Goal: Communication & Community: Participate in discussion

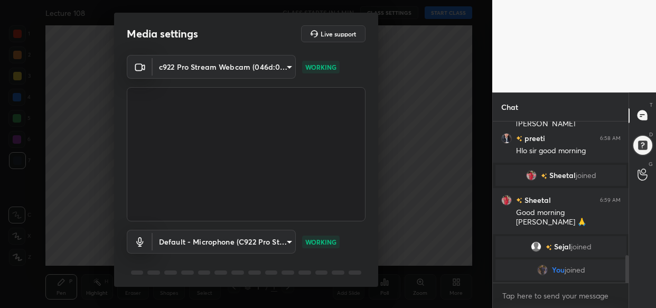
scroll to position [38, 0]
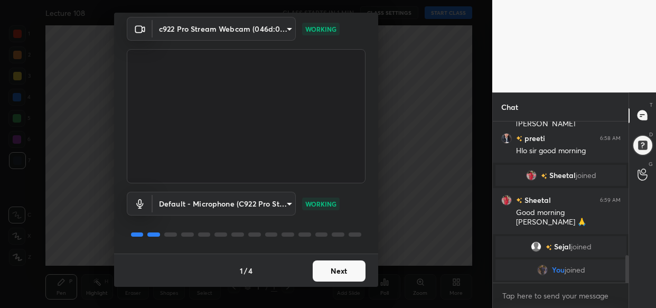
click at [331, 271] on button "Next" at bounding box center [339, 270] width 53 height 21
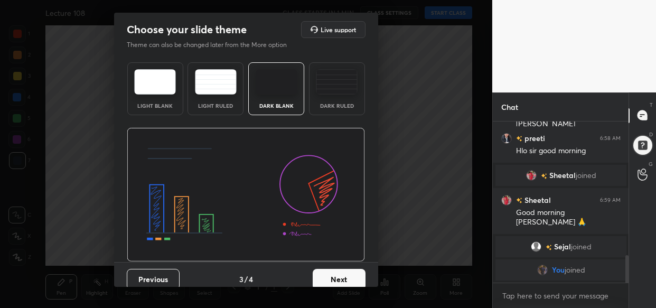
click at [331, 271] on button "Next" at bounding box center [339, 279] width 53 height 21
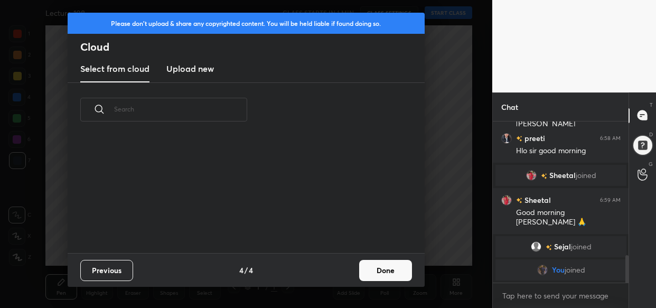
click at [379, 274] on button "Done" at bounding box center [385, 270] width 53 height 21
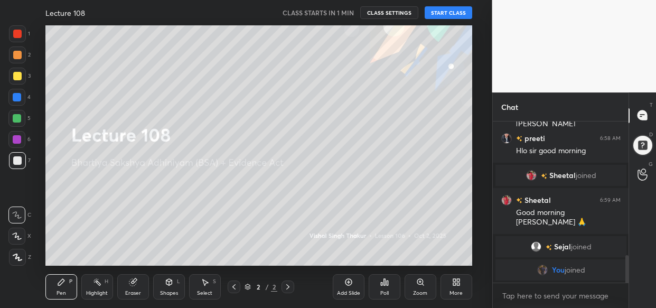
click at [529, 297] on body "1 2 3 4 5 6 7 C X Z C X Z E E Erase all H H Lecture 108 CLASS STARTS IN 1 MIN C…" at bounding box center [328, 154] width 656 height 308
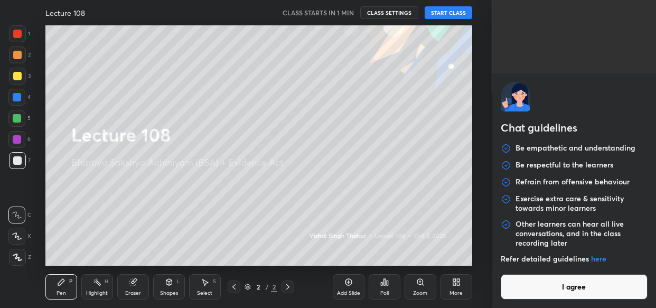
click at [538, 290] on button "I agree" at bounding box center [574, 286] width 147 height 25
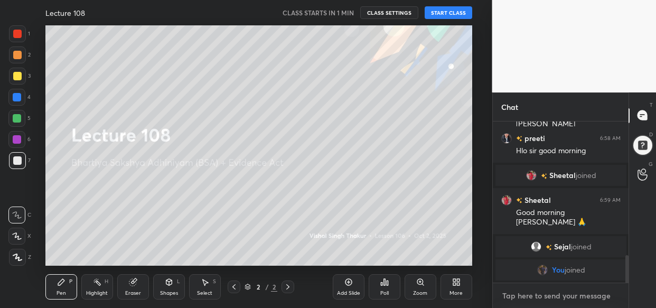
paste textarea "[URL][DOMAIN_NAME]"
type textarea "[URL][DOMAIN_NAME]"
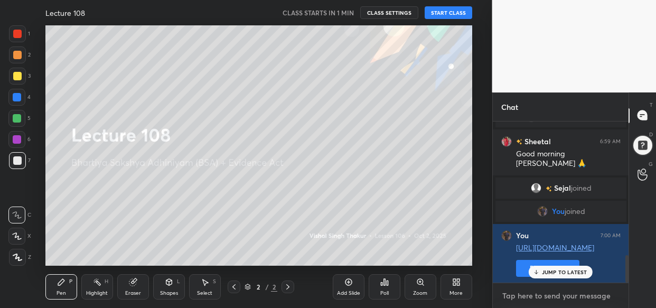
scroll to position [782, 0]
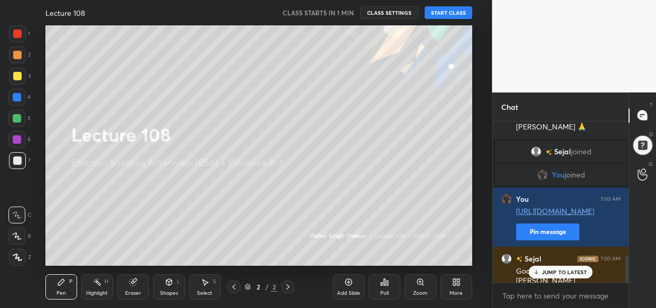
click at [560, 273] on p "JUMP TO LATEST" at bounding box center [564, 272] width 45 height 6
click at [452, 282] on icon at bounding box center [456, 282] width 8 height 8
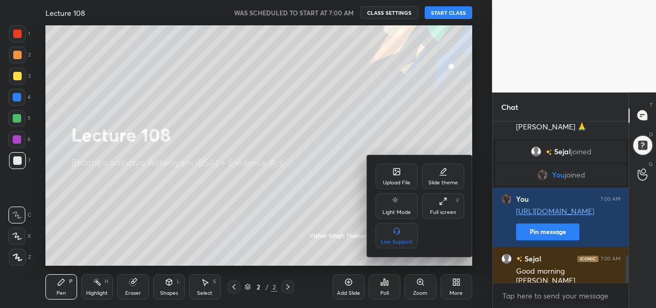
click at [396, 170] on icon at bounding box center [396, 171] width 6 height 6
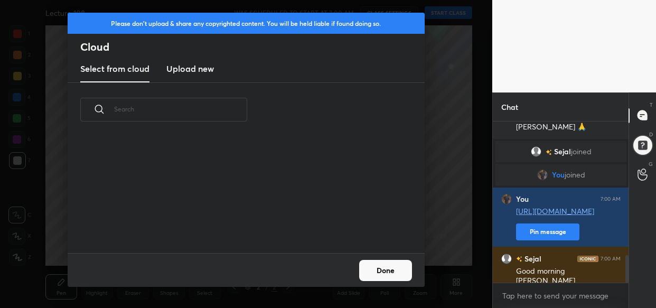
click at [191, 78] on new "Upload new" at bounding box center [190, 69] width 48 height 26
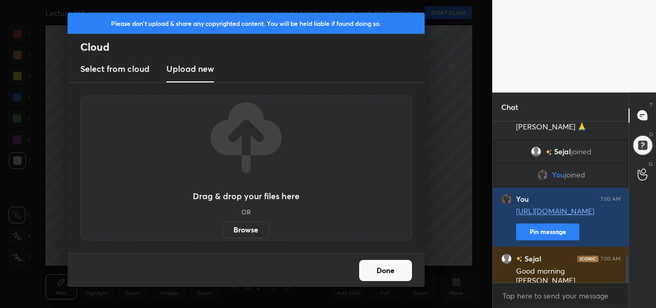
click at [250, 233] on label "Browse" at bounding box center [245, 229] width 47 height 17
click at [222, 233] on input "Browse" at bounding box center [222, 229] width 0 height 17
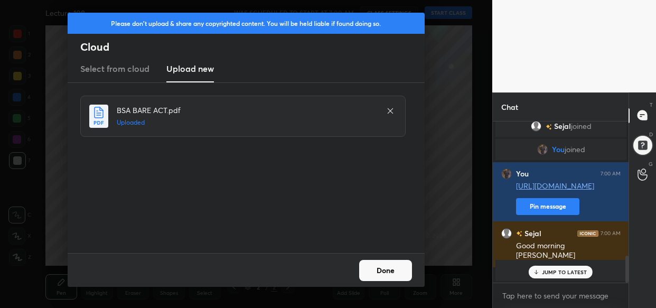
click at [391, 276] on button "Done" at bounding box center [385, 270] width 53 height 21
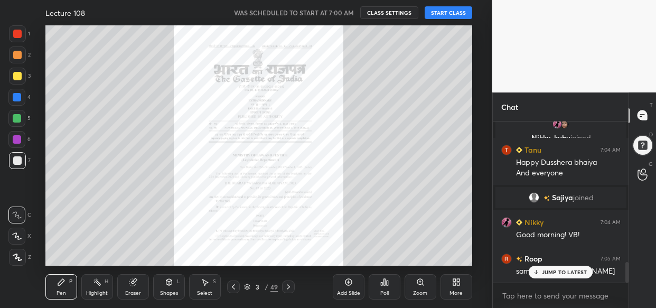
scroll to position [1128, 0]
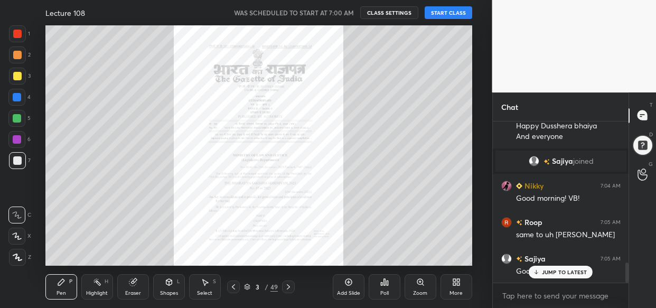
click at [456, 10] on button "START CLASS" at bounding box center [449, 12] width 48 height 13
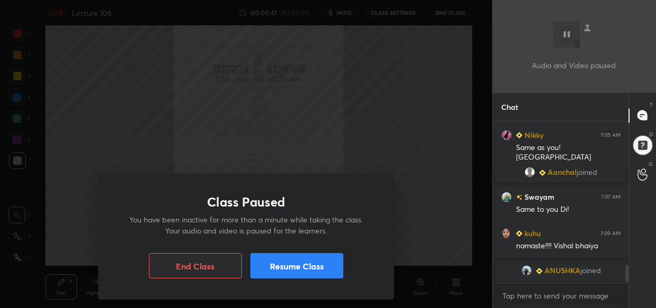
scroll to position [1324, 0]
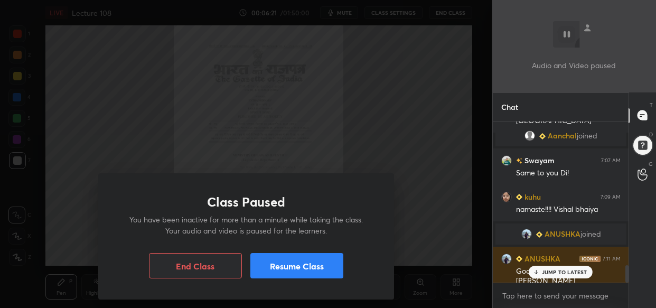
click at [292, 264] on button "Resume Class" at bounding box center [296, 265] width 93 height 25
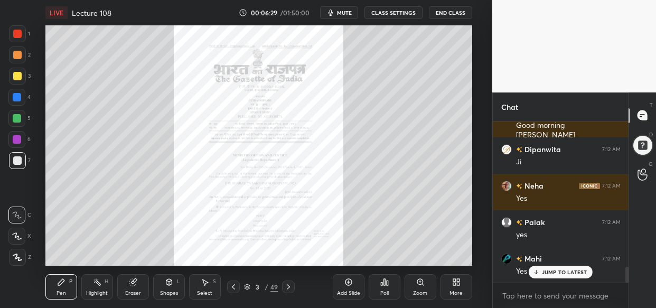
scroll to position [1506, 0]
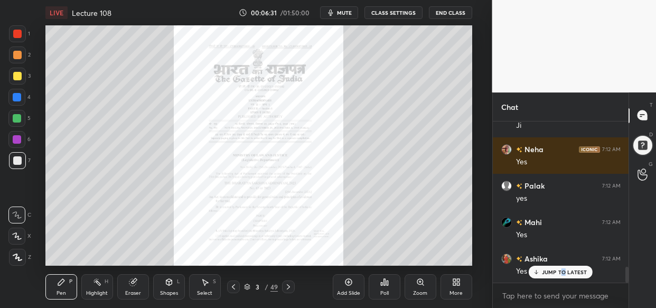
click at [562, 274] on p "JUMP TO LATEST" at bounding box center [564, 272] width 45 height 6
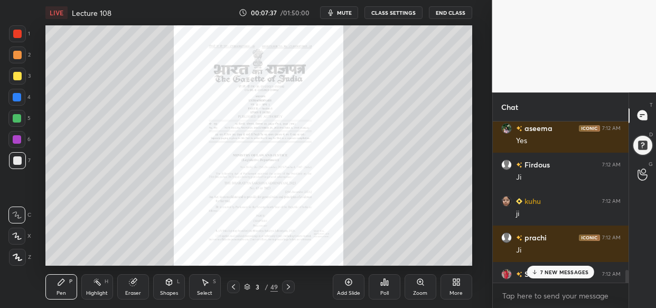
scroll to position [1928, 0]
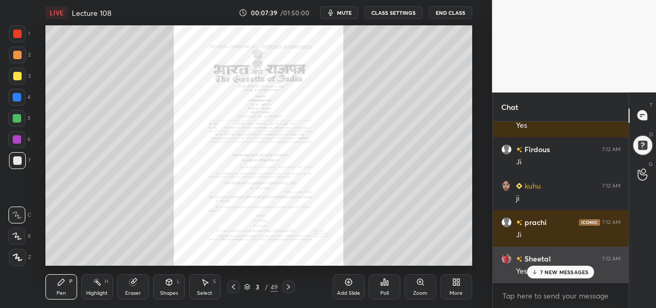
click at [563, 275] on p "7 NEW MESSAGES" at bounding box center [564, 272] width 49 height 6
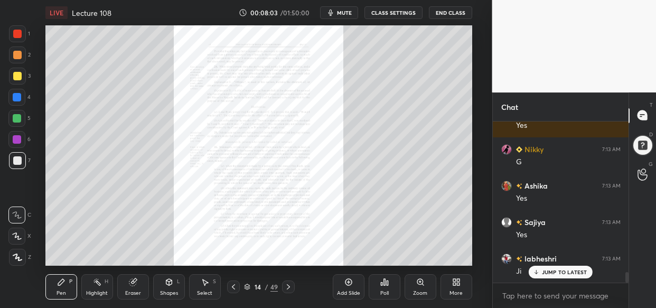
scroll to position [2292, 0]
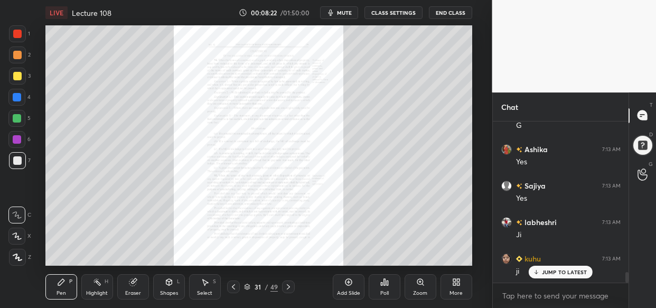
click at [423, 291] on div "Zoom" at bounding box center [420, 292] width 14 height 5
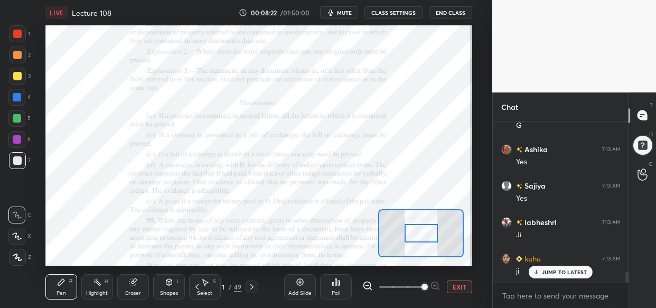
click at [423, 290] on span at bounding box center [401, 287] width 44 height 16
drag, startPoint x: 425, startPoint y: 294, endPoint x: 424, endPoint y: 288, distance: 6.4
click at [425, 290] on span at bounding box center [424, 287] width 6 height 6
drag, startPoint x: 425, startPoint y: 289, endPoint x: 425, endPoint y: 283, distance: 5.8
click at [426, 287] on span at bounding box center [424, 287] width 6 height 6
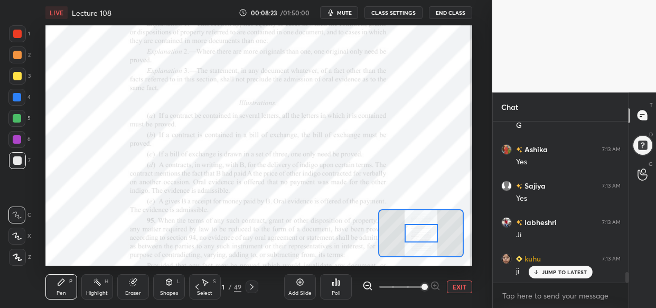
click at [427, 286] on span at bounding box center [424, 287] width 6 height 6
click at [428, 286] on span at bounding box center [424, 287] width 6 height 6
click at [425, 287] on span at bounding box center [424, 287] width 6 height 6
click at [425, 285] on span at bounding box center [424, 287] width 6 height 6
click at [423, 286] on span at bounding box center [424, 287] width 6 height 6
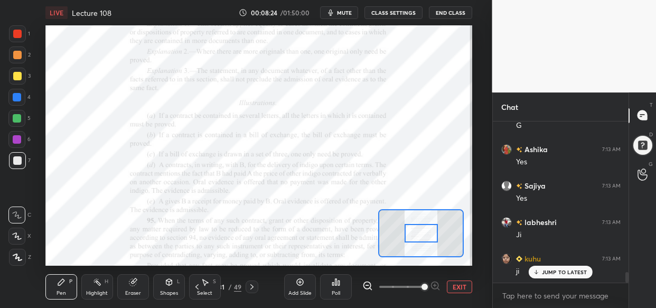
click at [421, 287] on span at bounding box center [424, 287] width 6 height 6
click at [423, 286] on span at bounding box center [424, 287] width 6 height 6
click at [421, 284] on span at bounding box center [424, 287] width 6 height 6
click at [422, 284] on span at bounding box center [424, 287] width 6 height 6
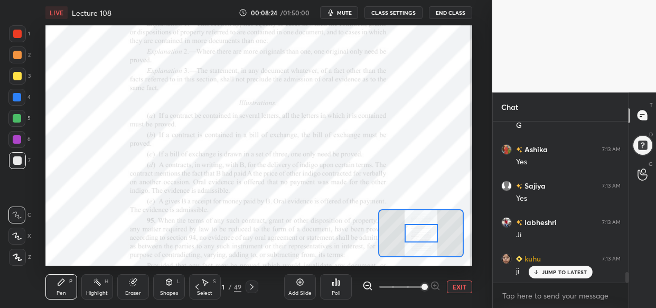
click at [428, 286] on span at bounding box center [424, 287] width 6 height 6
click at [428, 289] on span at bounding box center [424, 287] width 6 height 6
click at [428, 287] on span at bounding box center [424, 287] width 6 height 6
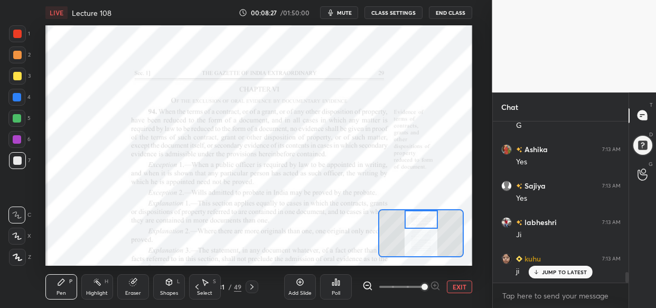
drag, startPoint x: 425, startPoint y: 233, endPoint x: 425, endPoint y: 219, distance: 13.7
click at [425, 219] on div at bounding box center [421, 219] width 33 height 18
click at [19, 94] on div at bounding box center [17, 97] width 8 height 8
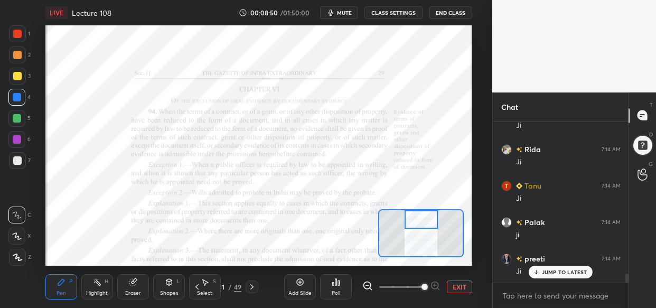
scroll to position [2802, 0]
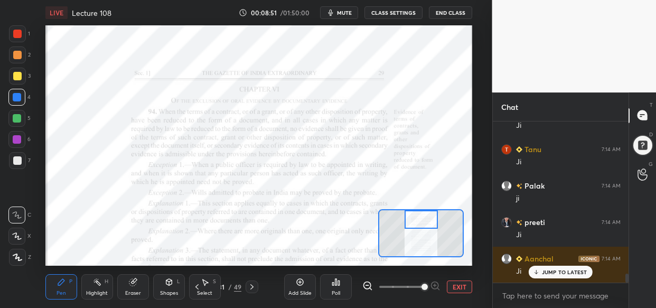
click at [19, 42] on div "1" at bounding box center [19, 35] width 21 height 21
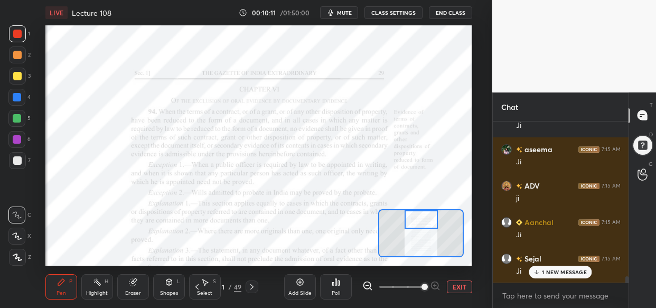
scroll to position [3896, 0]
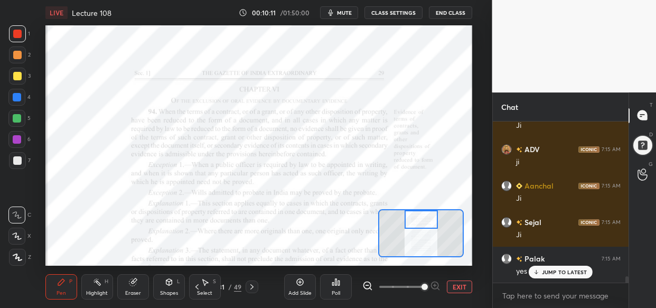
click at [20, 97] on div at bounding box center [17, 97] width 8 height 8
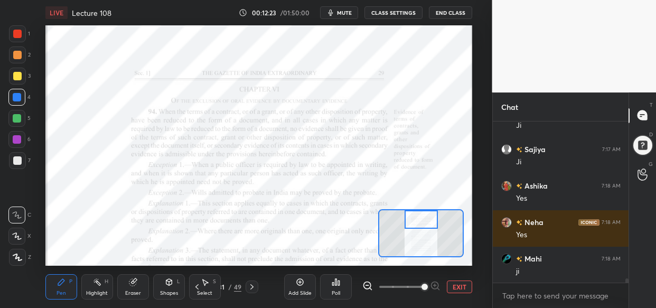
scroll to position [6118, 0]
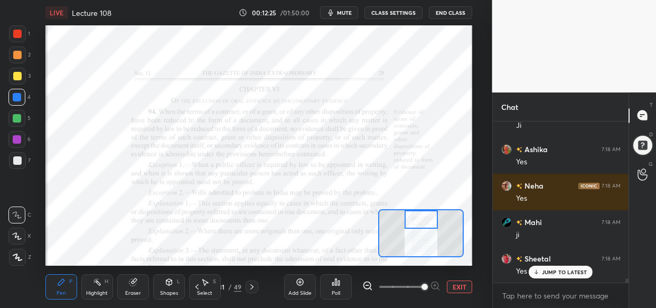
click at [20, 117] on div at bounding box center [17, 118] width 8 height 8
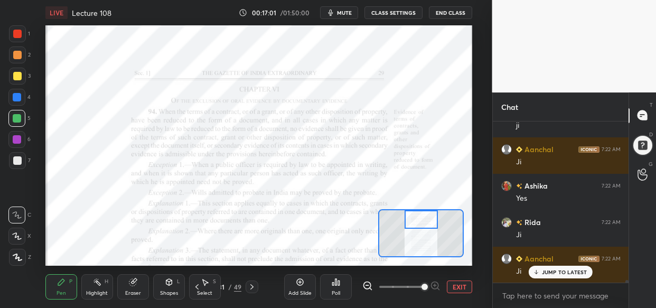
scroll to position [9769, 0]
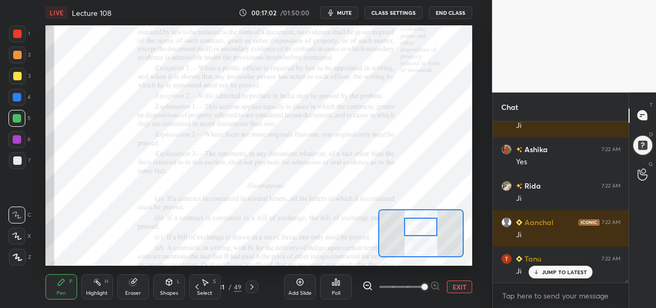
drag, startPoint x: 418, startPoint y: 219, endPoint x: 418, endPoint y: 227, distance: 7.4
click at [418, 227] on div at bounding box center [420, 227] width 33 height 18
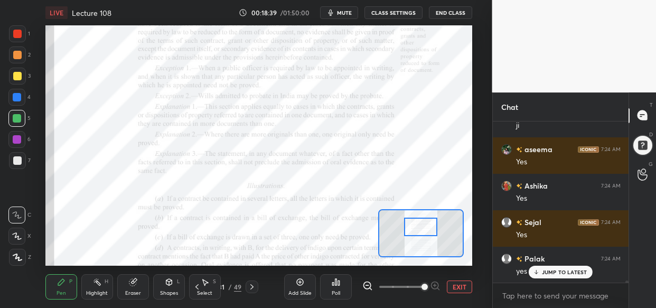
scroll to position [12184, 0]
click at [21, 94] on div at bounding box center [16, 97] width 17 height 17
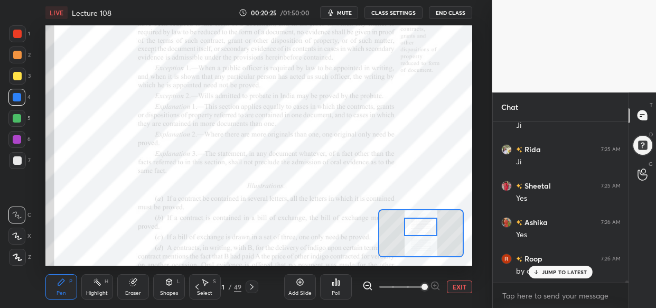
scroll to position [13687, 0]
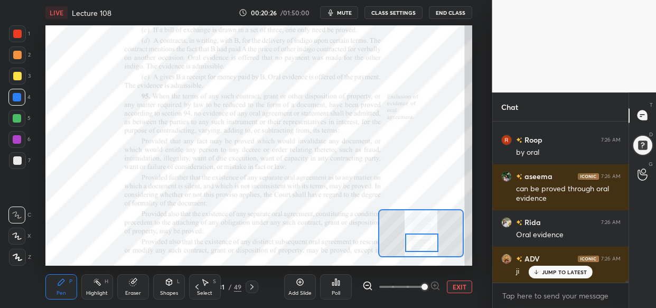
drag, startPoint x: 417, startPoint y: 223, endPoint x: 418, endPoint y: 240, distance: 17.5
click at [418, 240] on div at bounding box center [421, 242] width 33 height 18
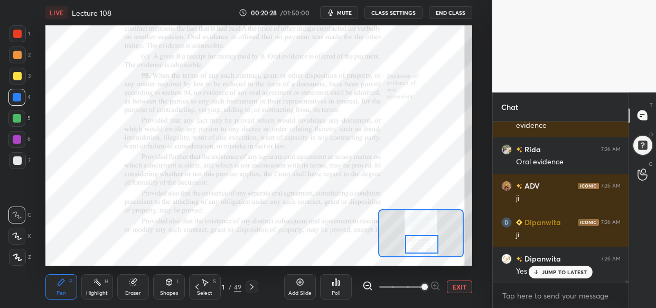
scroll to position [13796, 0]
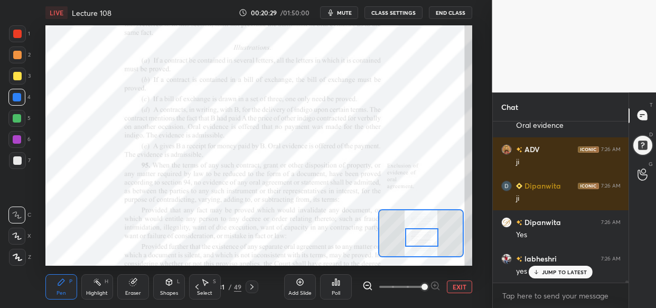
drag, startPoint x: 418, startPoint y: 240, endPoint x: 418, endPoint y: 233, distance: 7.4
click at [418, 233] on div at bounding box center [421, 237] width 33 height 18
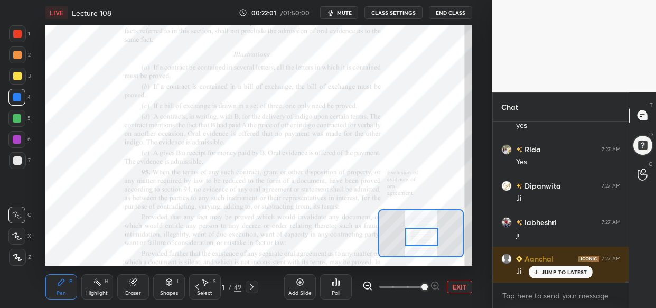
scroll to position [15774, 0]
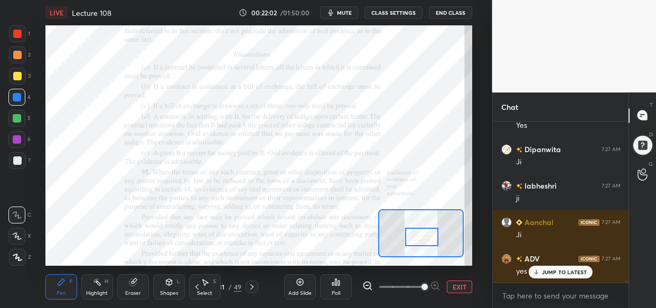
click at [426, 237] on div at bounding box center [421, 237] width 33 height 18
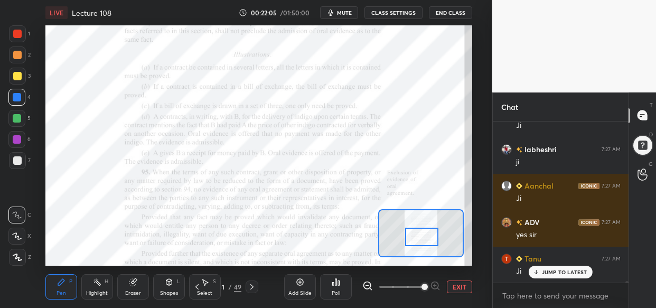
click at [17, 27] on div at bounding box center [17, 33] width 17 height 17
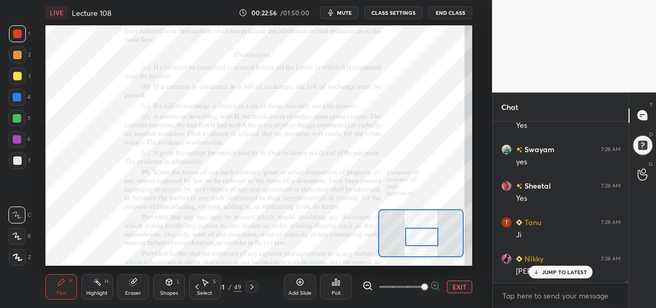
scroll to position [16804, 0]
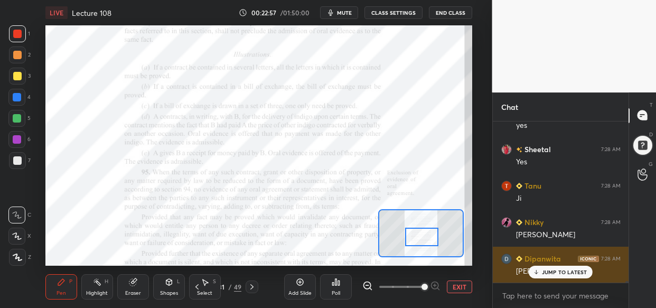
drag, startPoint x: 558, startPoint y: 270, endPoint x: 551, endPoint y: 269, distance: 7.5
click at [558, 270] on p "JUMP TO LATEST" at bounding box center [564, 272] width 45 height 6
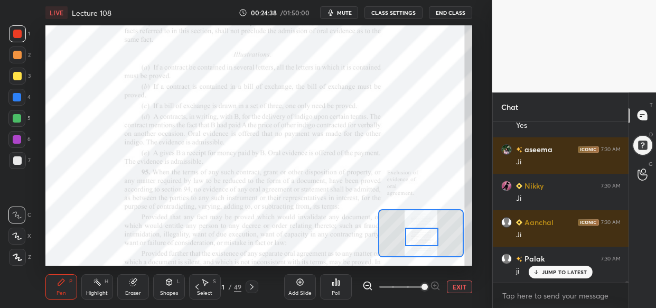
scroll to position [18480, 0]
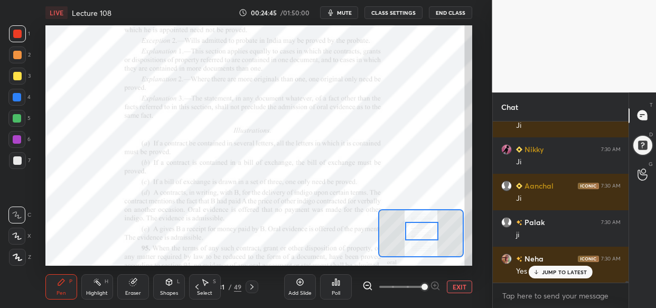
drag, startPoint x: 427, startPoint y: 233, endPoint x: 427, endPoint y: 226, distance: 7.4
click at [427, 226] on div at bounding box center [421, 231] width 33 height 18
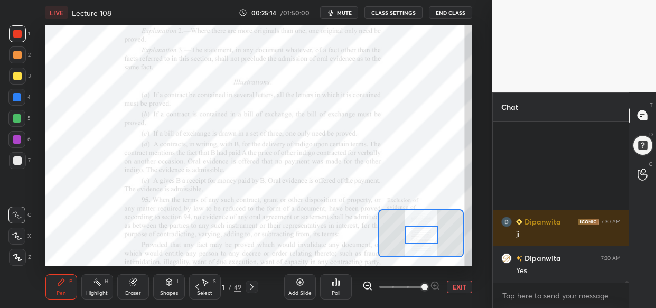
scroll to position [19063, 0]
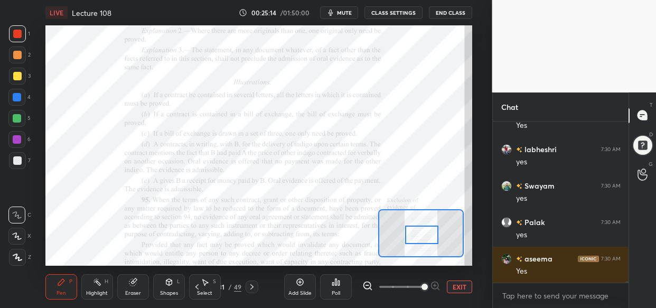
click at [419, 233] on div at bounding box center [421, 235] width 33 height 18
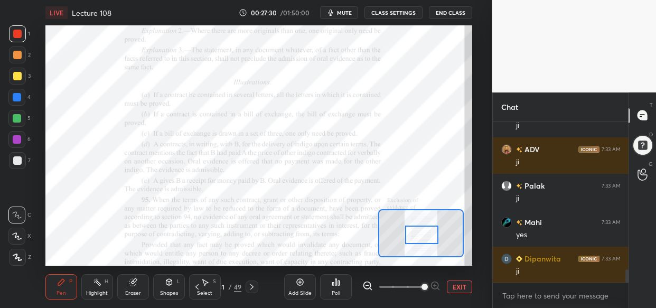
scroll to position [1843, 0]
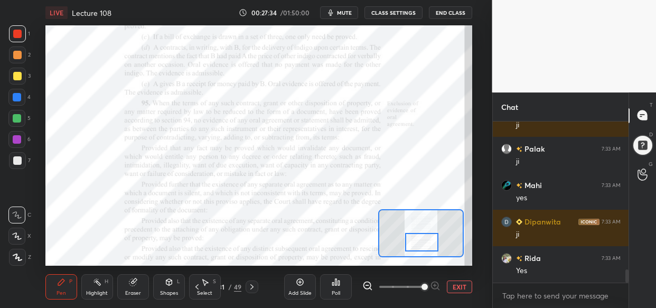
drag, startPoint x: 422, startPoint y: 238, endPoint x: 422, endPoint y: 246, distance: 8.5
click at [422, 246] on div at bounding box center [421, 242] width 33 height 18
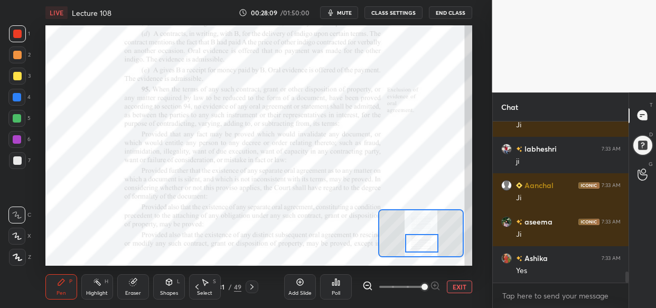
scroll to position [2244, 0]
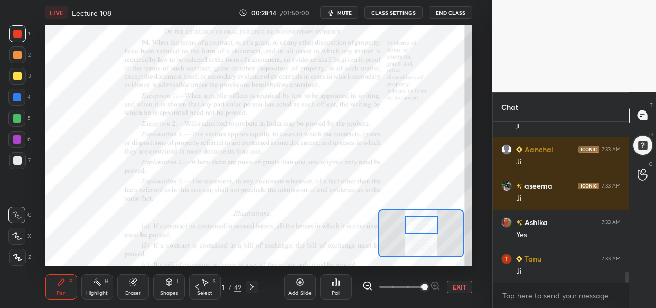
drag, startPoint x: 426, startPoint y: 244, endPoint x: 426, endPoint y: 226, distance: 18.5
click at [426, 226] on div at bounding box center [421, 224] width 33 height 18
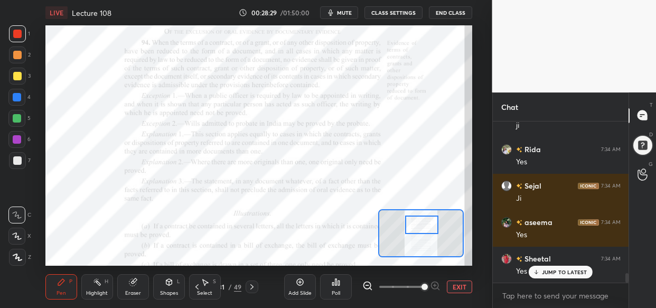
scroll to position [2644, 0]
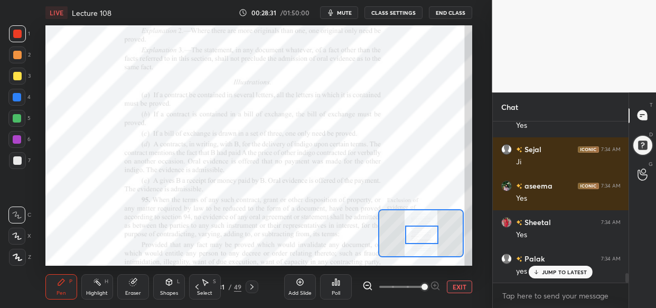
drag, startPoint x: 427, startPoint y: 229, endPoint x: 427, endPoint y: 244, distance: 14.8
click at [427, 244] on div at bounding box center [421, 235] width 33 height 18
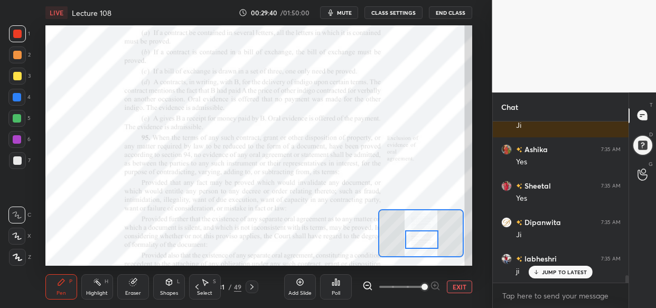
scroll to position [3446, 0]
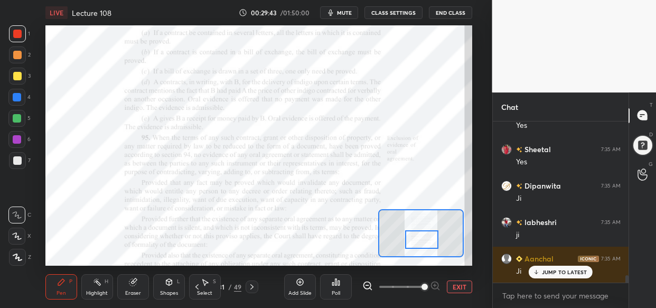
click at [14, 100] on div at bounding box center [17, 97] width 8 height 8
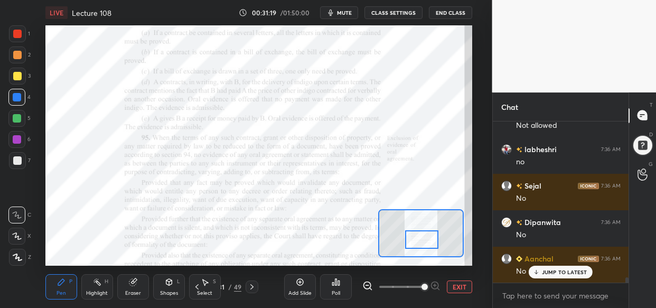
scroll to position [4674, 0]
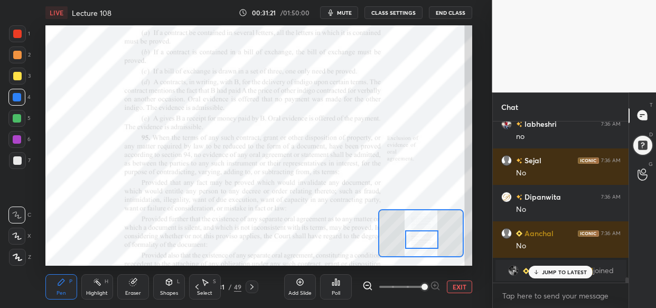
drag, startPoint x: 568, startPoint y: 270, endPoint x: 557, endPoint y: 268, distance: 11.9
click at [567, 270] on p "JUMP TO LATEST" at bounding box center [564, 272] width 45 height 6
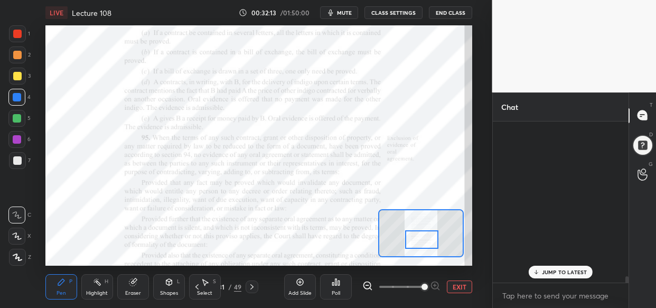
scroll to position [5829, 0]
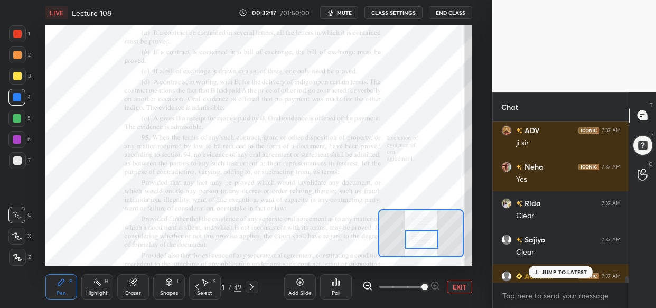
click at [570, 270] on p "JUMP TO LATEST" at bounding box center [564, 272] width 45 height 6
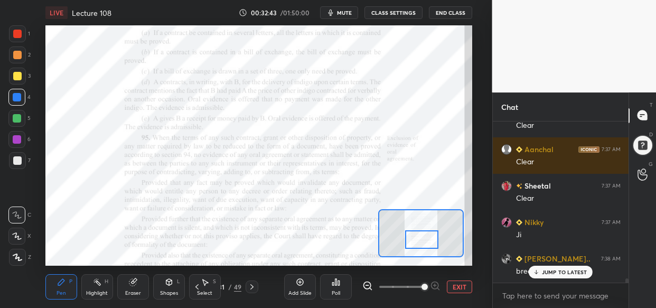
scroll to position [6021, 0]
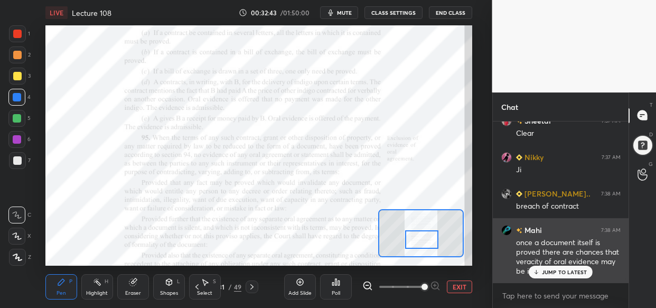
click at [570, 272] on p "JUMP TO LATEST" at bounding box center [564, 272] width 45 height 6
drag, startPoint x: 576, startPoint y: 272, endPoint x: 558, endPoint y: 274, distance: 18.1
click at [574, 272] on p "JUMP TO LATEST" at bounding box center [564, 272] width 45 height 6
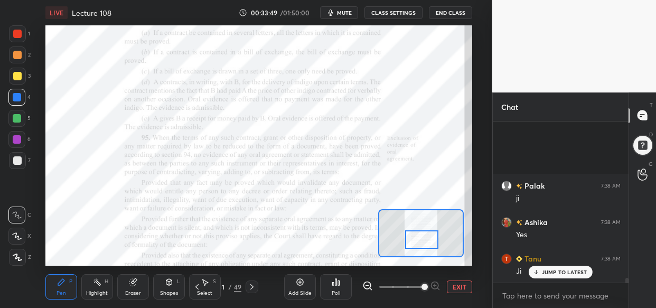
scroll to position [6709, 0]
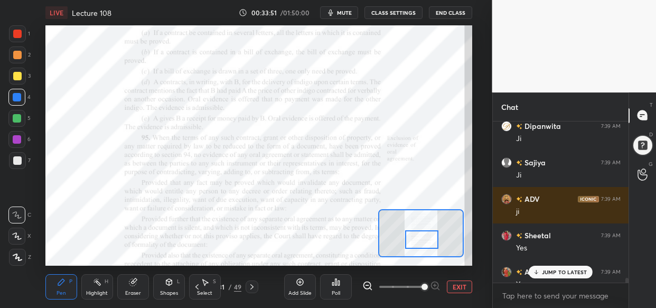
click at [557, 271] on p "JUMP TO LATEST" at bounding box center [564, 272] width 45 height 6
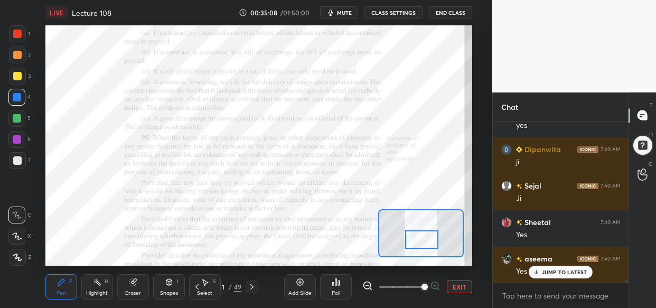
scroll to position [7889, 0]
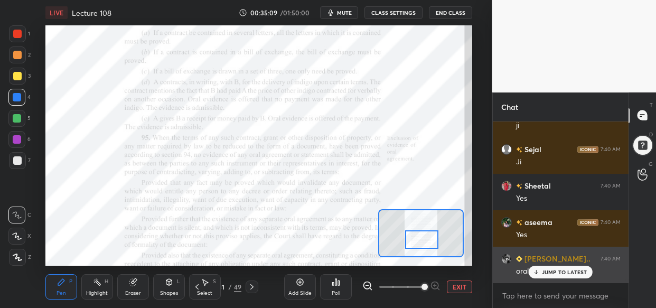
click at [558, 271] on p "JUMP TO LATEST" at bounding box center [564, 272] width 45 height 6
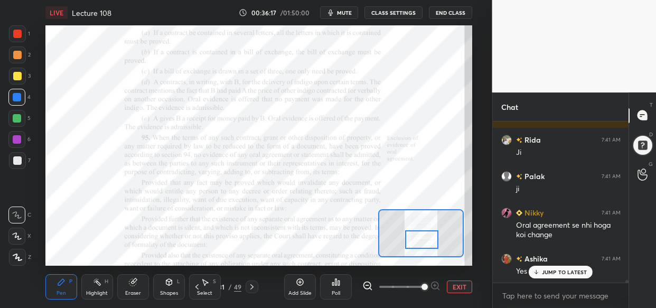
scroll to position [9137, 0]
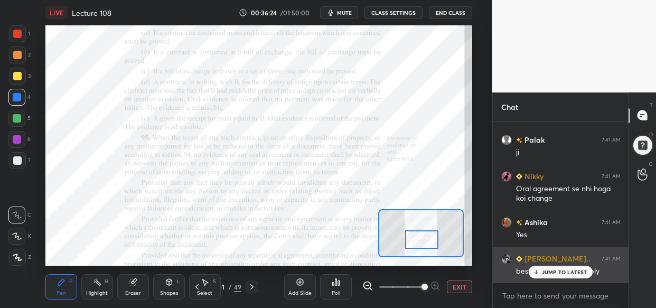
click at [564, 275] on p "JUMP TO LATEST" at bounding box center [564, 272] width 45 height 6
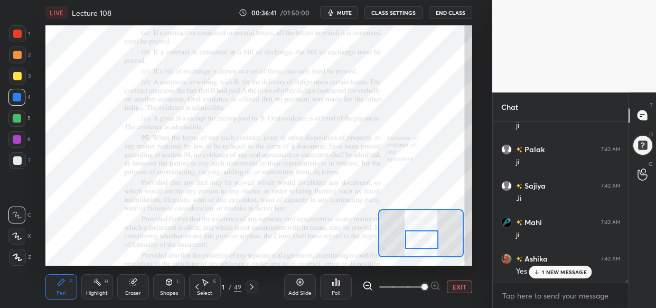
scroll to position [9356, 0]
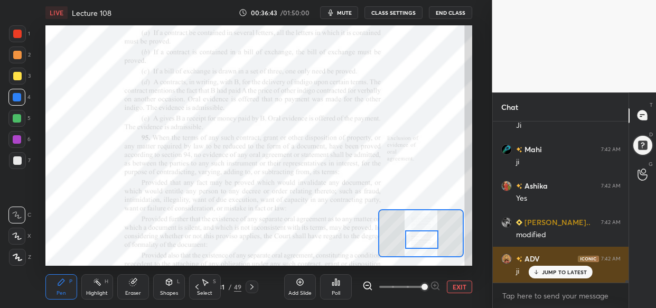
drag, startPoint x: 550, startPoint y: 275, endPoint x: 538, endPoint y: 275, distance: 11.6
click at [549, 276] on div "JUMP TO LATEST" at bounding box center [560, 272] width 63 height 13
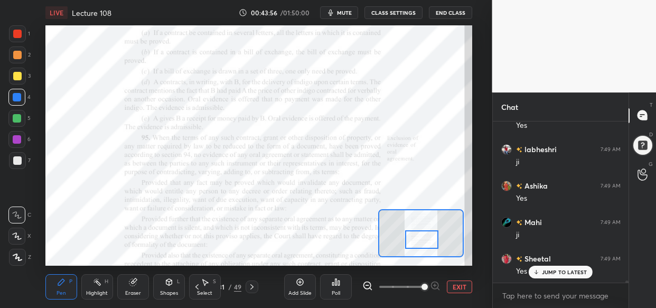
scroll to position [13729, 0]
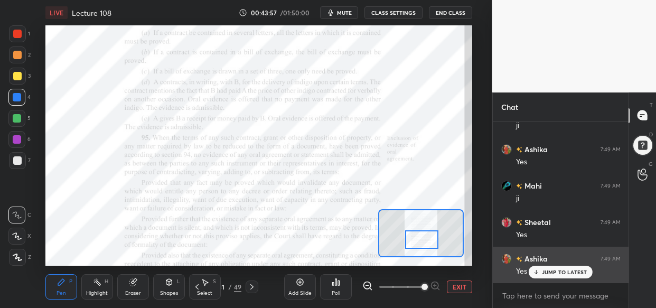
click at [549, 274] on p "JUMP TO LATEST" at bounding box center [564, 272] width 45 height 6
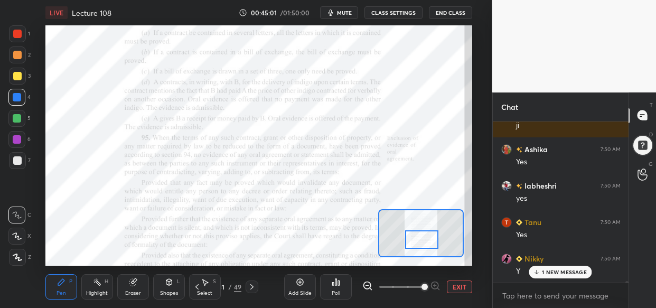
scroll to position [15369, 0]
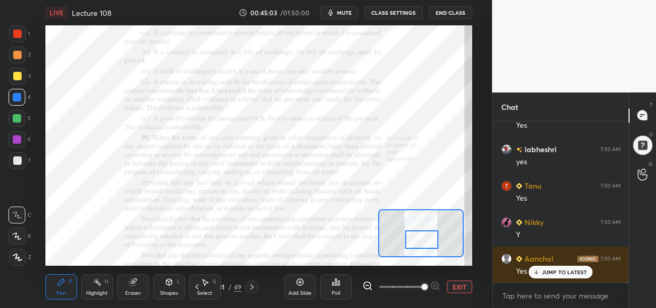
click at [300, 287] on div "Add Slide" at bounding box center [300, 286] width 32 height 25
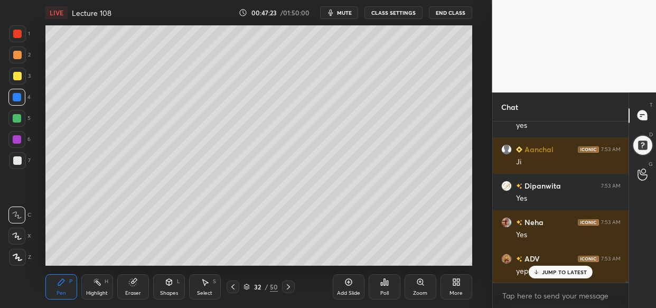
scroll to position [18085, 0]
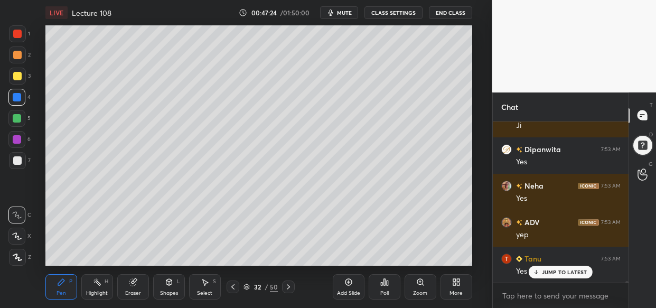
click at [413, 7] on div "LIVE Lecture 108 00:47:24 / 01:50:00 mute CLASS SETTINGS End Class Setting up y…" at bounding box center [259, 154] width 450 height 308
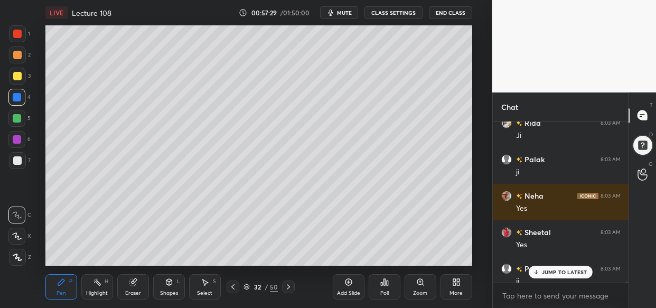
scroll to position [29710, 0]
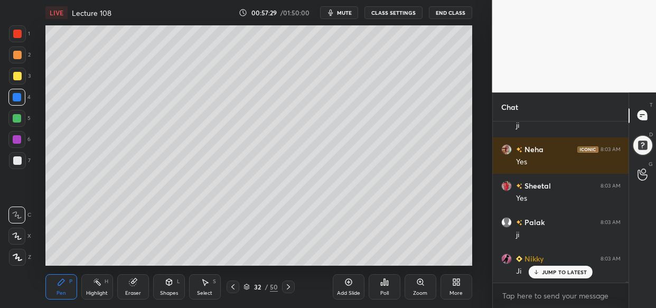
click at [560, 269] on p "JUMP TO LATEST" at bounding box center [564, 272] width 45 height 6
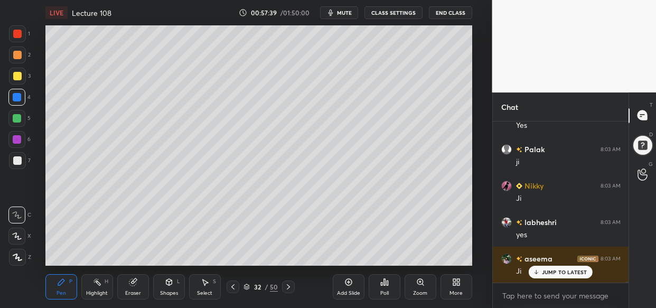
scroll to position [29820, 0]
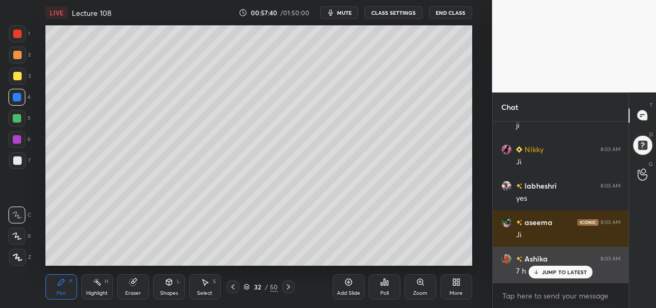
click at [566, 269] on p "JUMP TO LATEST" at bounding box center [564, 272] width 45 height 6
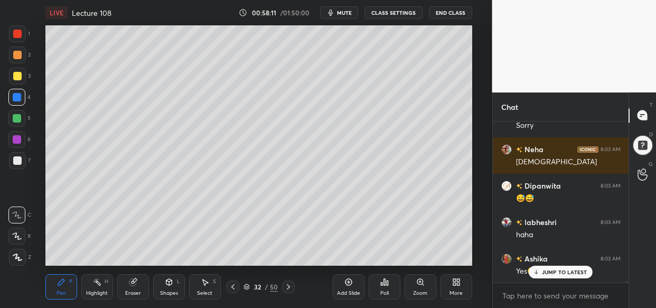
scroll to position [30366, 0]
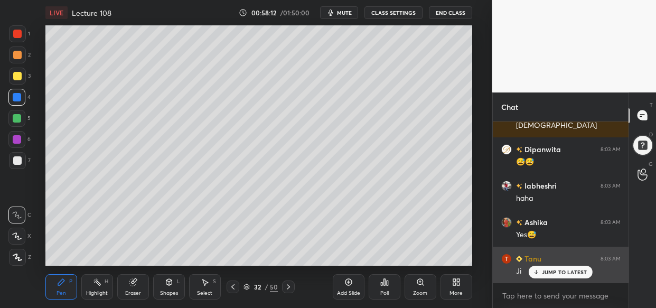
click at [553, 274] on div "JUMP TO LATEST" at bounding box center [560, 272] width 63 height 13
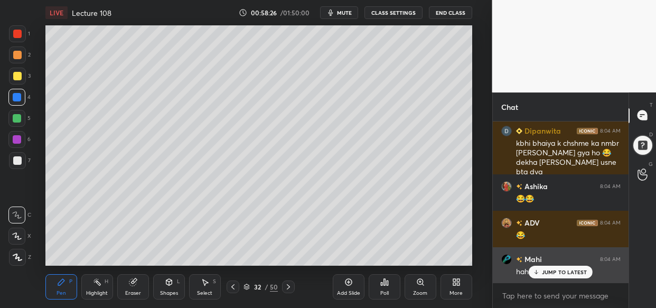
scroll to position [30640, 0]
drag, startPoint x: 560, startPoint y: 271, endPoint x: 551, endPoint y: 274, distance: 9.4
click at [558, 271] on p "JUMP TO LATEST" at bounding box center [564, 272] width 45 height 6
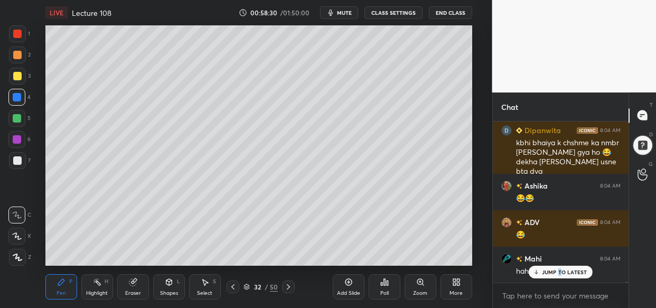
scroll to position [30677, 0]
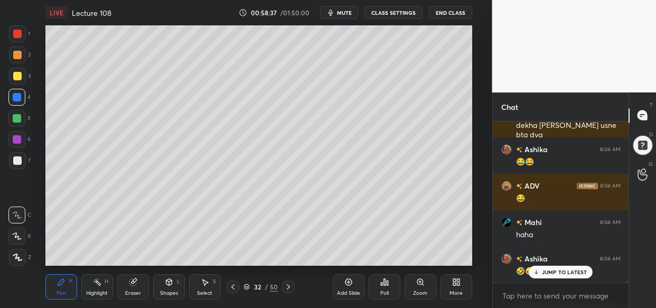
click at [549, 270] on p "JUMP TO LATEST" at bounding box center [564, 272] width 45 height 6
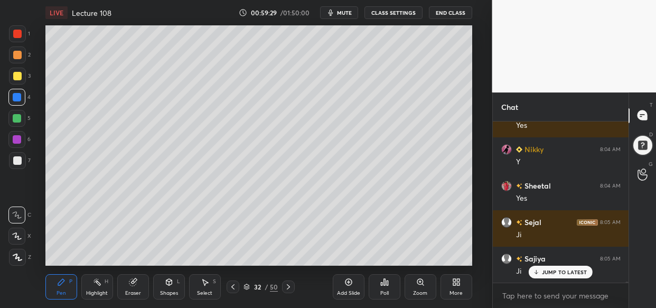
scroll to position [31489, 0]
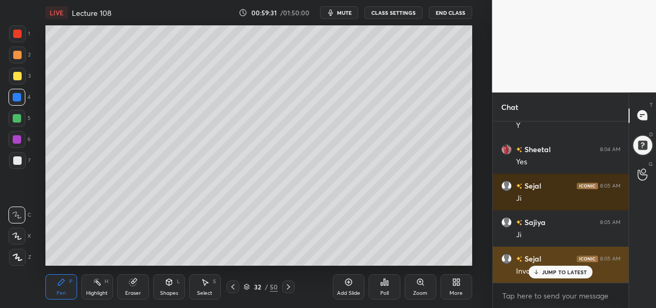
click at [550, 274] on p "JUMP TO LATEST" at bounding box center [564, 272] width 45 height 6
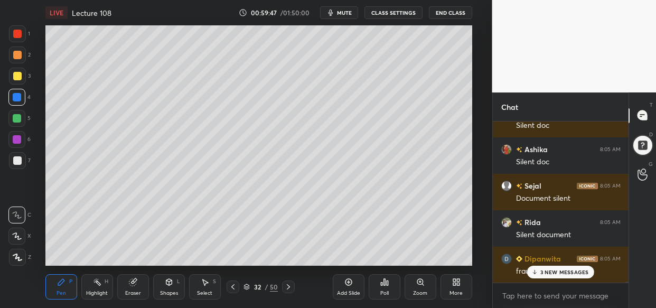
scroll to position [32137, 0]
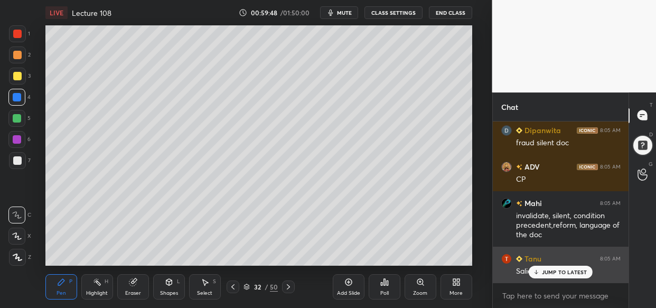
click at [566, 269] on p "JUMP TO LATEST" at bounding box center [564, 272] width 45 height 6
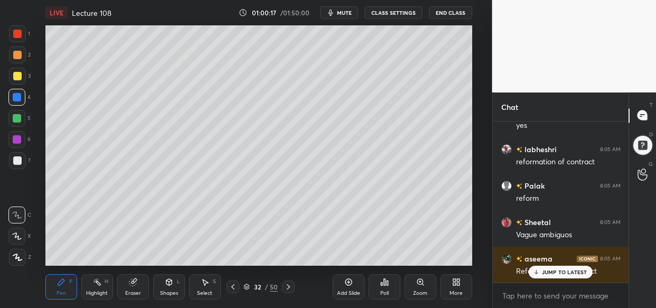
scroll to position [32793, 0]
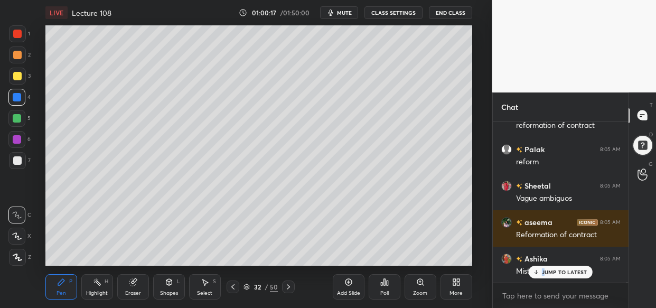
click at [545, 268] on div "Ashika 8:05 AM Condition [PERSON_NAME] 8:05 AM Condition prdcedent Sajiya 8:05 …" at bounding box center [561, 201] width 136 height 161
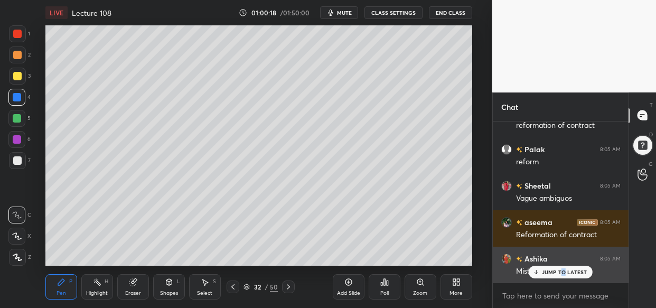
click at [562, 270] on div "JUMP TO LATEST" at bounding box center [560, 272] width 63 height 13
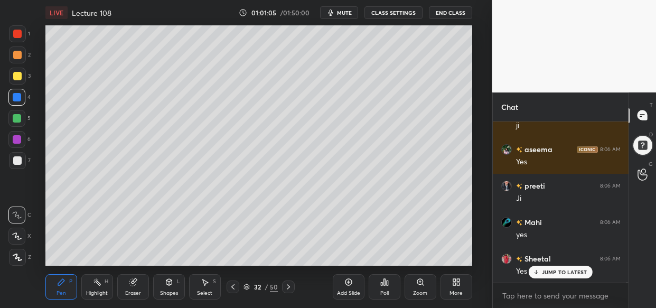
scroll to position [34224, 0]
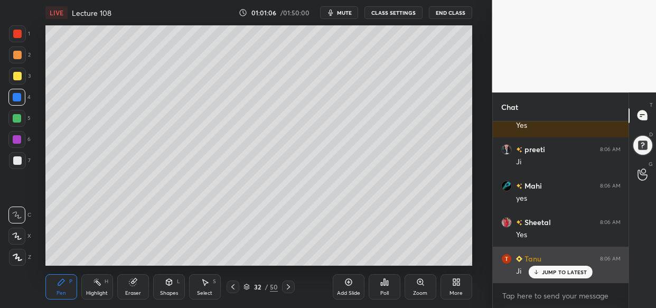
click at [556, 268] on div "JUMP TO LATEST" at bounding box center [560, 272] width 63 height 13
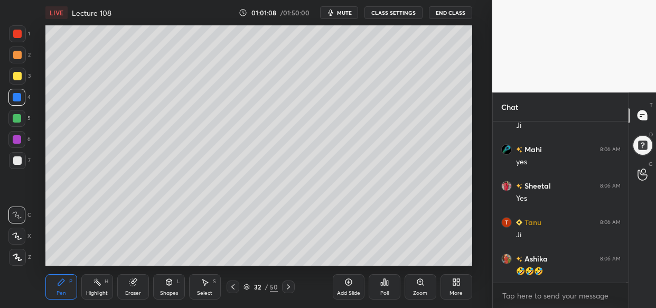
scroll to position [34297, 0]
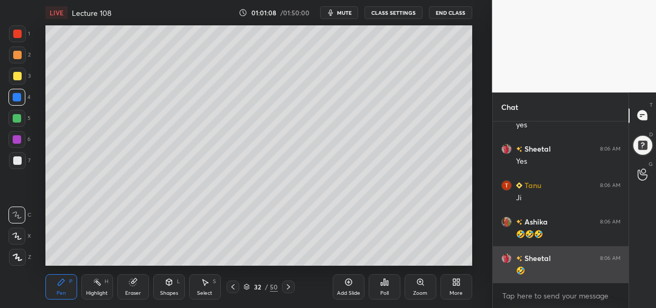
drag, startPoint x: 574, startPoint y: 270, endPoint x: 561, endPoint y: 274, distance: 13.2
click at [573, 271] on div "🤣" at bounding box center [568, 271] width 105 height 11
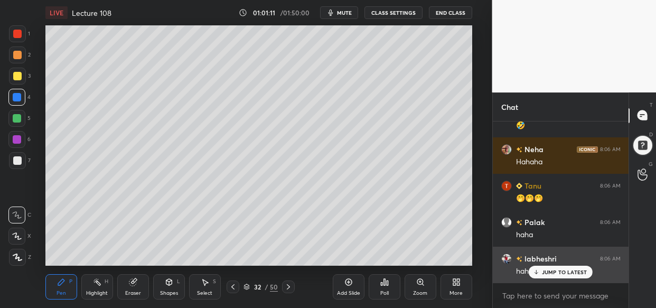
click at [557, 271] on p "JUMP TO LATEST" at bounding box center [564, 272] width 45 height 6
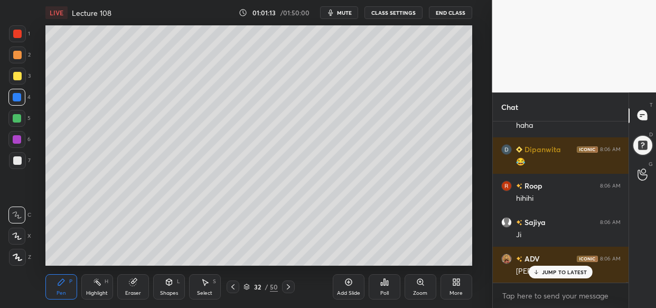
scroll to position [34625, 0]
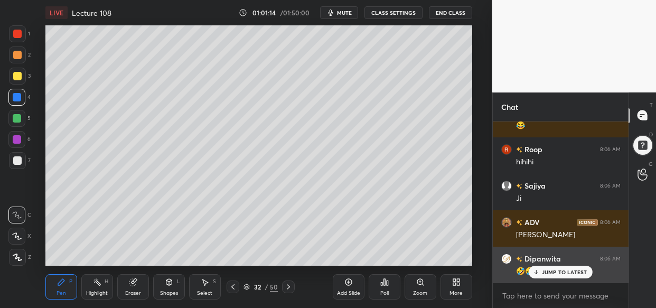
click at [555, 273] on p "JUMP TO LATEST" at bounding box center [564, 272] width 45 height 6
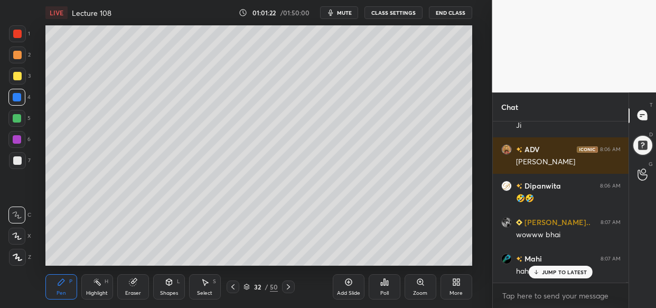
scroll to position [34807, 0]
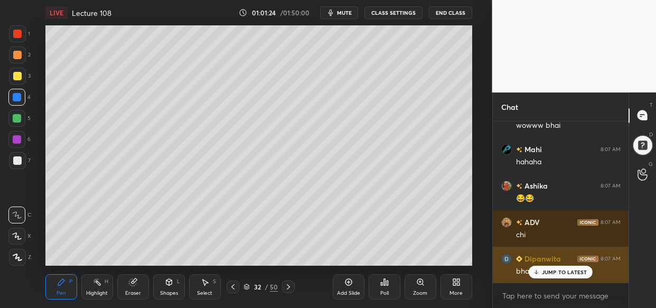
click at [558, 271] on p "JUMP TO LATEST" at bounding box center [564, 272] width 45 height 6
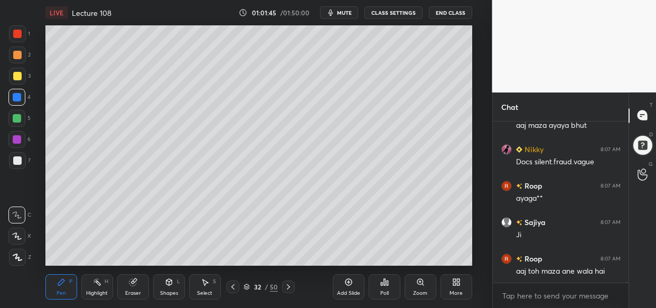
scroll to position [35026, 0]
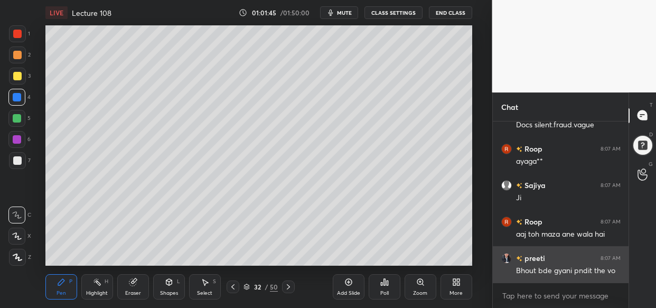
click at [549, 277] on div "preeti 8:07 AM Bhout bde gyani pndit the vo" at bounding box center [561, 264] width 136 height 36
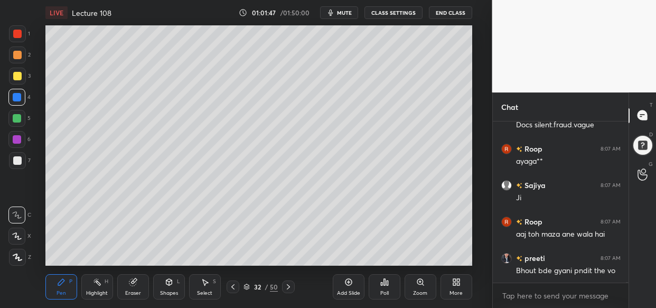
scroll to position [35071, 0]
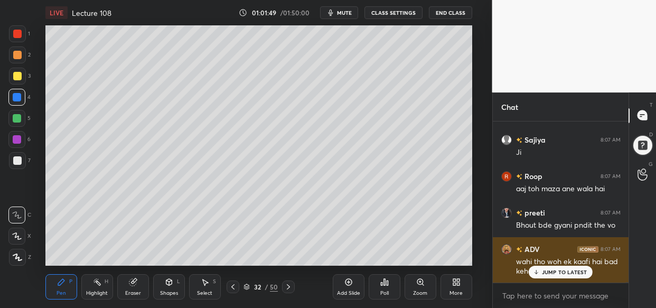
click at [565, 271] on p "JUMP TO LATEST" at bounding box center [564, 272] width 45 height 6
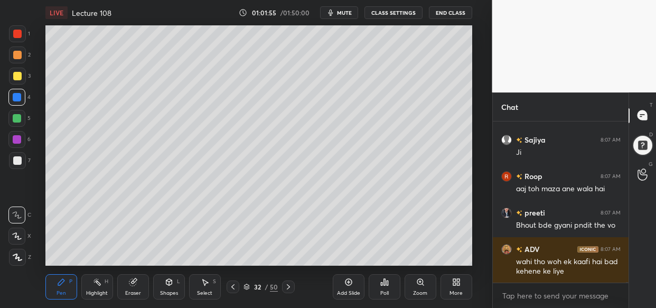
scroll to position [35108, 0]
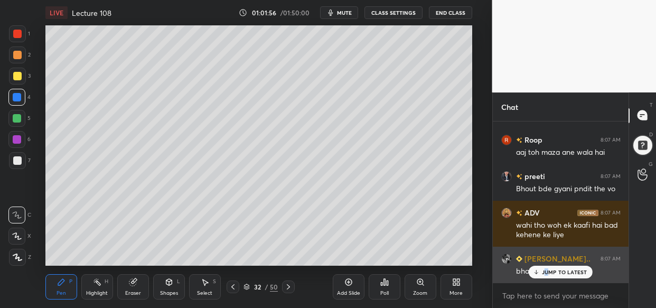
click at [548, 269] on p "JUMP TO LATEST" at bounding box center [564, 272] width 45 height 6
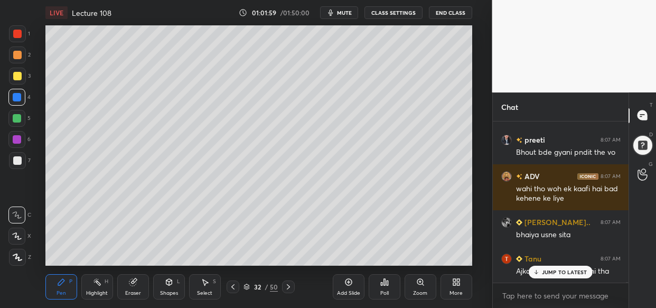
scroll to position [35181, 0]
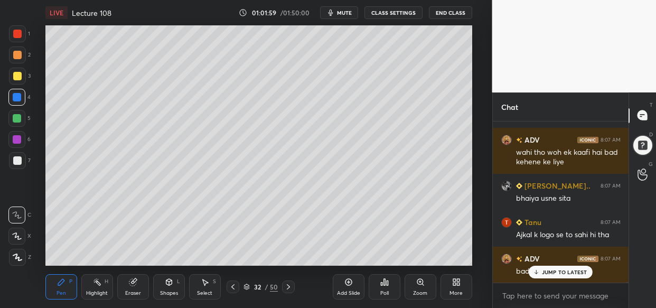
drag, startPoint x: 565, startPoint y: 270, endPoint x: 537, endPoint y: 287, distance: 32.7
click at [563, 273] on p "JUMP TO LATEST" at bounding box center [564, 272] width 45 height 6
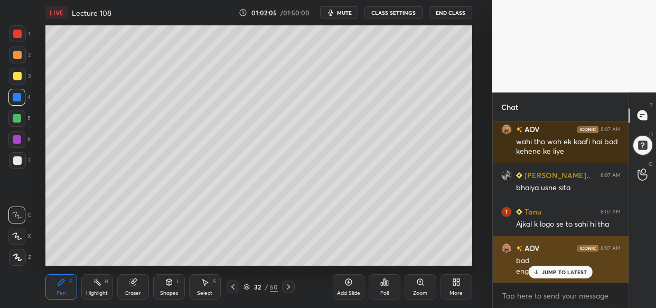
drag, startPoint x: 570, startPoint y: 274, endPoint x: 556, endPoint y: 271, distance: 14.6
click at [567, 273] on p "JUMP TO LATEST" at bounding box center [564, 272] width 45 height 6
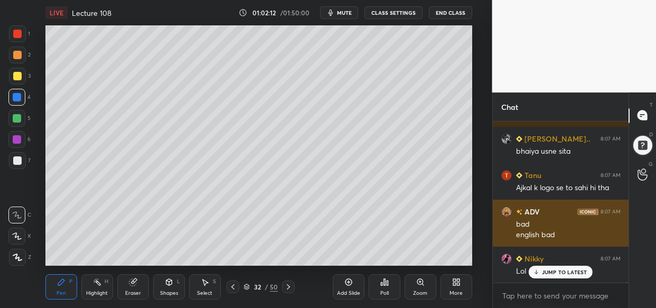
scroll to position [35283, 0]
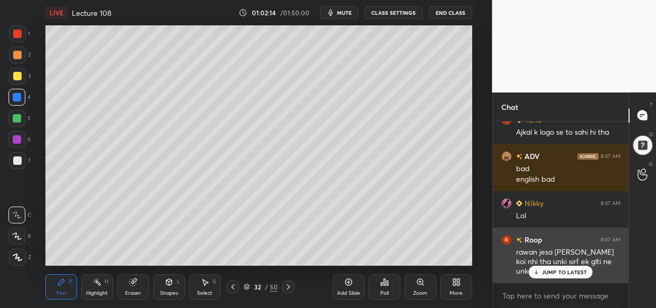
click at [566, 273] on p "JUMP TO LATEST" at bounding box center [564, 272] width 45 height 6
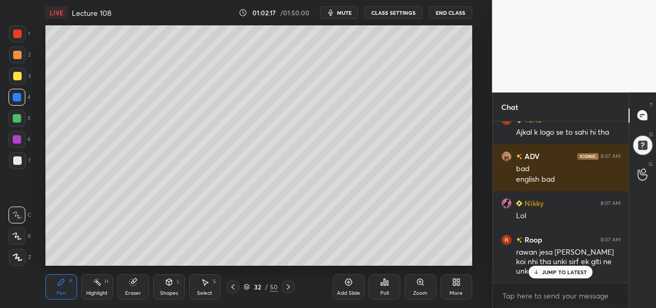
scroll to position [35320, 0]
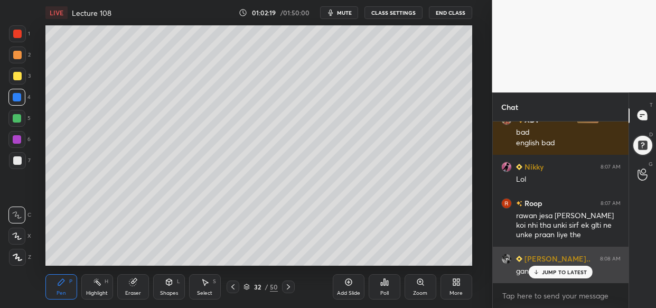
drag, startPoint x: 550, startPoint y: 271, endPoint x: 516, endPoint y: 276, distance: 34.7
click at [548, 273] on p "JUMP TO LATEST" at bounding box center [564, 272] width 45 height 6
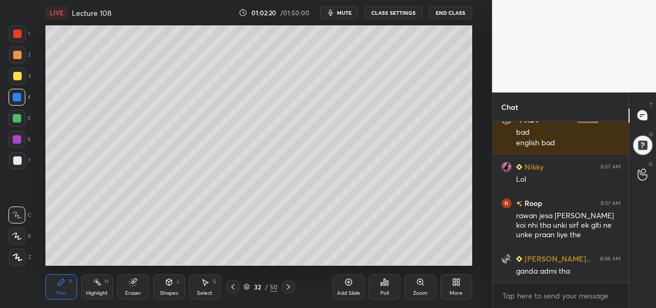
scroll to position [35356, 0]
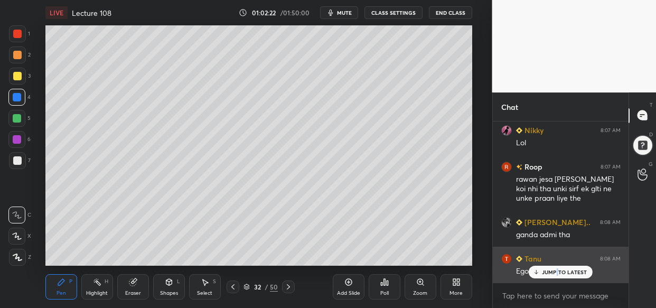
drag, startPoint x: 556, startPoint y: 273, endPoint x: 538, endPoint y: 278, distance: 19.4
click at [555, 274] on p "JUMP TO LATEST" at bounding box center [564, 272] width 45 height 6
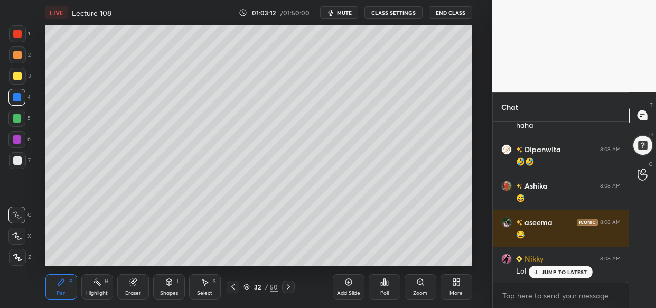
scroll to position [35877, 0]
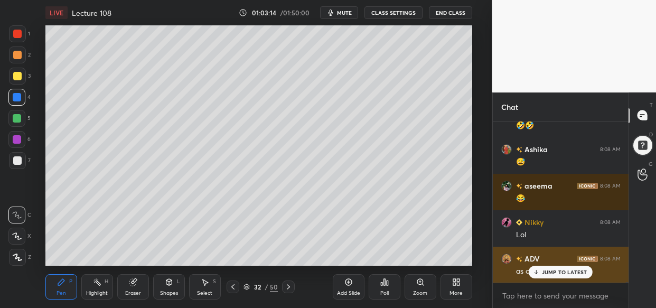
click at [574, 270] on p "JUMP TO LATEST" at bounding box center [564, 272] width 45 height 6
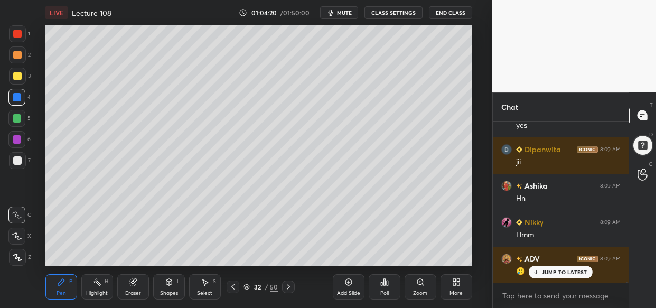
scroll to position [36317, 0]
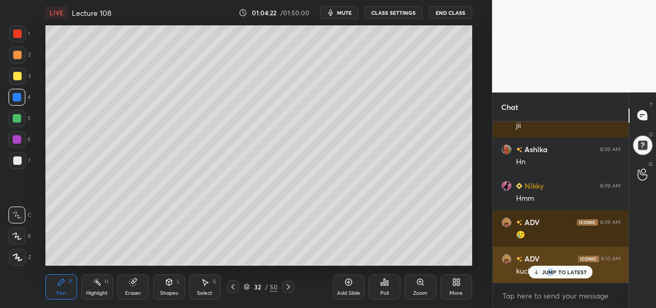
click at [556, 268] on div "JUMP TO LATEST" at bounding box center [560, 272] width 63 height 13
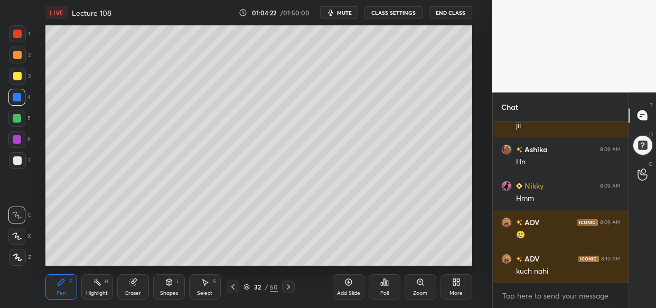
scroll to position [36354, 0]
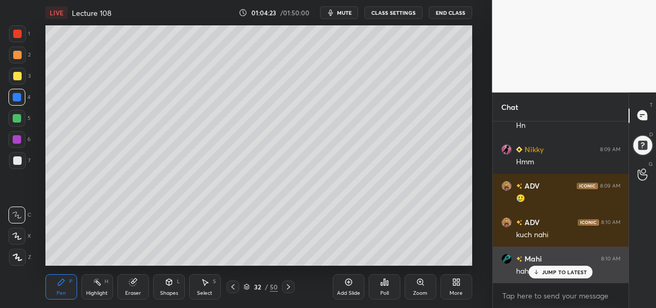
click at [565, 270] on p "JUMP TO LATEST" at bounding box center [564, 272] width 45 height 6
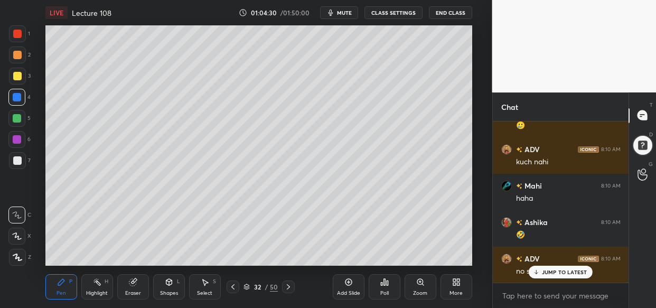
scroll to position [36463, 0]
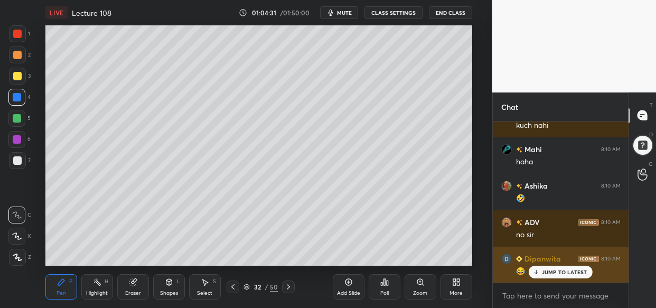
click at [584, 270] on p "JUMP TO LATEST" at bounding box center [564, 272] width 45 height 6
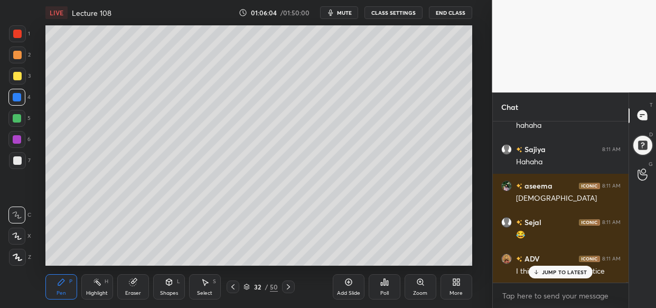
scroll to position [38059, 0]
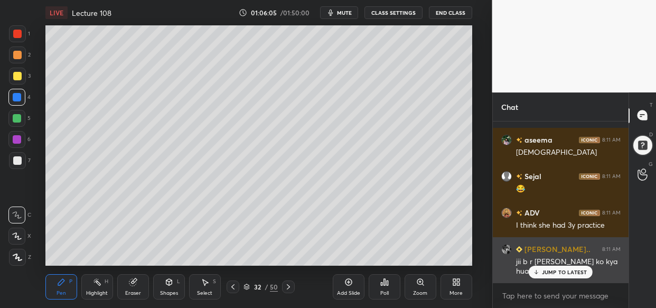
click at [570, 264] on div "[PERSON_NAME] 8:11 AM aap nhi jaoge rawan dekhne aaj ??? ADV 8:11 AM omg Sajiya…" at bounding box center [561, 201] width 136 height 161
click at [575, 274] on p "JUMP TO LATEST" at bounding box center [564, 272] width 45 height 6
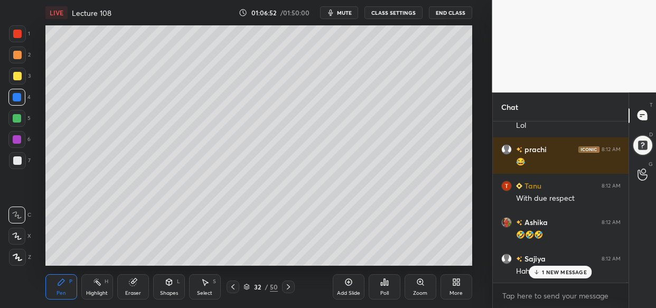
scroll to position [38824, 0]
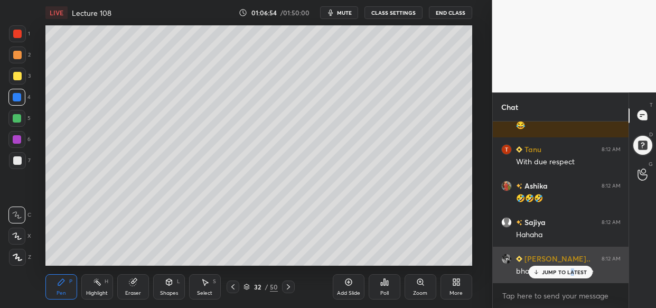
drag, startPoint x: 574, startPoint y: 274, endPoint x: 554, endPoint y: 278, distance: 20.5
click at [571, 274] on p "JUMP TO LATEST" at bounding box center [564, 272] width 45 height 6
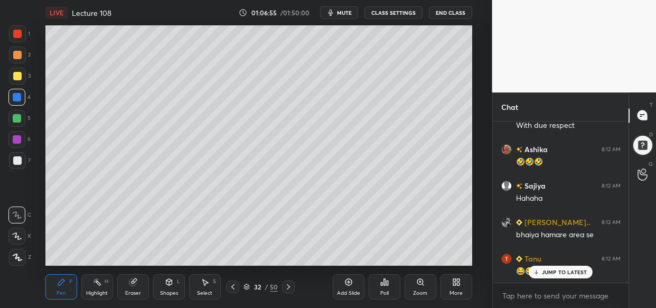
scroll to position [38970, 0]
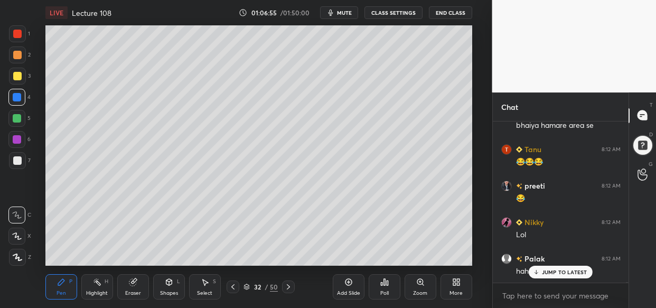
click at [573, 273] on p "JUMP TO LATEST" at bounding box center [564, 272] width 45 height 6
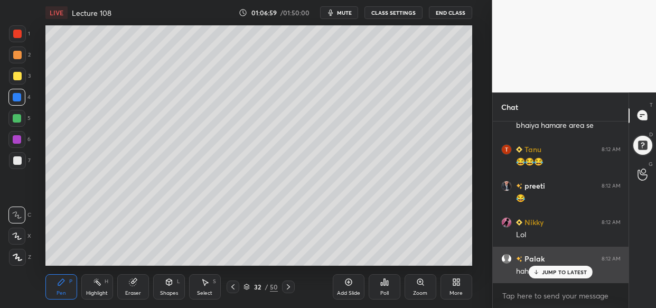
click at [558, 271] on p "JUMP TO LATEST" at bounding box center [564, 272] width 45 height 6
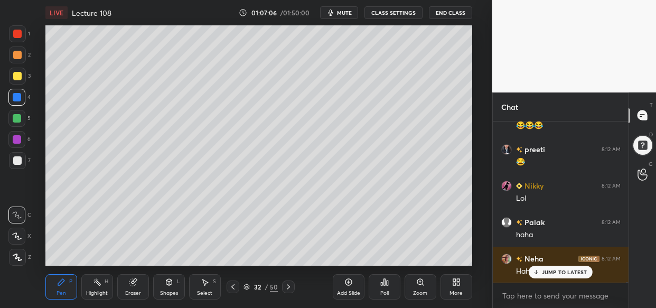
scroll to position [39052, 0]
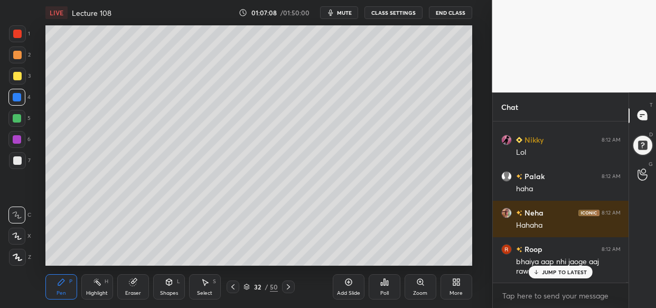
click at [557, 275] on div "JUMP TO LATEST" at bounding box center [560, 272] width 63 height 13
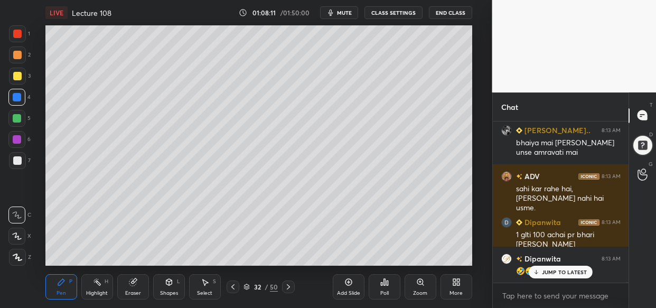
scroll to position [39828, 0]
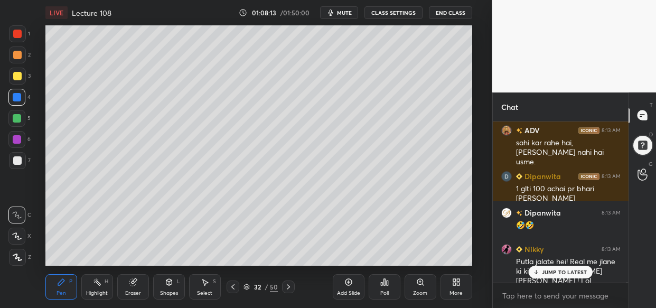
click at [584, 273] on p "JUMP TO LATEST" at bounding box center [564, 272] width 45 height 6
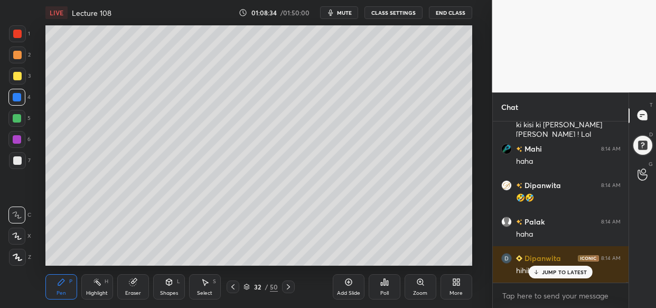
scroll to position [40011, 0]
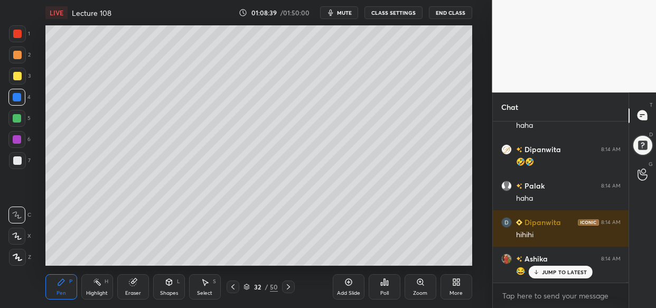
click at [351, 286] on div "Add Slide" at bounding box center [349, 286] width 32 height 25
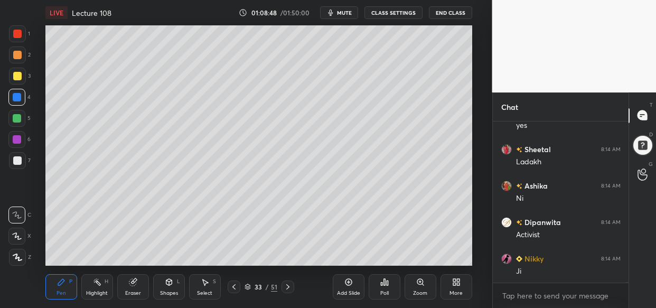
scroll to position [40339, 0]
drag, startPoint x: 20, startPoint y: 70, endPoint x: 16, endPoint y: 83, distance: 13.1
click at [19, 70] on div at bounding box center [17, 76] width 17 height 17
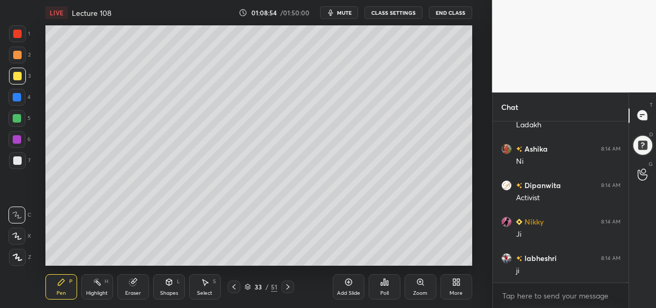
click at [61, 275] on div "Pen P" at bounding box center [61, 286] width 32 height 25
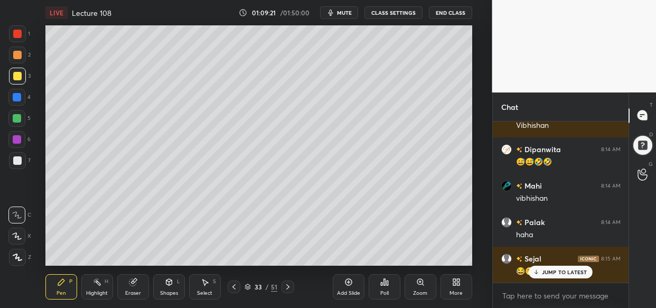
scroll to position [40768, 0]
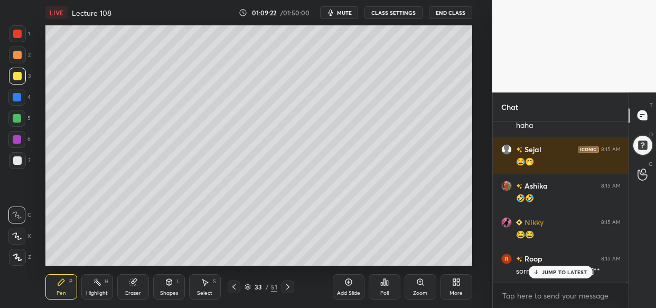
click at [558, 276] on div "Ashika 8:14 AM Ni [PERSON_NAME] 8:14 AM Activist Nikky 8:14 AM Ji labheshri 8:1…" at bounding box center [561, 201] width 136 height 161
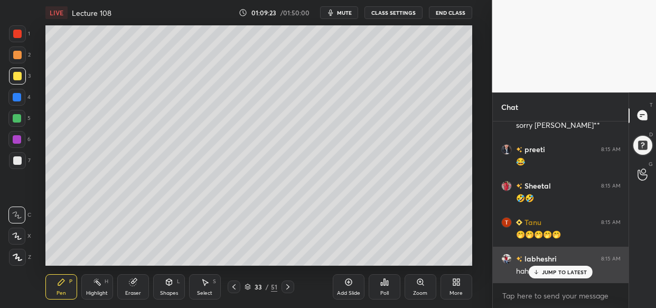
click at [557, 271] on p "JUMP TO LATEST" at bounding box center [564, 272] width 45 height 6
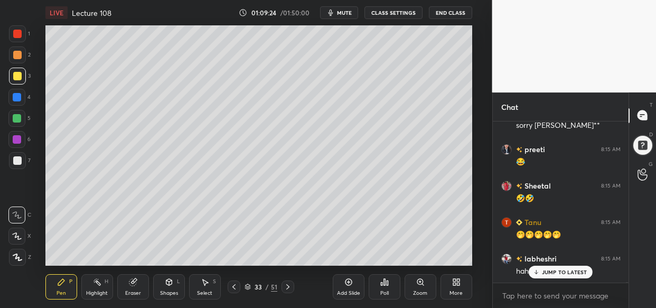
scroll to position [40950, 0]
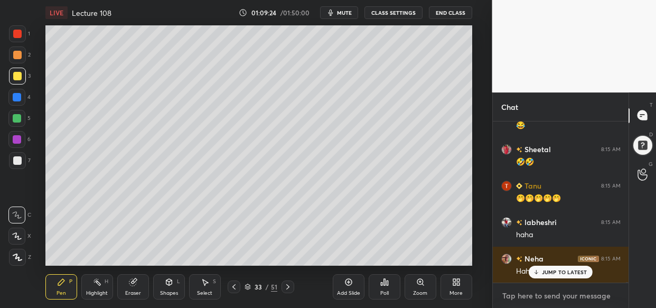
click at [538, 292] on textarea at bounding box center [560, 295] width 119 height 17
click at [542, 270] on p "JUMP TO LATEST" at bounding box center [564, 272] width 45 height 6
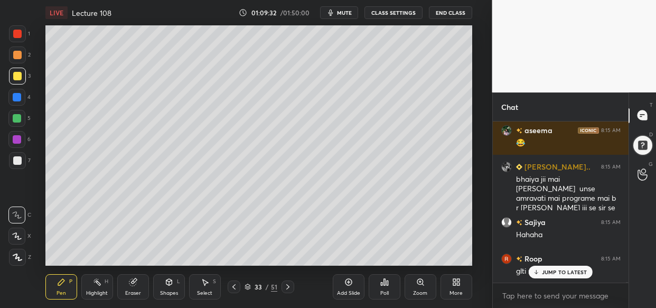
scroll to position [41188, 0]
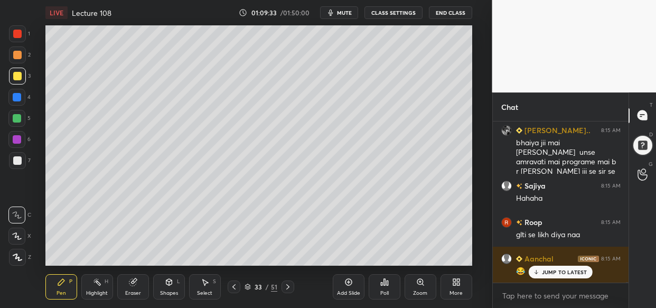
click at [557, 274] on p "JUMP TO LATEST" at bounding box center [564, 272] width 45 height 6
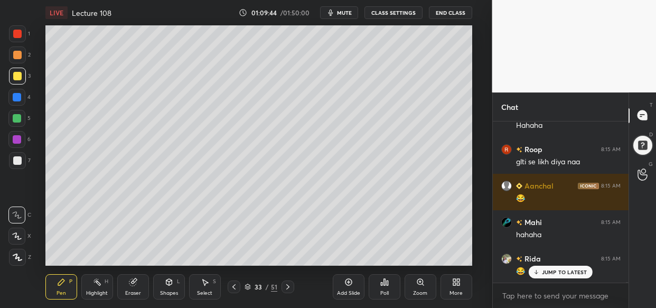
scroll to position [41326, 0]
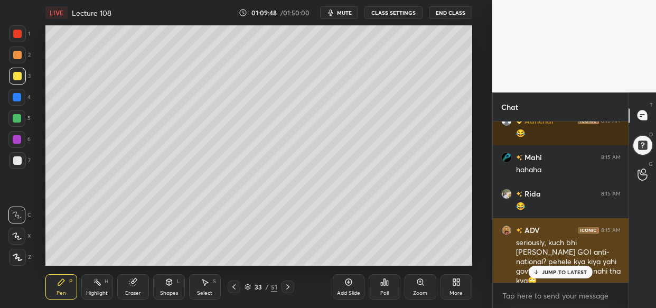
click at [571, 271] on p "JUMP TO LATEST" at bounding box center [564, 272] width 45 height 6
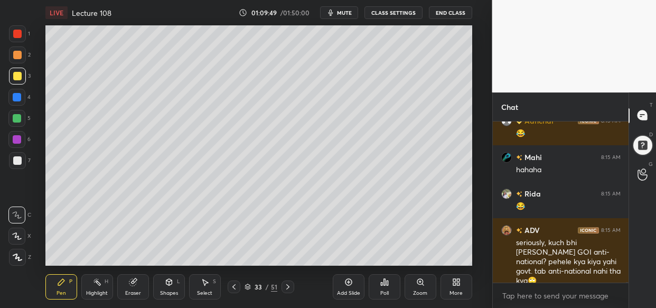
scroll to position [41362, 0]
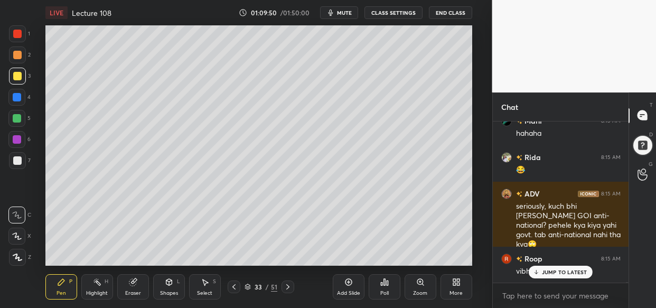
click at [572, 276] on div "Sheetal 8:15 AM 🤣🤣 Tanu 8:15 AM 🤭🤭🤭🤭🤭 labheshri 8:15 AM haha Neha 8:15 AM Hahah…" at bounding box center [561, 201] width 136 height 161
drag, startPoint x: 583, startPoint y: 268, endPoint x: 563, endPoint y: 284, distance: 25.2
click at [582, 270] on p "JUMP TO LATEST" at bounding box center [564, 272] width 45 height 6
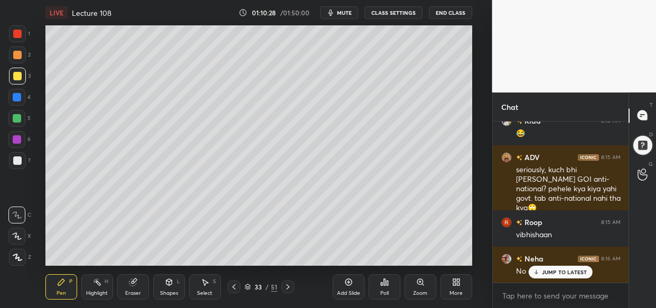
scroll to position [41435, 0]
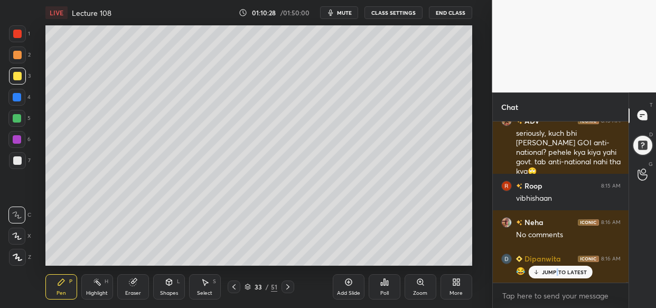
drag, startPoint x: 557, startPoint y: 269, endPoint x: 528, endPoint y: 288, distance: 35.4
click at [558, 269] on p "JUMP TO LATEST" at bounding box center [564, 272] width 45 height 6
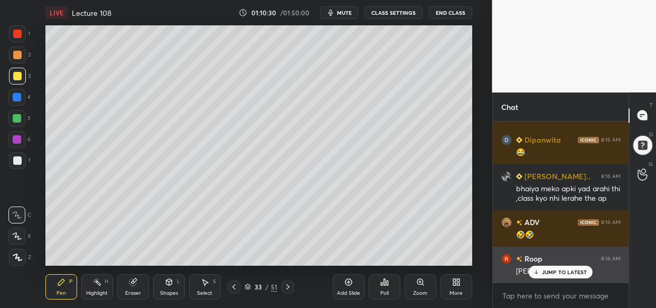
click at [570, 270] on p "JUMP TO LATEST" at bounding box center [564, 272] width 45 height 6
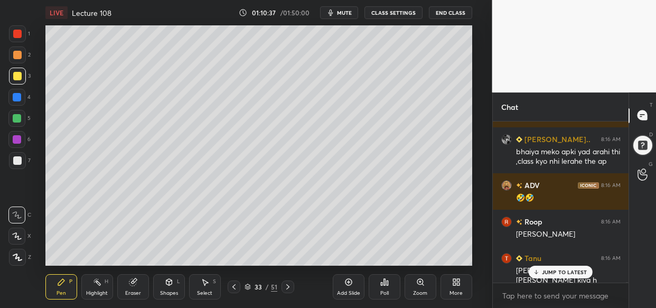
scroll to position [41627, 0]
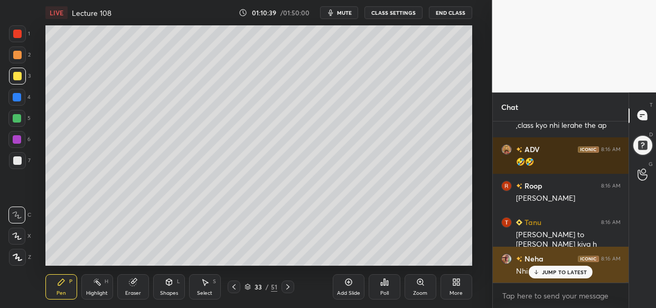
click at [560, 280] on div "Neha 8:16 AM [PERSON_NAME]" at bounding box center [561, 265] width 136 height 36
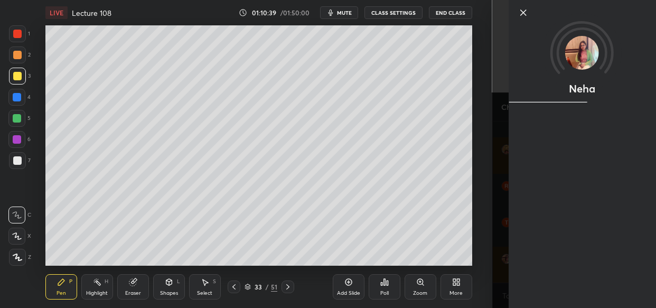
click at [565, 273] on div "Neha" at bounding box center [581, 154] width 147 height 308
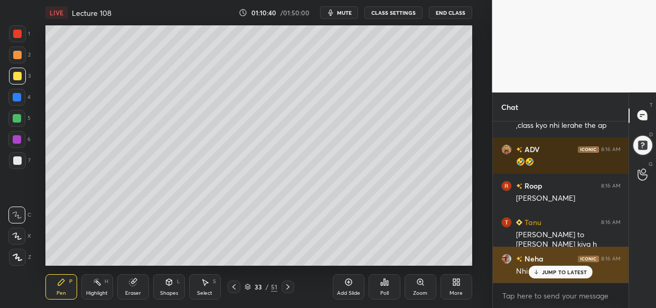
click at [547, 270] on p "JUMP TO LATEST" at bounding box center [564, 272] width 45 height 6
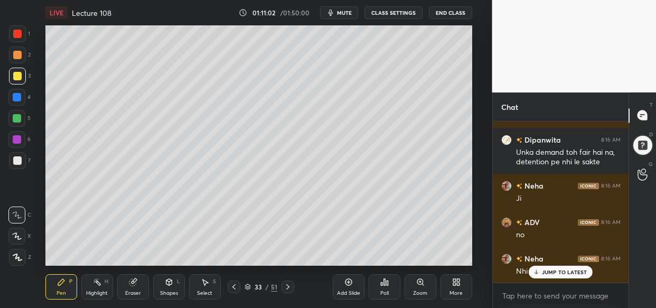
scroll to position [41818, 0]
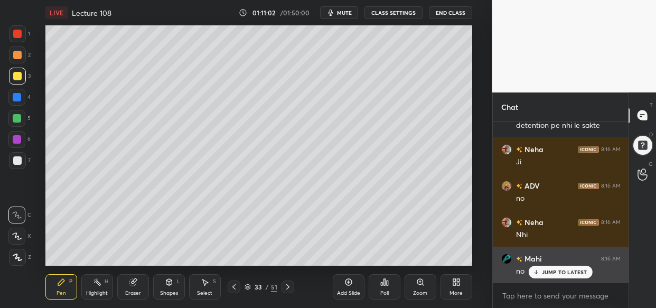
drag, startPoint x: 556, startPoint y: 273, endPoint x: 543, endPoint y: 276, distance: 13.1
click at [555, 273] on p "JUMP TO LATEST" at bounding box center [564, 272] width 45 height 6
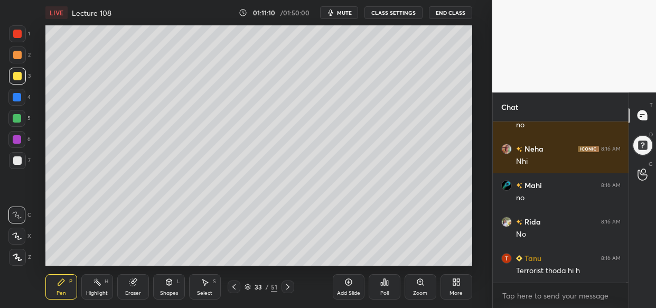
scroll to position [41928, 0]
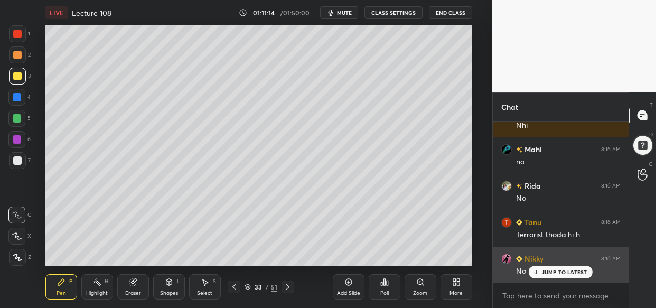
click at [558, 271] on p "JUMP TO LATEST" at bounding box center [564, 272] width 45 height 6
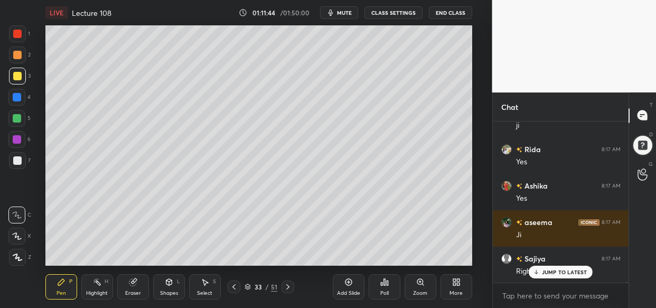
scroll to position [42330, 0]
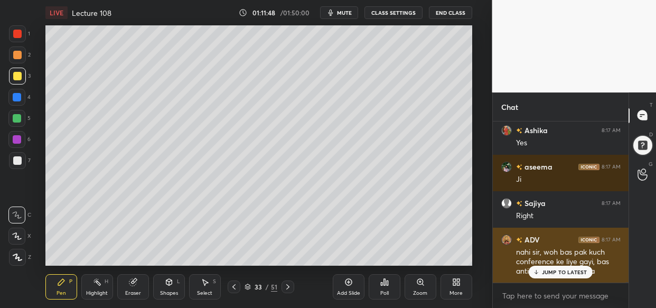
drag, startPoint x: 566, startPoint y: 270, endPoint x: 550, endPoint y: 274, distance: 15.8
click at [565, 270] on p "JUMP TO LATEST" at bounding box center [564, 272] width 45 height 6
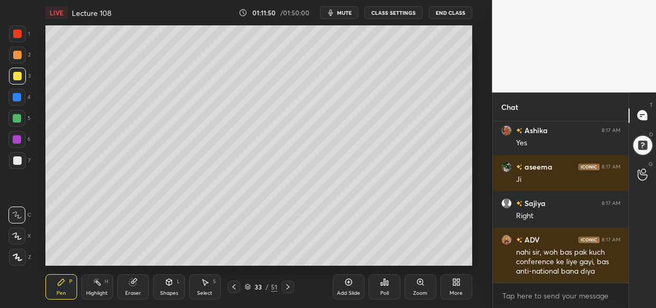
scroll to position [42376, 0]
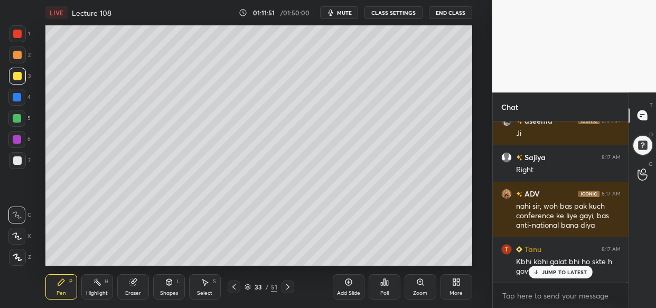
drag, startPoint x: 132, startPoint y: 284, endPoint x: 117, endPoint y: 295, distance: 18.8
click at [132, 285] on icon at bounding box center [132, 282] width 7 height 7
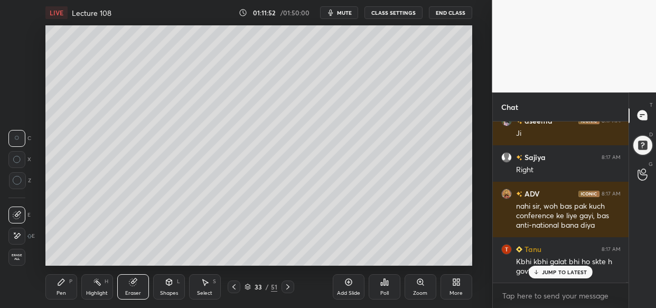
click at [22, 254] on span "Erase all" at bounding box center [17, 257] width 16 height 7
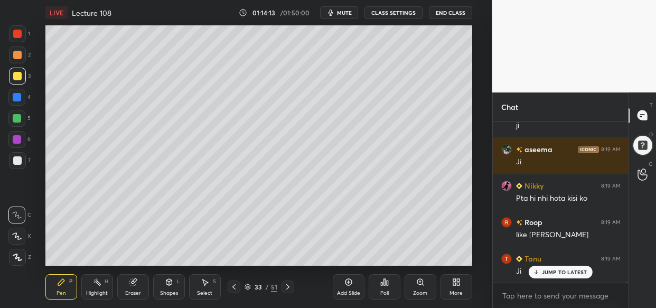
scroll to position [44911, 0]
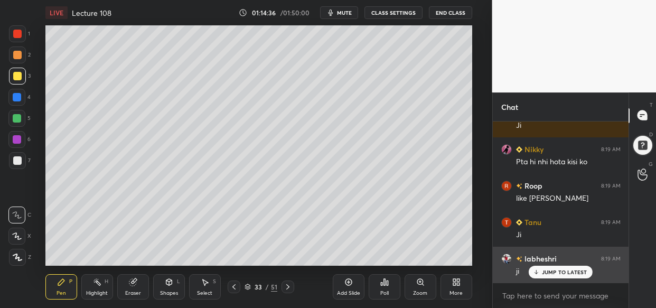
click at [560, 276] on div "JUMP TO LATEST" at bounding box center [560, 272] width 63 height 13
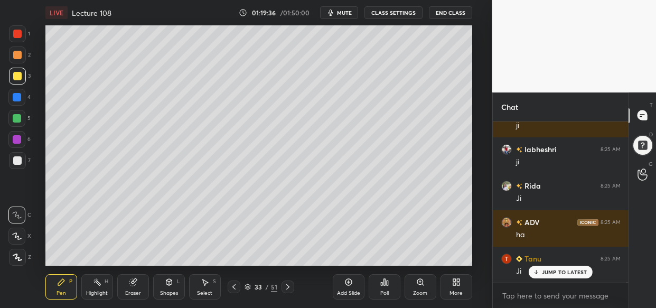
scroll to position [48294, 0]
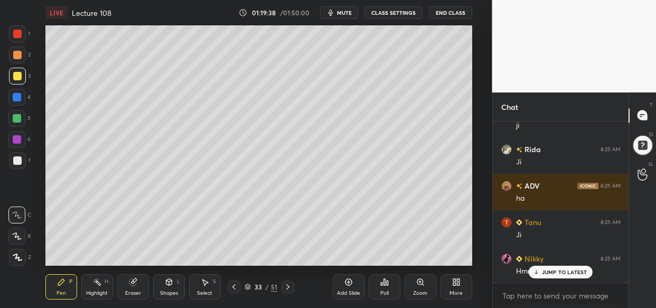
click at [126, 284] on div "Eraser" at bounding box center [133, 286] width 32 height 25
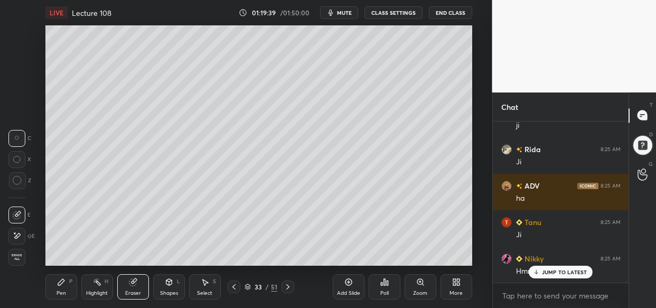
drag, startPoint x: 17, startPoint y: 251, endPoint x: 22, endPoint y: 258, distance: 8.5
click at [18, 250] on div "Erase all" at bounding box center [16, 257] width 17 height 17
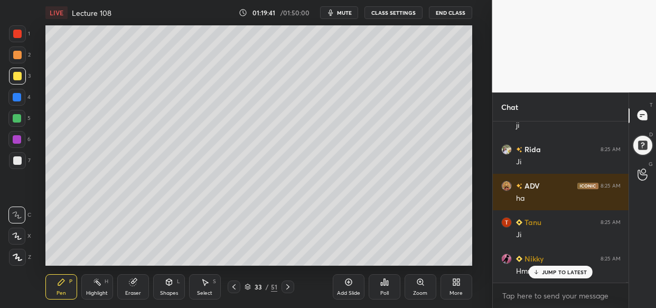
drag, startPoint x: 569, startPoint y: 275, endPoint x: 476, endPoint y: 275, distance: 92.4
click at [568, 274] on p "JUMP TO LATEST" at bounding box center [564, 272] width 45 height 6
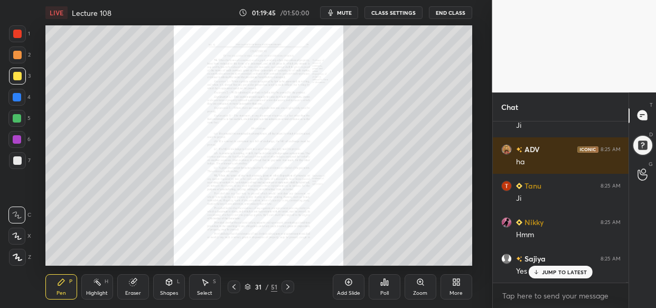
scroll to position [48367, 0]
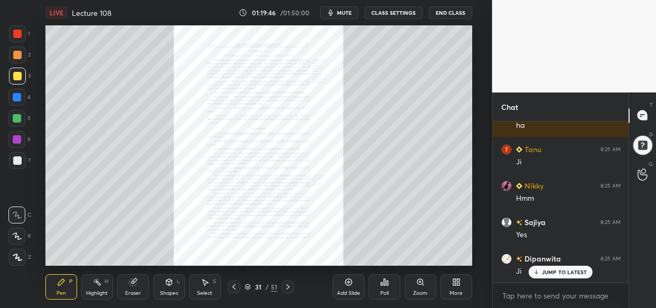
click at [412, 284] on div "Zoom" at bounding box center [421, 286] width 32 height 25
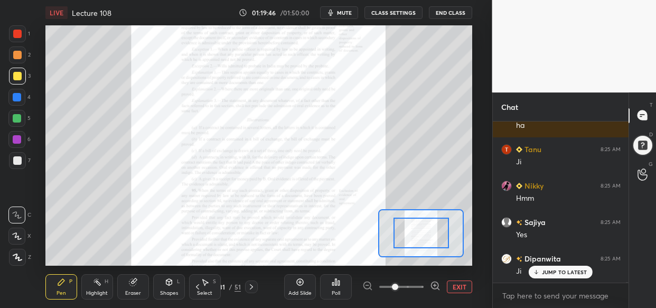
click at [422, 287] on span at bounding box center [401, 287] width 44 height 16
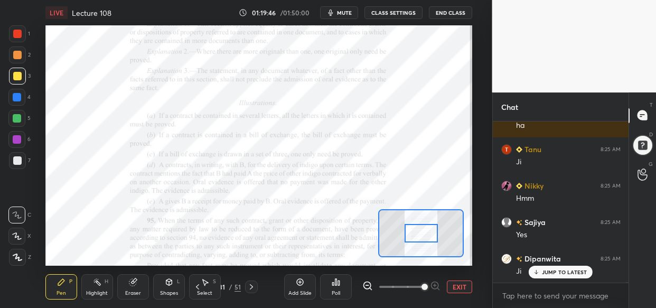
click at [423, 284] on span at bounding box center [424, 287] width 6 height 6
click at [423, 285] on span at bounding box center [424, 287] width 6 height 6
click at [421, 284] on span at bounding box center [424, 287] width 6 height 6
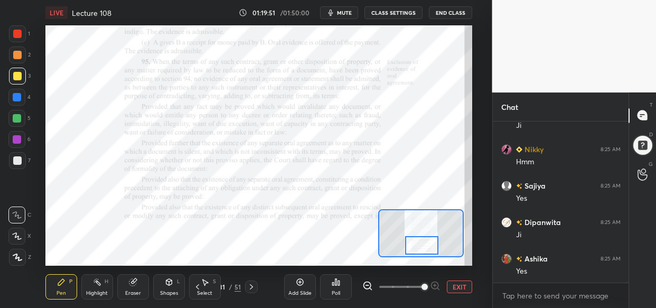
scroll to position [48441, 0]
drag, startPoint x: 416, startPoint y: 228, endPoint x: 417, endPoint y: 241, distance: 12.7
click at [417, 241] on div at bounding box center [421, 245] width 33 height 18
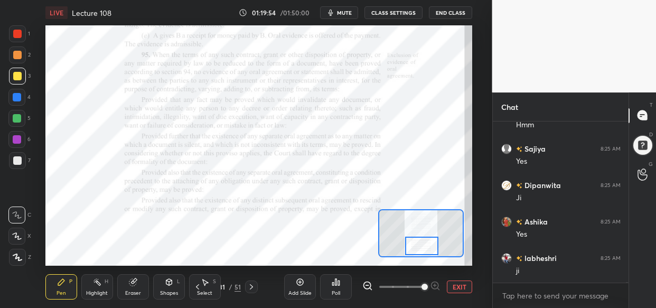
click at [20, 137] on div at bounding box center [17, 139] width 8 height 8
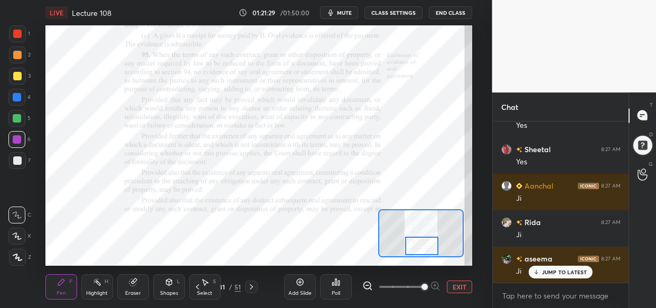
scroll to position [49606, 0]
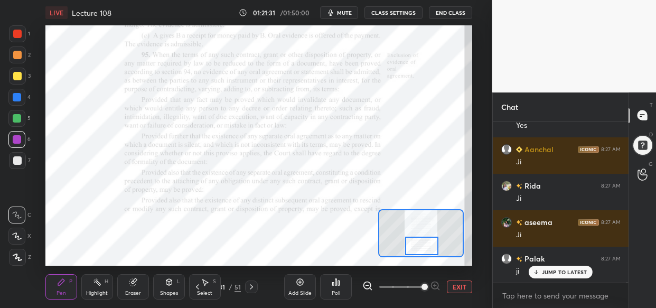
drag, startPoint x: 15, startPoint y: 95, endPoint x: 13, endPoint y: 100, distance: 5.7
click at [15, 95] on div at bounding box center [16, 97] width 17 height 17
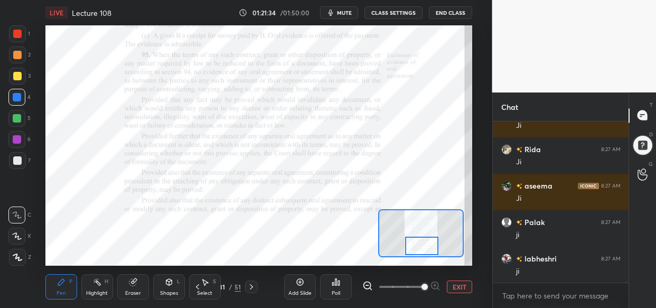
scroll to position [49679, 0]
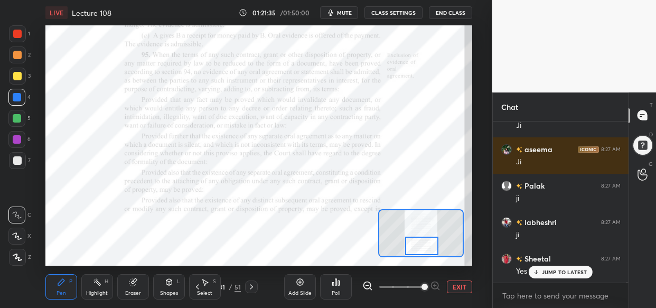
click at [11, 137] on div at bounding box center [16, 139] width 17 height 17
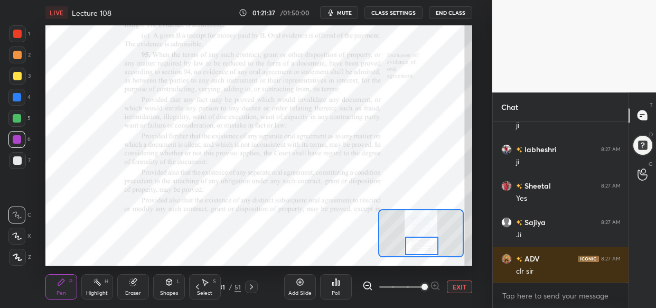
scroll to position [49788, 0]
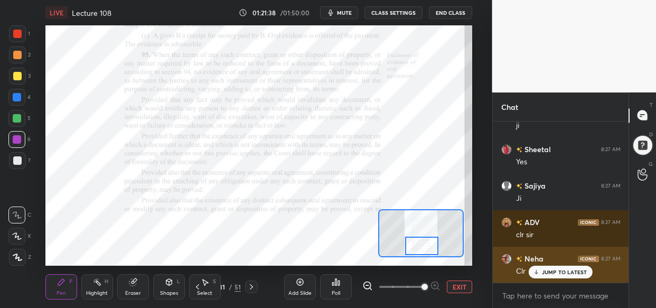
click at [551, 269] on p "JUMP TO LATEST" at bounding box center [564, 272] width 45 height 6
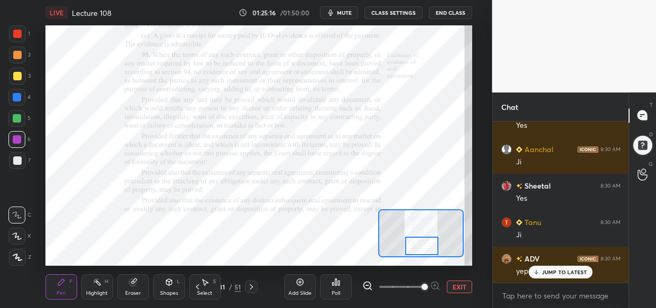
scroll to position [53187, 0]
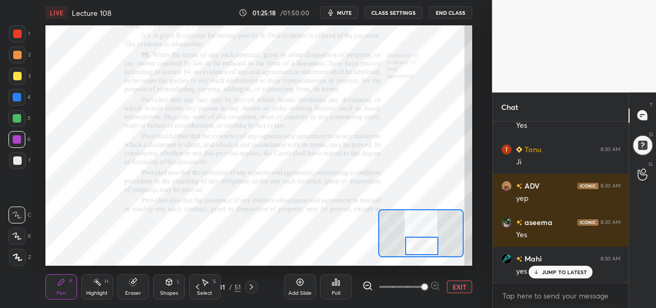
click at [17, 96] on div at bounding box center [17, 97] width 8 height 8
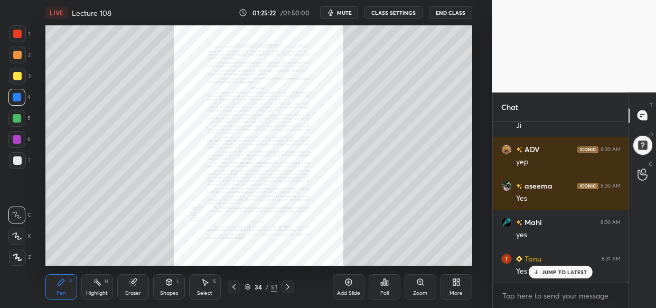
click at [421, 284] on div "Zoom" at bounding box center [421, 286] width 32 height 25
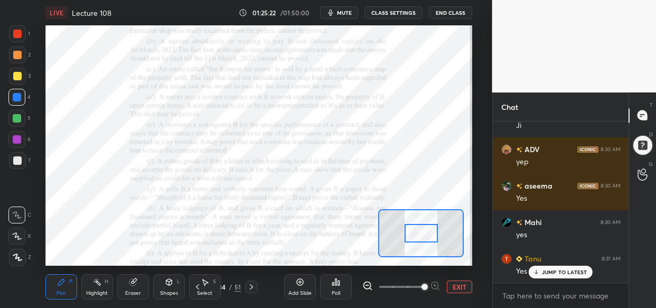
click at [424, 285] on span at bounding box center [424, 287] width 6 height 6
click at [426, 284] on span at bounding box center [424, 287] width 6 height 6
click at [428, 284] on span at bounding box center [424, 287] width 6 height 6
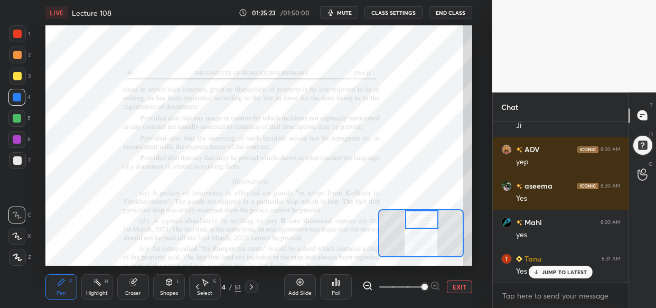
drag, startPoint x: 433, startPoint y: 235, endPoint x: 433, endPoint y: 219, distance: 15.9
click at [433, 219] on div at bounding box center [421, 219] width 33 height 18
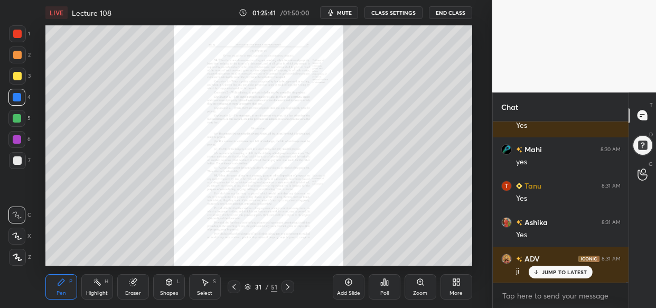
scroll to position [53369, 0]
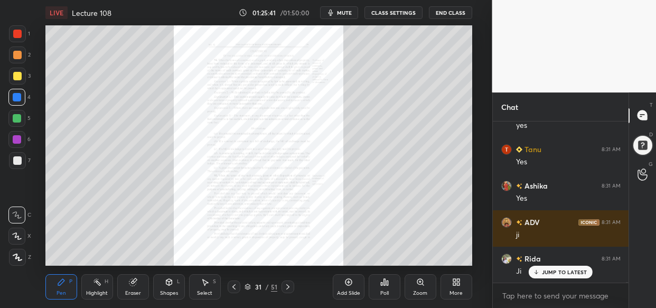
click at [416, 288] on div "Zoom" at bounding box center [421, 286] width 32 height 25
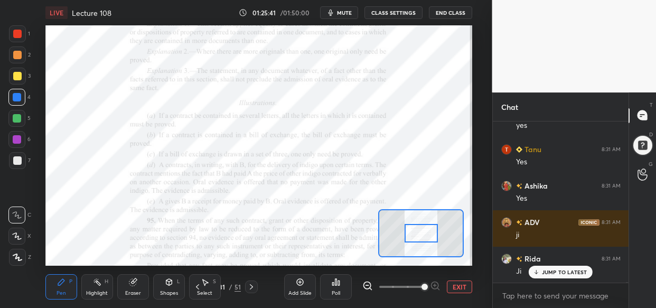
click at [428, 288] on span at bounding box center [424, 287] width 6 height 6
click at [428, 287] on span at bounding box center [424, 287] width 6 height 6
click at [428, 286] on span at bounding box center [424, 287] width 6 height 6
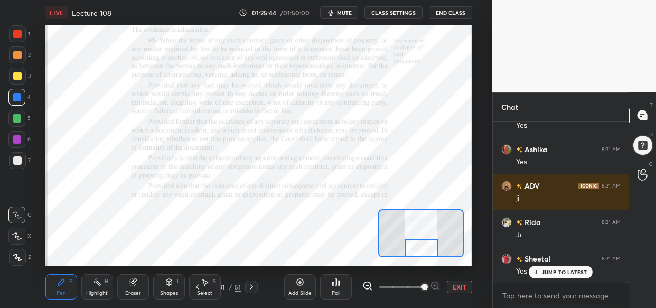
drag, startPoint x: 424, startPoint y: 233, endPoint x: 424, endPoint y: 250, distance: 16.9
click at [424, 250] on div at bounding box center [421, 248] width 33 height 18
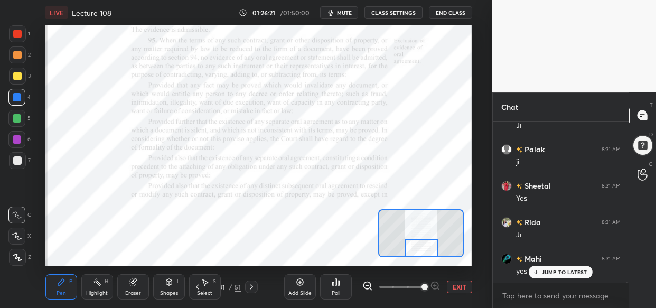
scroll to position [53770, 0]
click at [307, 247] on div "LIVE Lecture 108 01:26:21 / 01:50:00 mute CLASS SETTINGS End Class Setting up y…" at bounding box center [259, 154] width 450 height 308
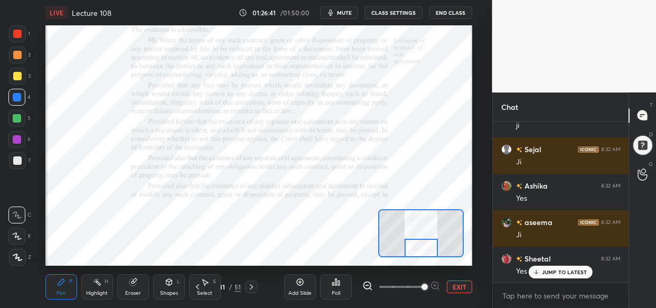
scroll to position [54062, 0]
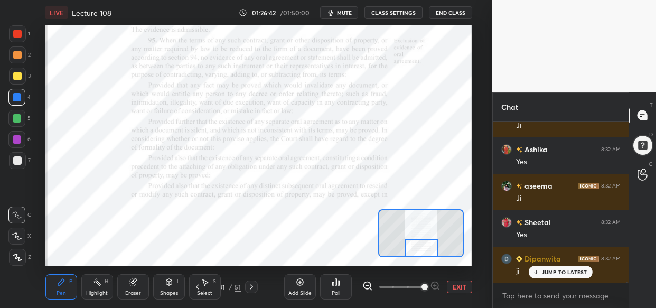
click at [384, 212] on div "Setting up your live class Poll for secs No correct answer Start poll" at bounding box center [258, 145] width 427 height 240
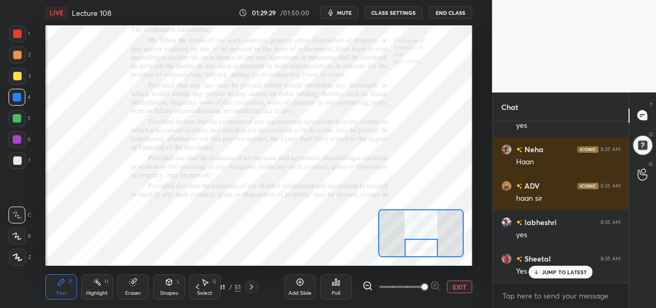
scroll to position [57414, 0]
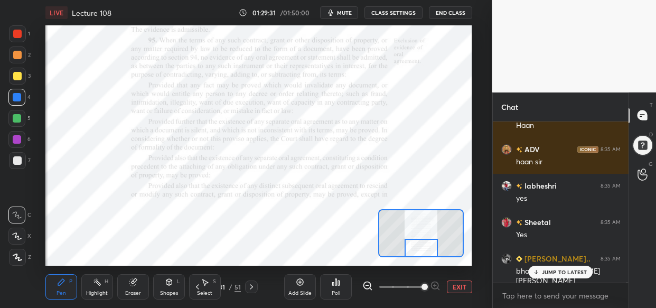
click at [566, 271] on p "JUMP TO LATEST" at bounding box center [564, 272] width 45 height 6
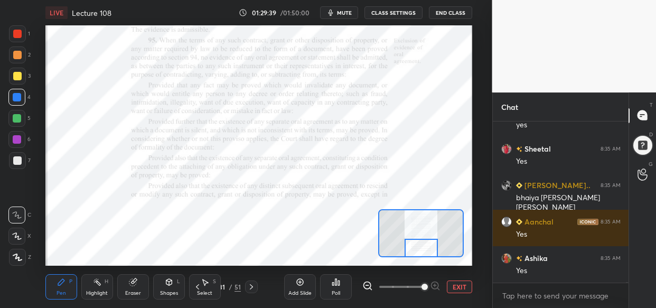
scroll to position [57533, 0]
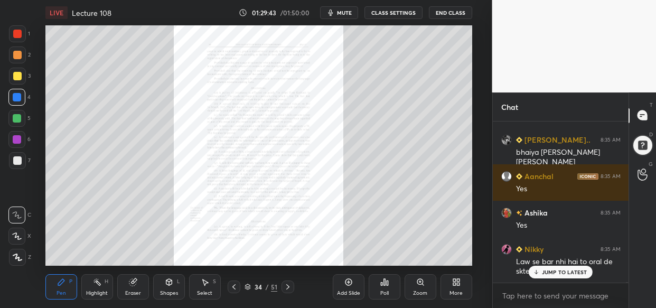
click at [417, 284] on icon at bounding box center [420, 282] width 8 height 8
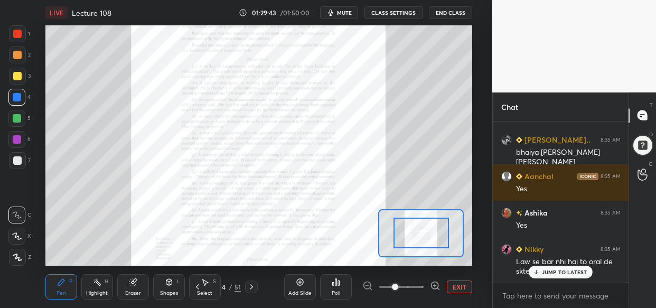
drag, startPoint x: 417, startPoint y: 284, endPoint x: 427, endPoint y: 287, distance: 10.5
click at [426, 285] on div at bounding box center [401, 286] width 78 height 13
click at [427, 287] on div at bounding box center [401, 286] width 78 height 13
click at [429, 285] on div at bounding box center [401, 286] width 78 height 13
click at [433, 286] on icon at bounding box center [435, 285] width 11 height 11
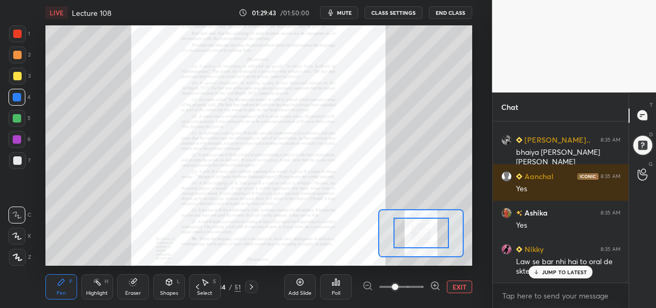
click at [432, 285] on icon at bounding box center [435, 285] width 11 height 11
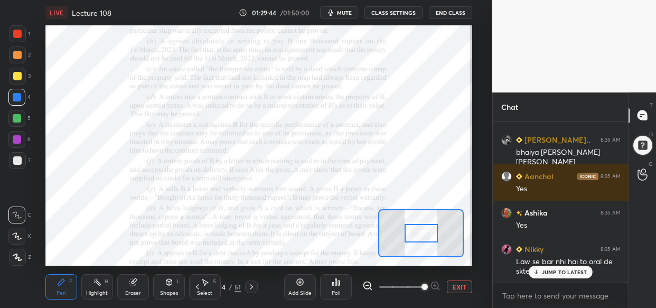
click at [428, 285] on span at bounding box center [424, 287] width 6 height 6
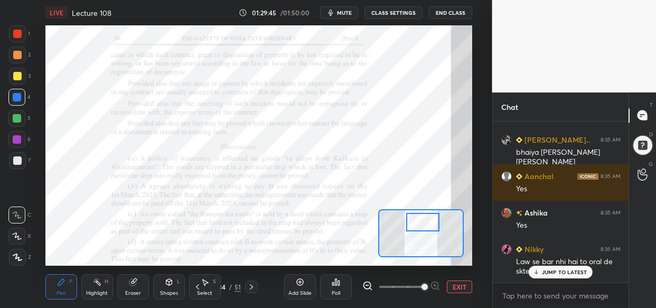
drag, startPoint x: 425, startPoint y: 229, endPoint x: 427, endPoint y: 218, distance: 11.2
click at [427, 218] on div at bounding box center [422, 222] width 33 height 18
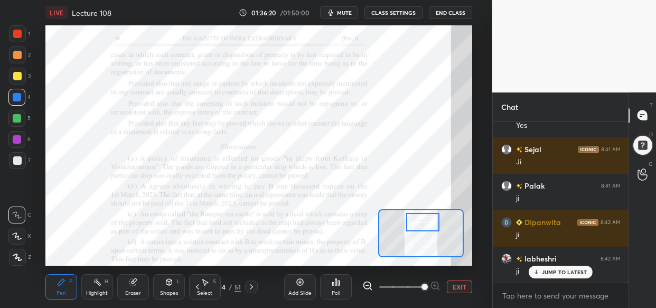
scroll to position [64493, 0]
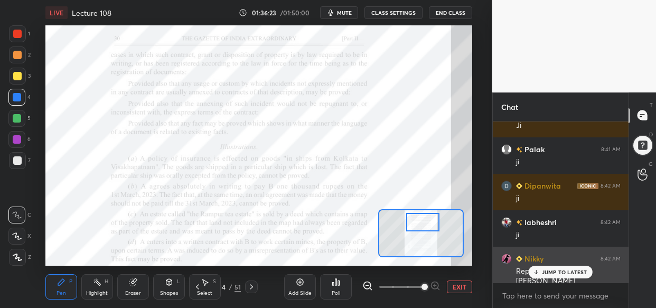
click at [555, 274] on p "JUMP TO LATEST" at bounding box center [564, 272] width 45 height 6
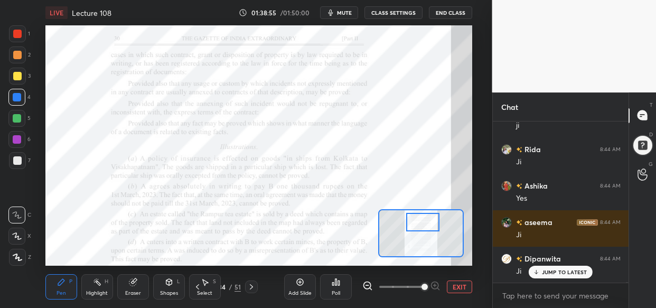
scroll to position [68074, 0]
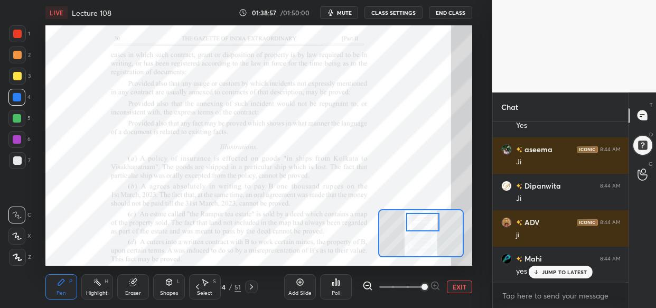
click at [18, 116] on div at bounding box center [17, 118] width 8 height 8
click at [549, 270] on p "JUMP TO LATEST" at bounding box center [564, 272] width 45 height 6
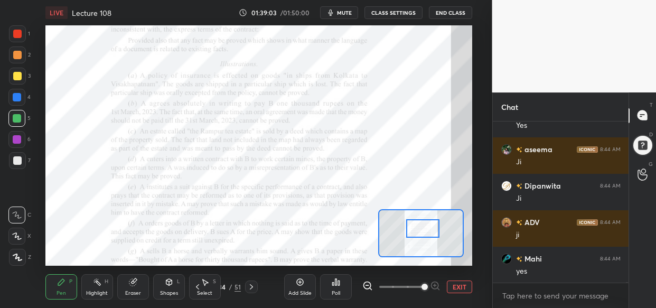
drag, startPoint x: 419, startPoint y: 215, endPoint x: 419, endPoint y: 222, distance: 6.3
click at [419, 222] on div at bounding box center [422, 228] width 33 height 18
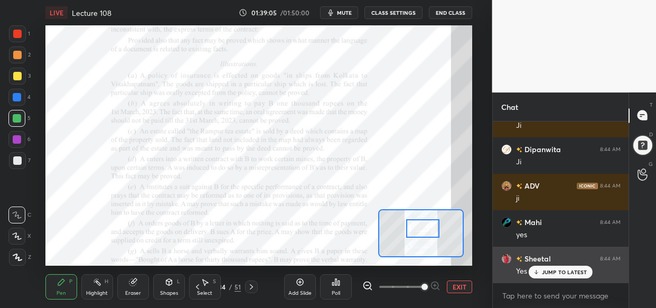
click at [568, 271] on p "JUMP TO LATEST" at bounding box center [564, 272] width 45 height 6
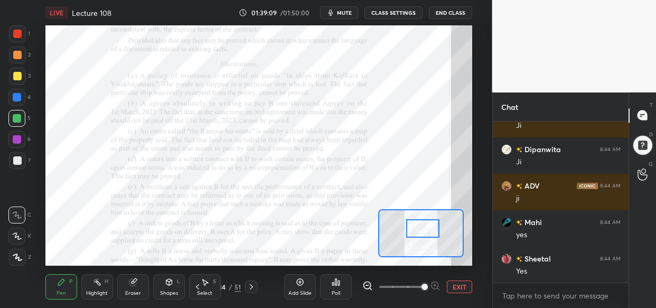
scroll to position [68147, 0]
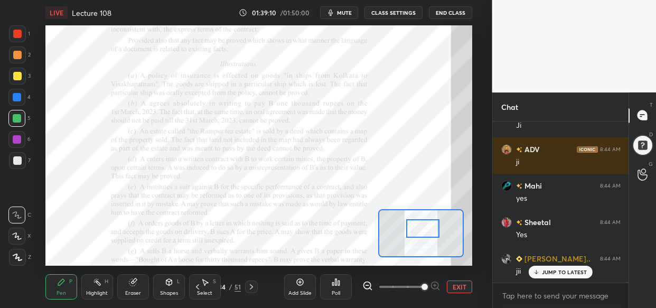
click at [543, 278] on div "preeti 8:44 AM [PERSON_NAME] 8:44 AM ji Rida 8:44 AM Clear Palak 8:44 AM yes Ni…" at bounding box center [561, 201] width 136 height 161
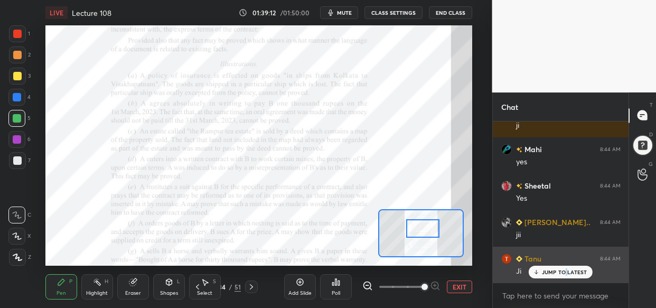
click at [565, 275] on p "JUMP TO LATEST" at bounding box center [564, 272] width 45 height 6
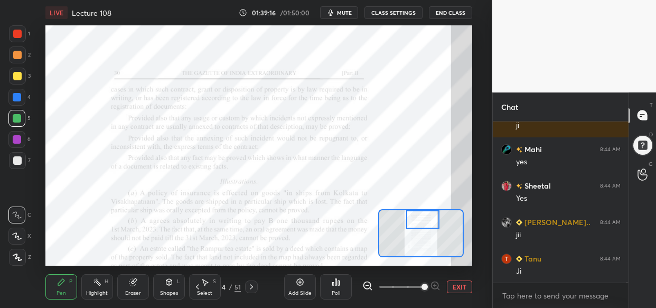
drag, startPoint x: 423, startPoint y: 232, endPoint x: 423, endPoint y: 220, distance: 12.1
click at [423, 220] on div at bounding box center [422, 219] width 33 height 18
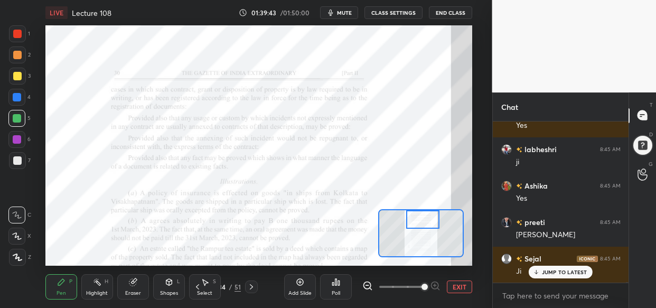
scroll to position [68475, 0]
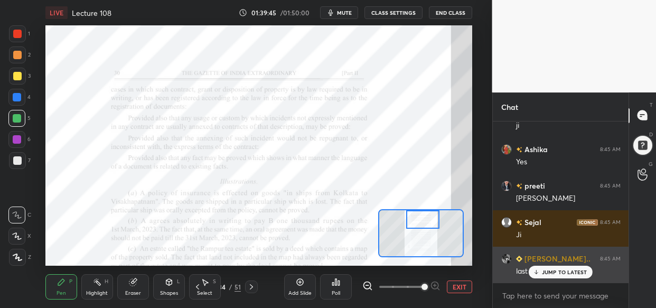
click at [558, 268] on div "JUMP TO LATEST" at bounding box center [560, 272] width 63 height 13
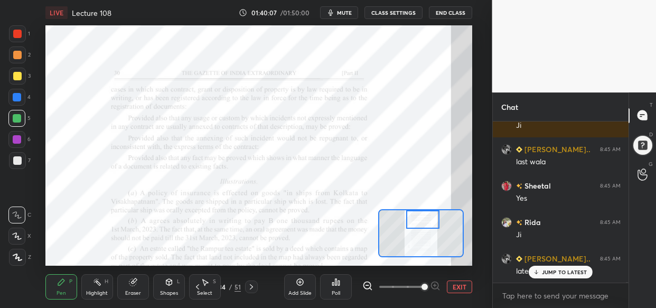
scroll to position [68621, 0]
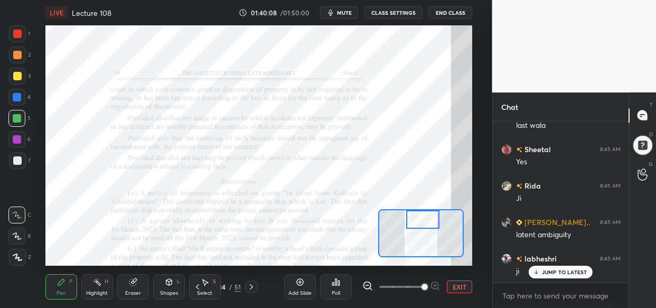
click at [558, 271] on p "JUMP TO LATEST" at bounding box center [564, 272] width 45 height 6
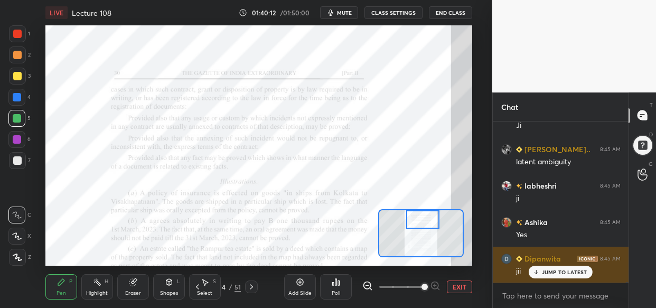
scroll to position [68730, 0]
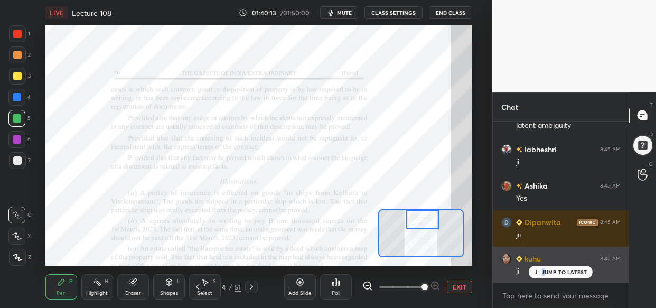
click at [550, 266] on div "JUMP TO LATEST" at bounding box center [560, 272] width 63 height 13
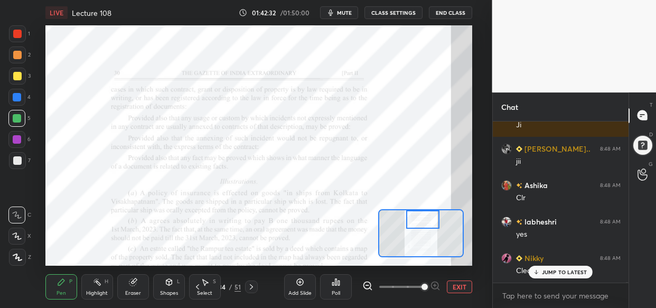
scroll to position [71118, 0]
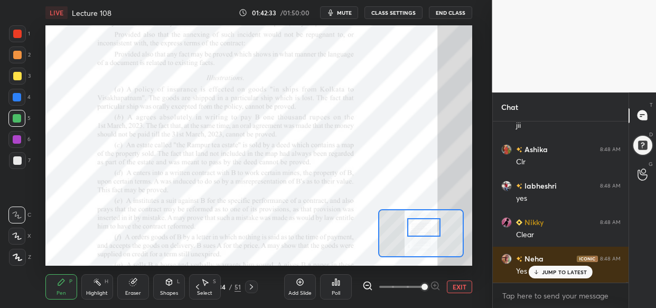
drag, startPoint x: 421, startPoint y: 220, endPoint x: 423, endPoint y: 228, distance: 8.1
click at [423, 228] on div at bounding box center [423, 227] width 33 height 18
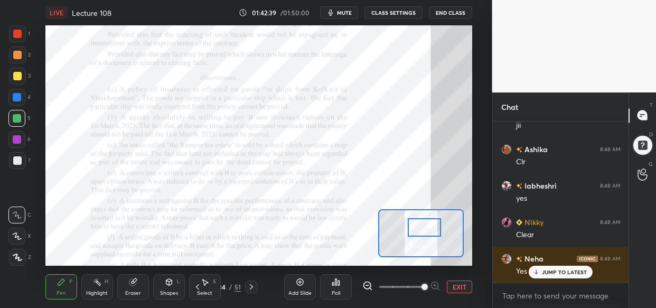
drag, startPoint x: 20, startPoint y: 141, endPoint x: 4, endPoint y: 146, distance: 16.5
click at [18, 143] on div at bounding box center [17, 139] width 8 height 8
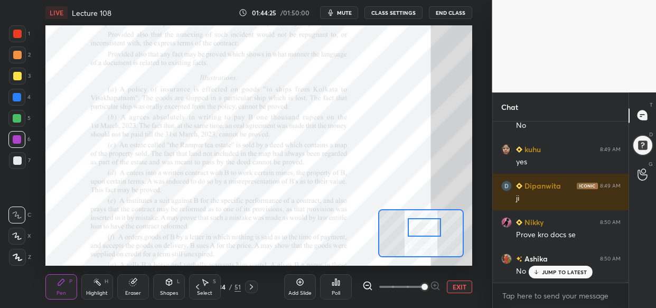
drag, startPoint x: 536, startPoint y: 273, endPoint x: 504, endPoint y: 299, distance: 41.7
click at [537, 273] on icon at bounding box center [536, 272] width 7 height 6
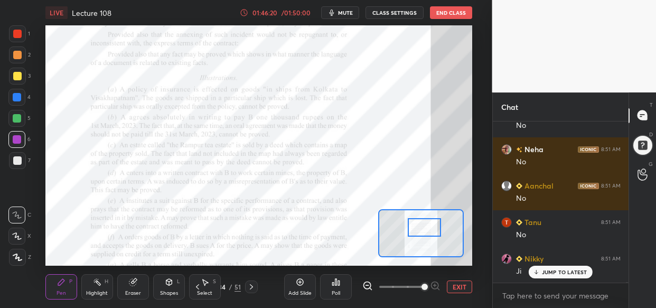
scroll to position [75574, 0]
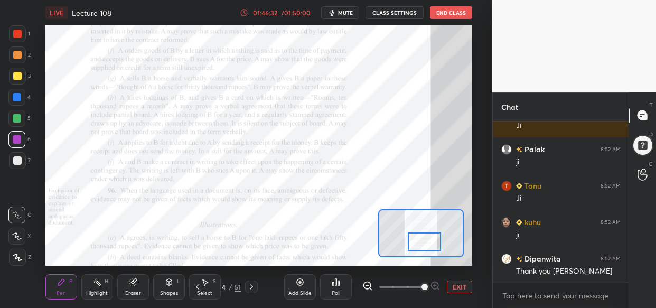
drag, startPoint x: 417, startPoint y: 229, endPoint x: 417, endPoint y: 243, distance: 14.3
click at [417, 243] on div at bounding box center [424, 241] width 33 height 18
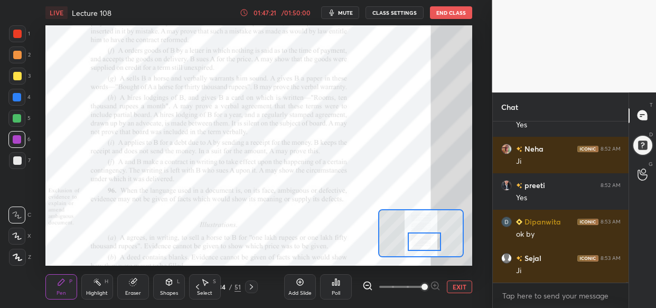
click at [454, 6] on div "LIVE Lecture 108 01:47:21 / 01:50:00 mute CLASS SETTINGS End Class" at bounding box center [258, 12] width 427 height 25
click at [455, 14] on button "End Class" at bounding box center [451, 12] width 42 height 13
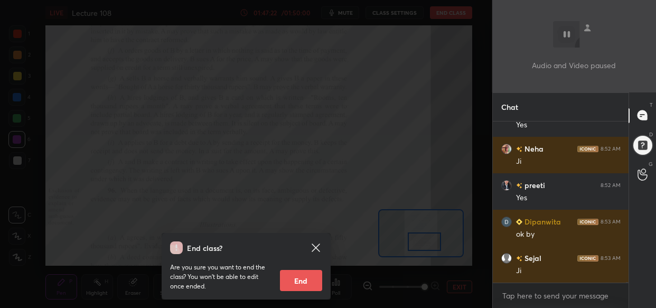
click at [296, 280] on button "End" at bounding box center [301, 280] width 42 height 21
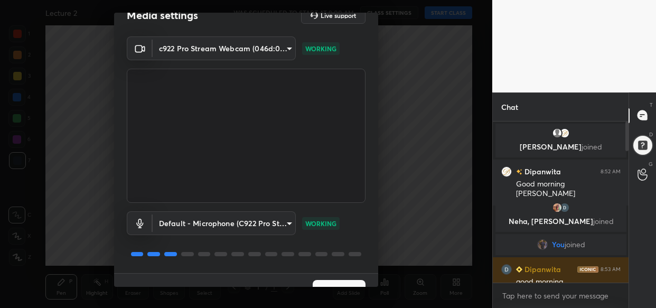
scroll to position [38, 0]
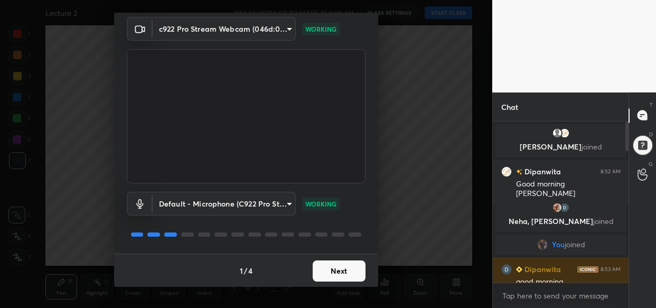
click at [347, 271] on button "Next" at bounding box center [339, 270] width 53 height 21
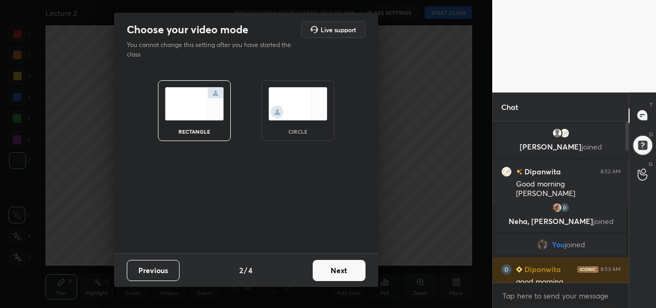
click at [347, 271] on button "Next" at bounding box center [339, 270] width 53 height 21
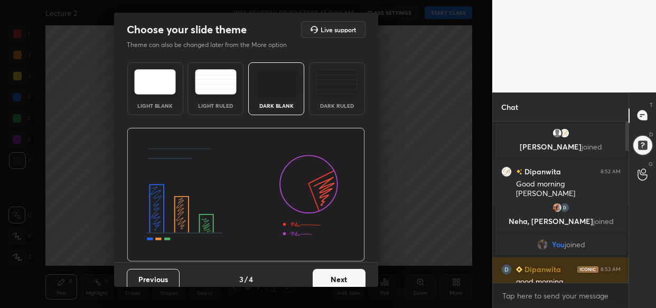
click at [347, 271] on button "Next" at bounding box center [339, 279] width 53 height 21
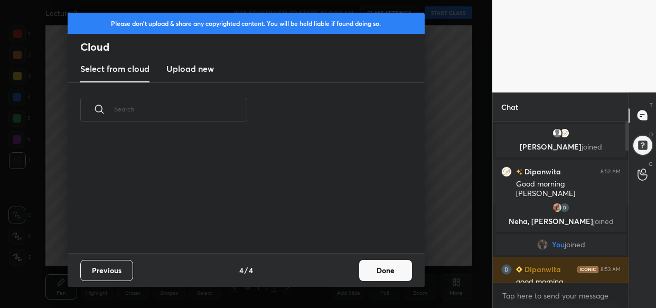
click at [386, 268] on button "Done" at bounding box center [385, 270] width 53 height 21
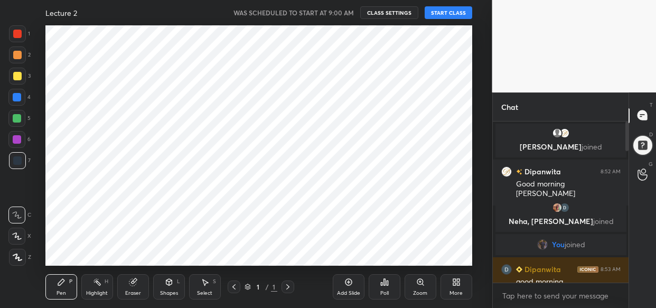
click at [444, 10] on button "START CLASS" at bounding box center [449, 12] width 48 height 13
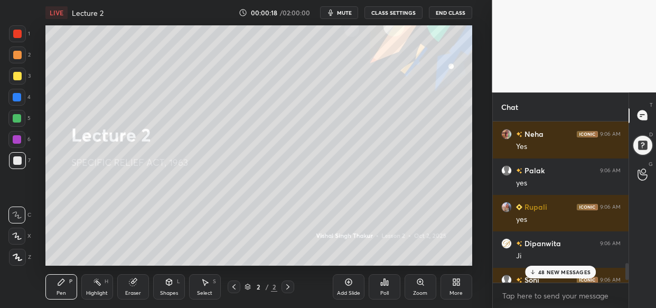
scroll to position [1498, 0]
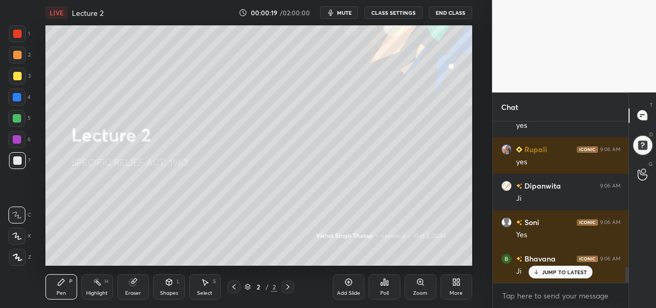
click at [580, 274] on p "JUMP TO LATEST" at bounding box center [564, 272] width 45 height 6
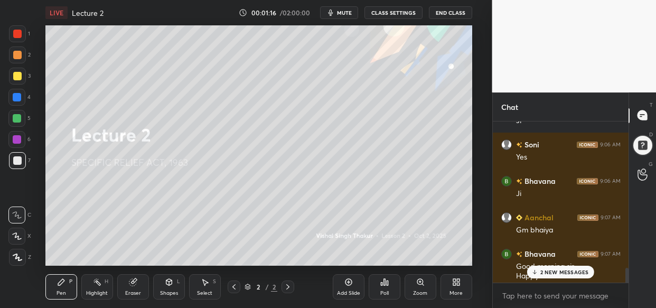
scroll to position [1580, 0]
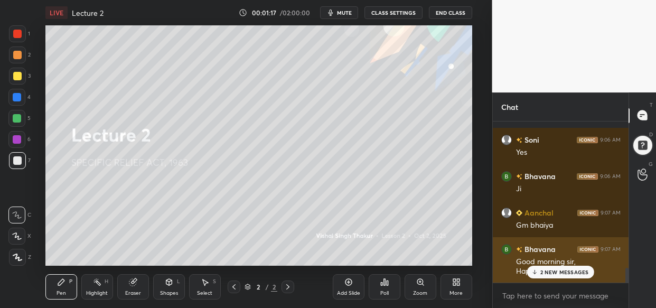
click at [556, 272] on p "2 NEW MESSAGES" at bounding box center [564, 272] width 49 height 6
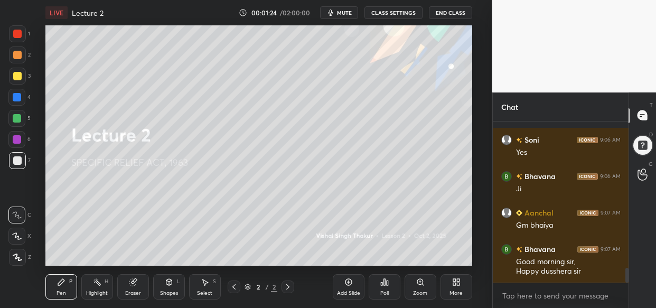
click at [16, 74] on div at bounding box center [17, 76] width 8 height 8
click at [463, 285] on div "More" at bounding box center [456, 286] width 32 height 25
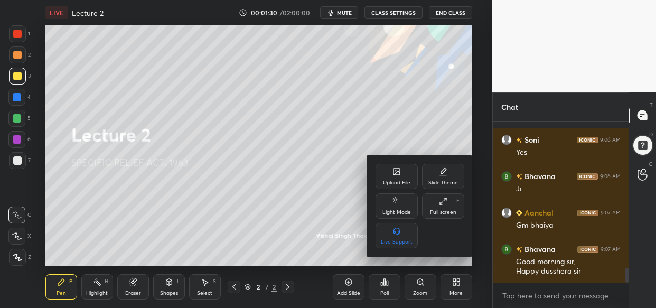
click at [396, 180] on div "Upload File" at bounding box center [396, 182] width 27 height 5
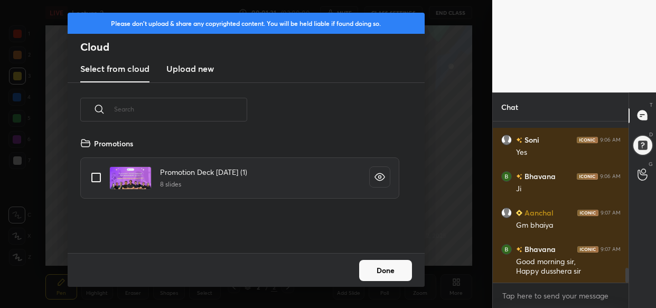
scroll to position [116, 339]
drag, startPoint x: 192, startPoint y: 62, endPoint x: 192, endPoint y: 69, distance: 6.9
click at [192, 63] on h3 "Upload new" at bounding box center [190, 68] width 48 height 13
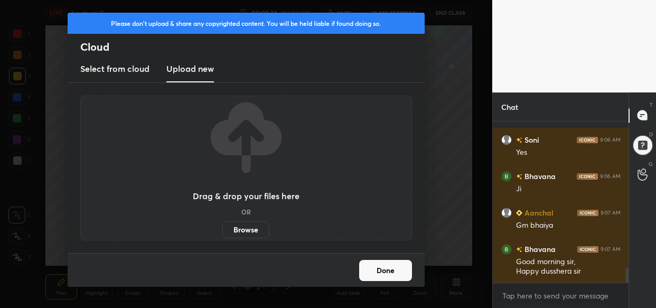
click at [249, 228] on label "Browse" at bounding box center [245, 229] width 47 height 17
click at [222, 228] on input "Browse" at bounding box center [222, 229] width 0 height 17
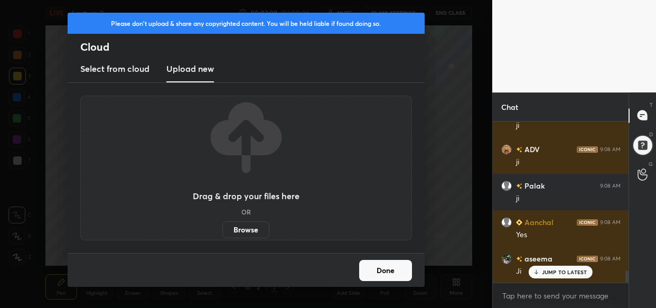
scroll to position [1945, 0]
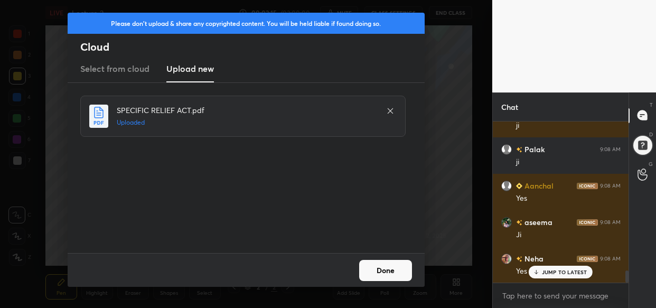
drag, startPoint x: 396, startPoint y: 271, endPoint x: 389, endPoint y: 271, distance: 7.4
click at [393, 270] on button "Done" at bounding box center [385, 270] width 53 height 21
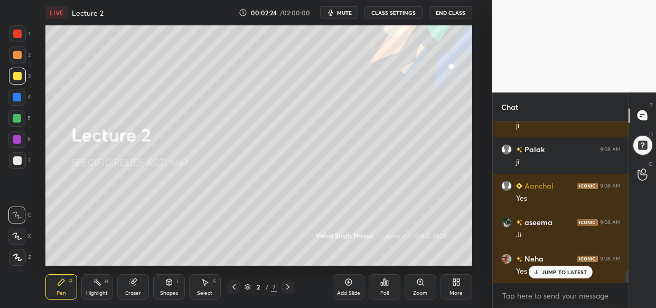
click at [16, 76] on div at bounding box center [17, 76] width 8 height 8
click at [544, 265] on div "Dipanwita 9:06 AM Ji Soni 9:06 AM Yes Bhavana 9:06 AM Ji Aanchal 9:07 AM Gm bha…" at bounding box center [561, 201] width 136 height 161
click at [575, 271] on p "JUMP TO LATEST" at bounding box center [564, 272] width 45 height 6
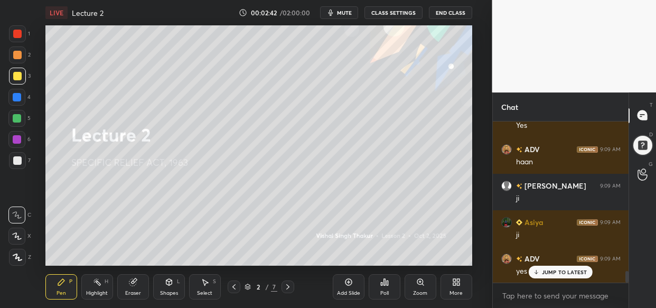
scroll to position [2127, 0]
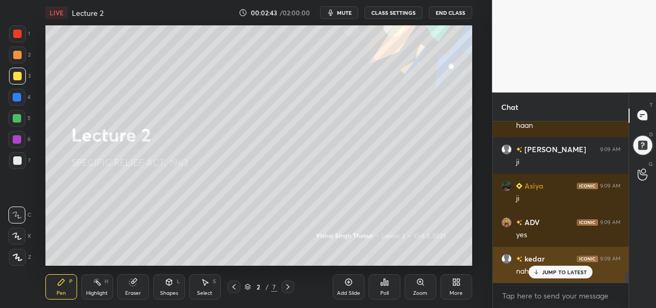
drag, startPoint x: 561, startPoint y: 270, endPoint x: 553, endPoint y: 270, distance: 8.5
click at [561, 271] on p "JUMP TO LATEST" at bounding box center [564, 272] width 45 height 6
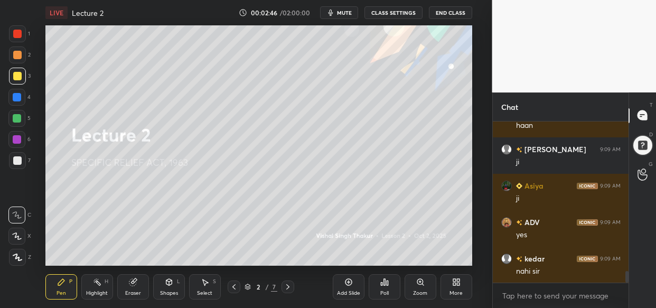
click at [11, 74] on div at bounding box center [17, 76] width 17 height 17
click at [18, 257] on icon at bounding box center [17, 257] width 8 height 6
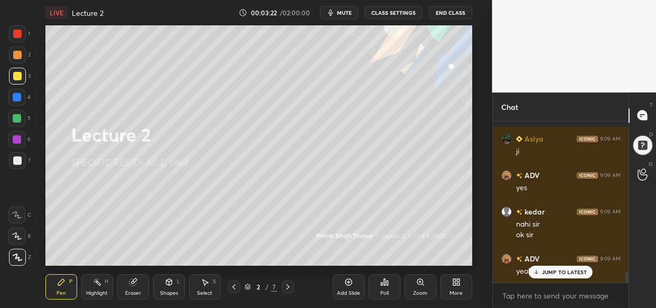
scroll to position [2199, 0]
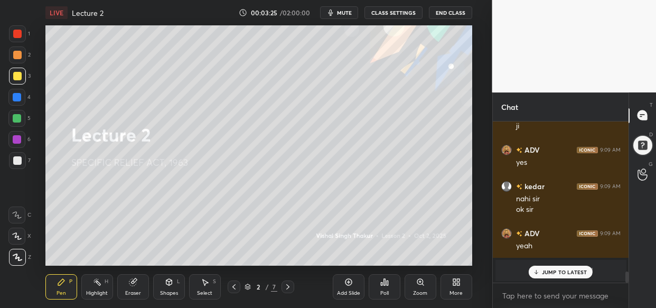
click at [561, 271] on p "JUMP TO LATEST" at bounding box center [564, 272] width 45 height 6
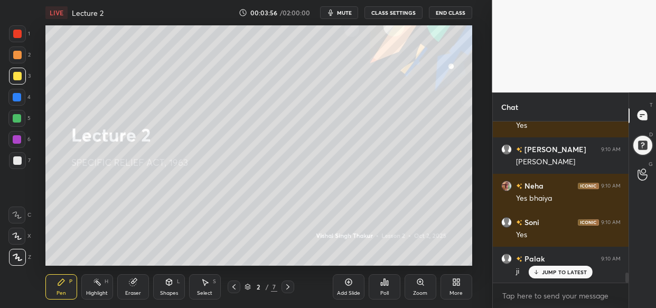
scroll to position [2491, 0]
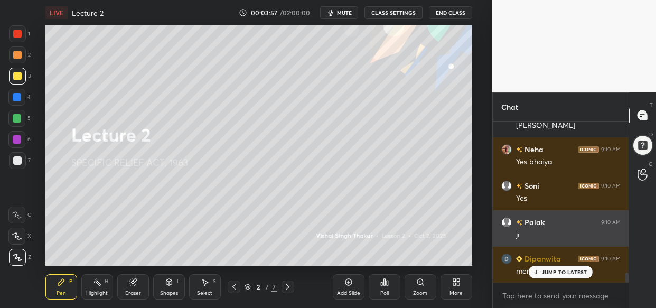
drag, startPoint x: 551, startPoint y: 232, endPoint x: 576, endPoint y: 245, distance: 27.2
click at [557, 234] on div "ji" at bounding box center [568, 235] width 105 height 11
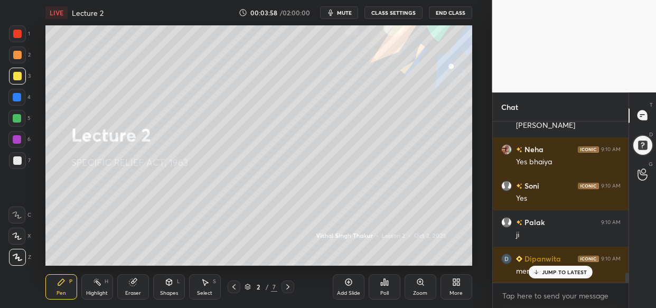
drag, startPoint x: 578, startPoint y: 272, endPoint x: 533, endPoint y: 283, distance: 46.2
click at [577, 273] on p "JUMP TO LATEST" at bounding box center [564, 272] width 45 height 6
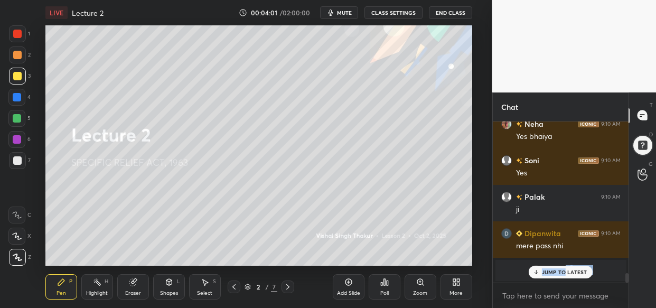
click at [563, 265] on div "Rimjhim 9:09 AM ji Asiya 9:09 AM ji ADV 9:09 AM yes kedar 9:09 AM nahi sir ok s…" at bounding box center [561, 201] width 136 height 161
drag, startPoint x: 579, startPoint y: 269, endPoint x: 571, endPoint y: 270, distance: 8.6
click at [578, 269] on p "JUMP TO LATEST" at bounding box center [564, 272] width 45 height 6
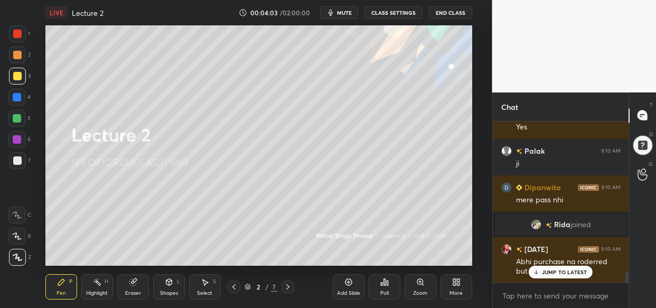
scroll to position [2040, 0]
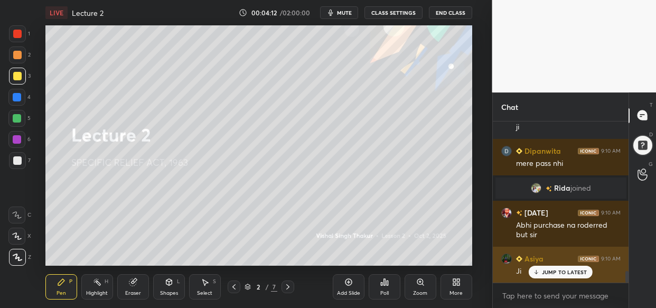
drag, startPoint x: 584, startPoint y: 269, endPoint x: 561, endPoint y: 273, distance: 23.0
click at [584, 273] on p "JUMP TO LATEST" at bounding box center [564, 272] width 45 height 6
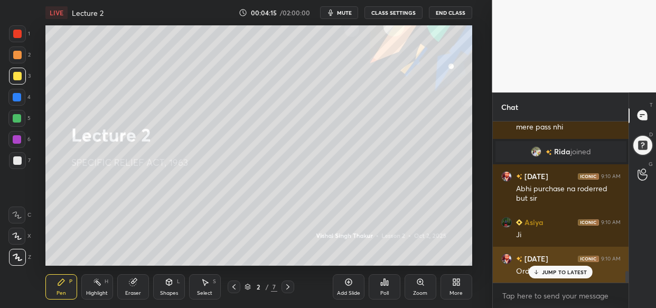
drag, startPoint x: 554, startPoint y: 270, endPoint x: 537, endPoint y: 268, distance: 17.1
click at [551, 269] on p "JUMP TO LATEST" at bounding box center [564, 272] width 45 height 6
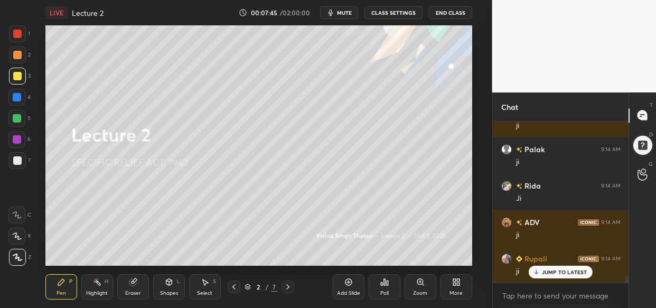
scroll to position [3808, 0]
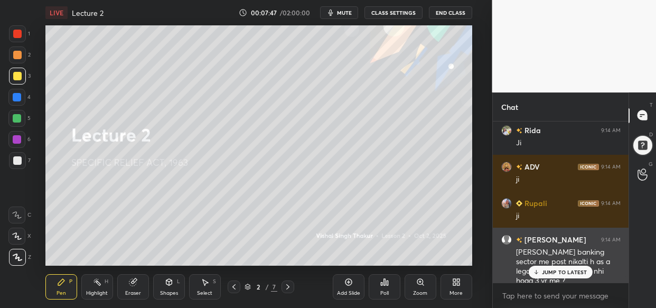
click at [565, 271] on p "JUMP TO LATEST" at bounding box center [564, 272] width 45 height 6
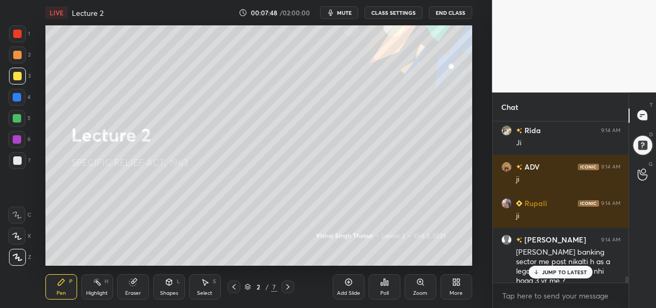
scroll to position [3873, 0]
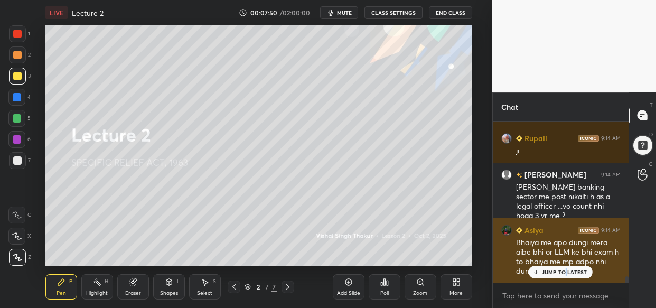
drag, startPoint x: 566, startPoint y: 274, endPoint x: 522, endPoint y: 264, distance: 44.9
click at [564, 274] on p "JUMP TO LATEST" at bounding box center [564, 272] width 45 height 6
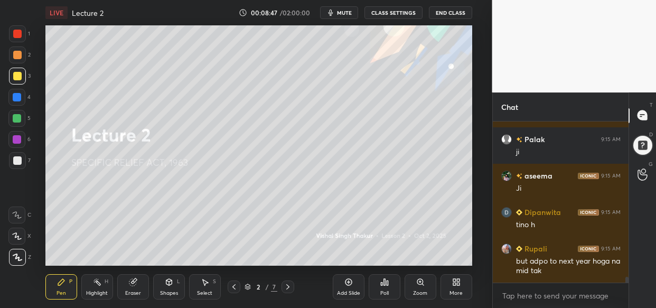
scroll to position [4356, 0]
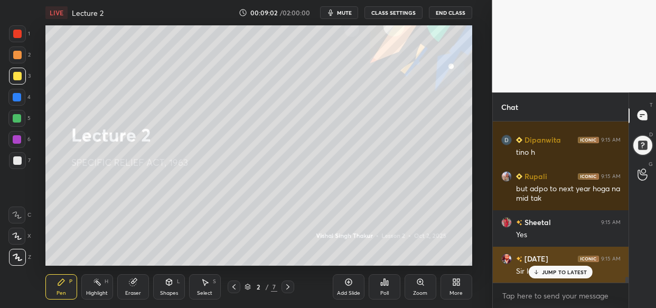
click at [563, 270] on p "JUMP TO LATEST" at bounding box center [564, 272] width 45 height 6
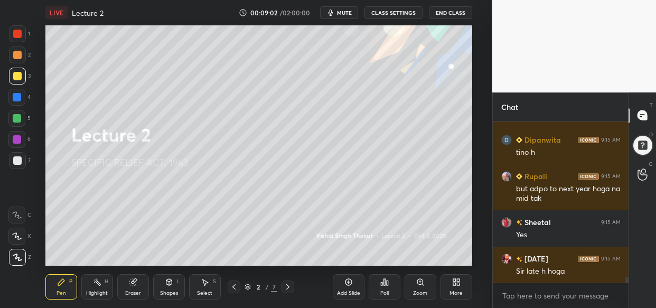
scroll to position [4429, 0]
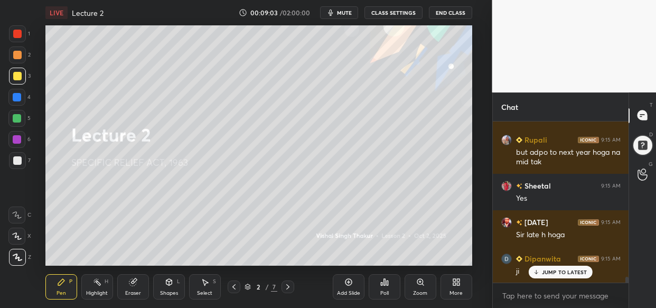
click at [564, 269] on p "JUMP TO LATEST" at bounding box center [564, 272] width 45 height 6
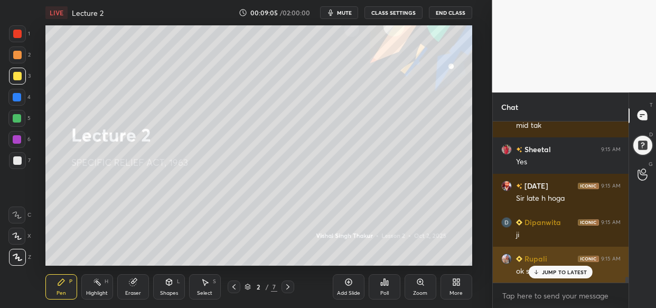
click at [565, 273] on p "JUMP TO LATEST" at bounding box center [564, 272] width 45 height 6
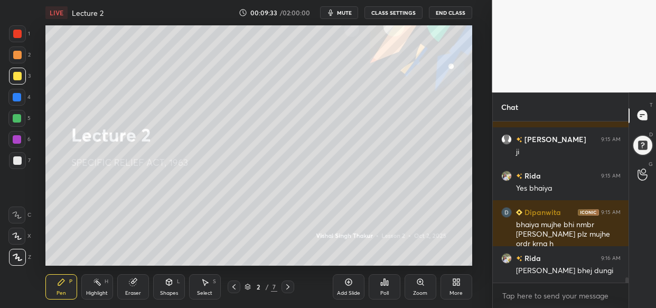
scroll to position [4657, 0]
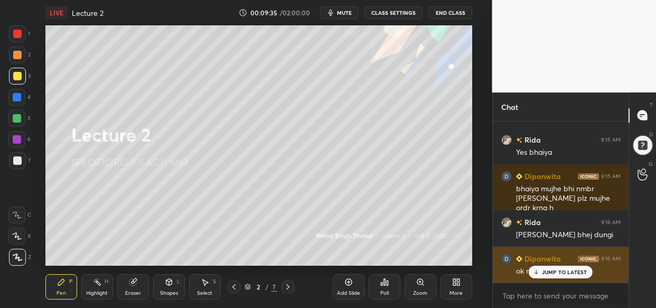
drag, startPoint x: 555, startPoint y: 269, endPoint x: 548, endPoint y: 269, distance: 6.9
click at [552, 269] on p "JUMP TO LATEST" at bounding box center [564, 272] width 45 height 6
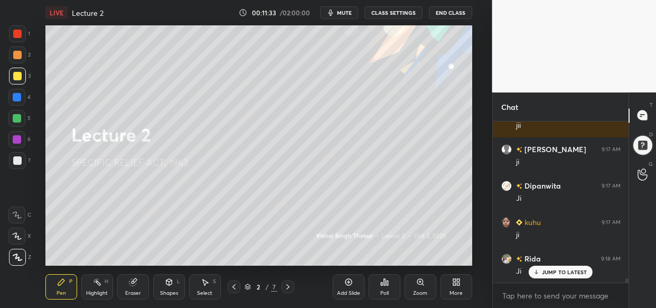
scroll to position [5907, 0]
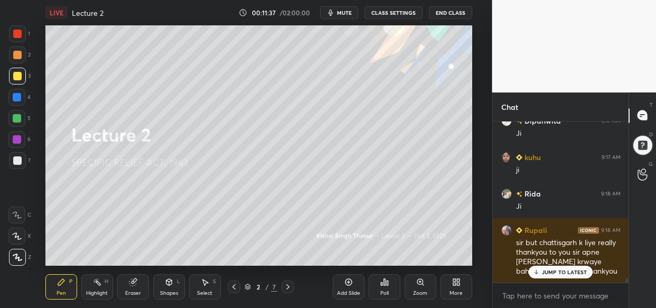
click at [574, 275] on p "JUMP TO LATEST" at bounding box center [564, 272] width 45 height 6
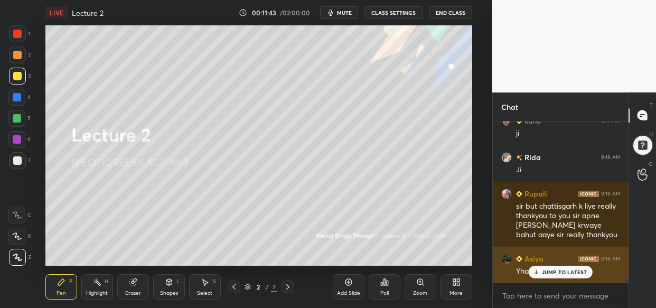
click at [559, 275] on div "JUMP TO LATEST" at bounding box center [560, 272] width 63 height 13
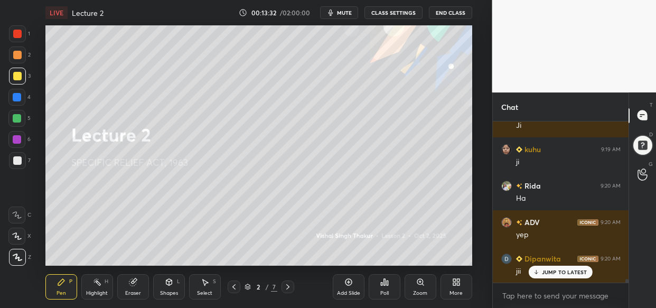
scroll to position [7265, 0]
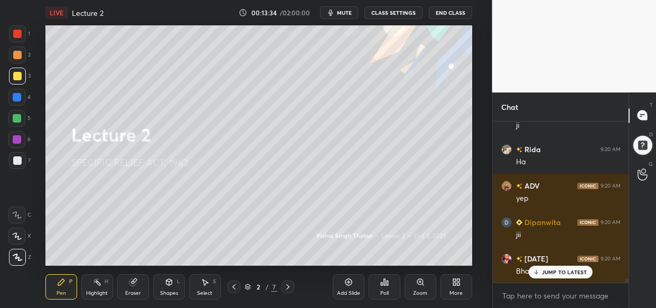
click at [561, 269] on p "JUMP TO LATEST" at bounding box center [564, 272] width 45 height 6
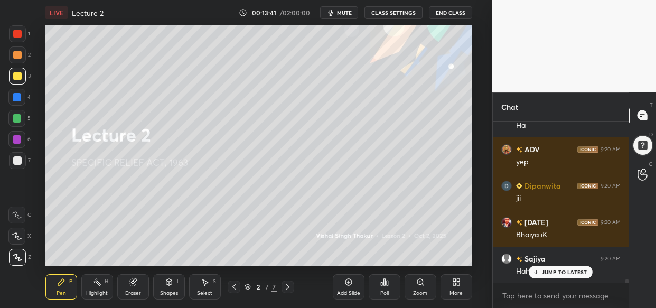
scroll to position [7338, 0]
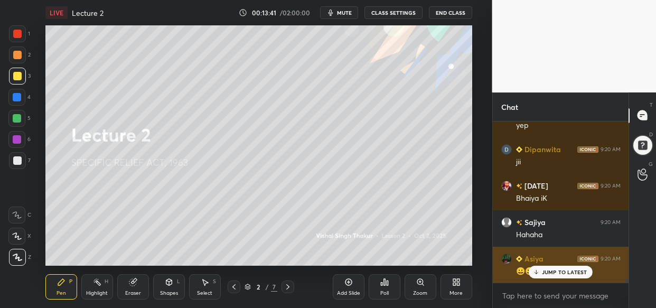
drag, startPoint x: 558, startPoint y: 269, endPoint x: 549, endPoint y: 271, distance: 8.6
click at [557, 269] on p "JUMP TO LATEST" at bounding box center [564, 272] width 45 height 6
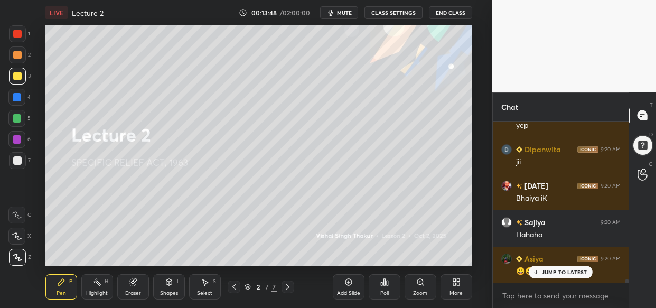
scroll to position [7374, 0]
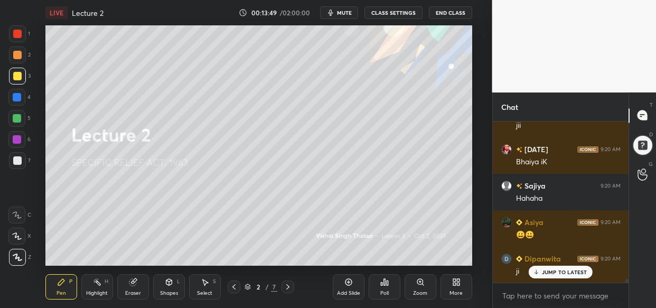
click at [560, 273] on p "JUMP TO LATEST" at bounding box center [564, 272] width 45 height 6
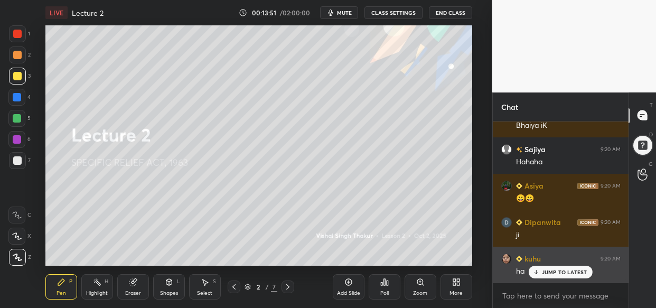
click at [561, 273] on p "JUMP TO LATEST" at bounding box center [564, 272] width 45 height 6
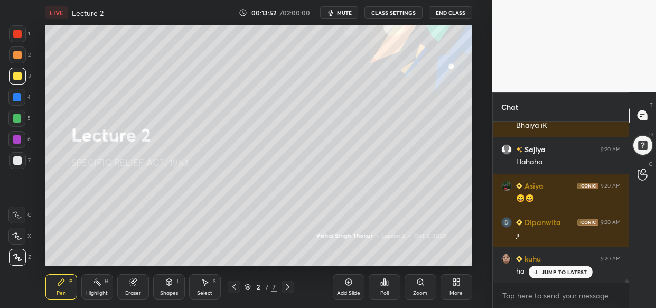
scroll to position [7447, 0]
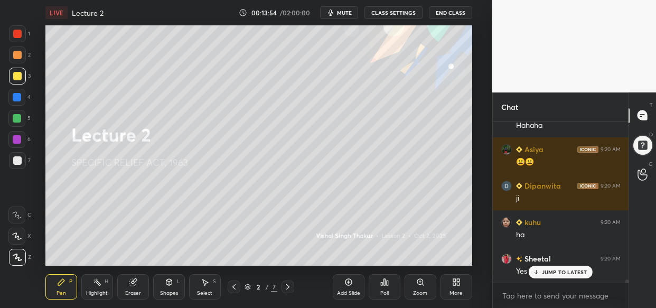
click at [358, 287] on div "Add Slide" at bounding box center [349, 286] width 32 height 25
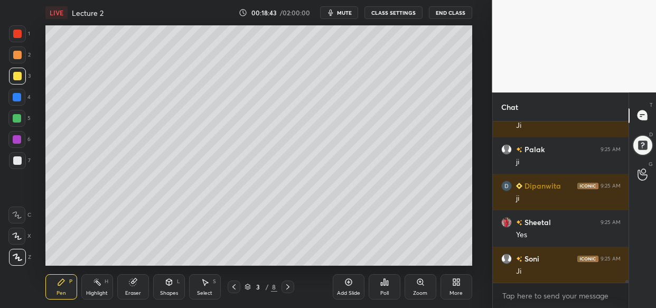
scroll to position [9665, 0]
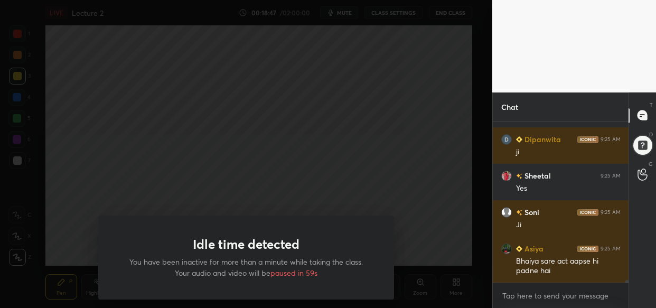
click at [395, 72] on div at bounding box center [246, 154] width 492 height 308
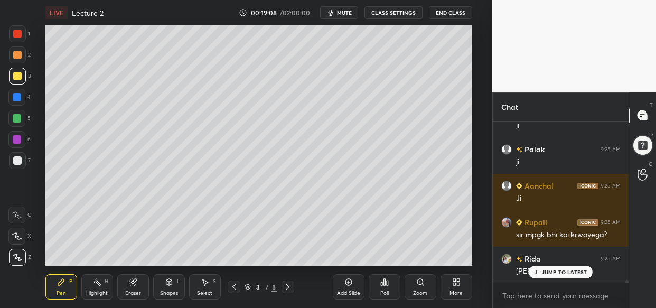
scroll to position [9883, 0]
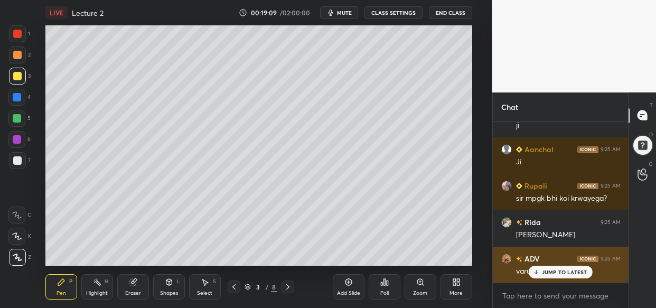
click at [555, 270] on p "JUMP TO LATEST" at bounding box center [564, 272] width 45 height 6
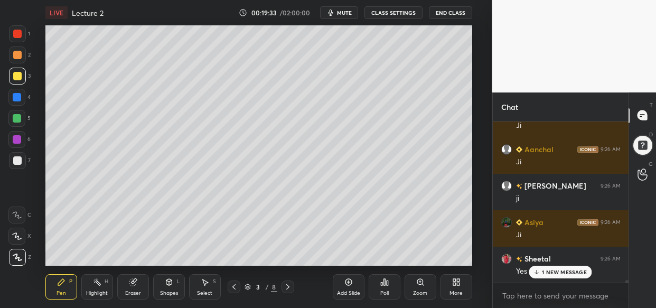
scroll to position [10320, 0]
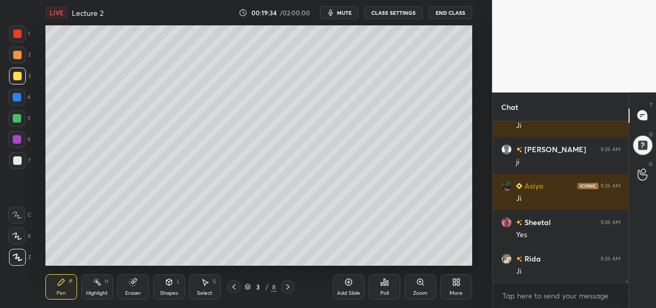
click at [354, 283] on div "Add Slide" at bounding box center [349, 286] width 32 height 25
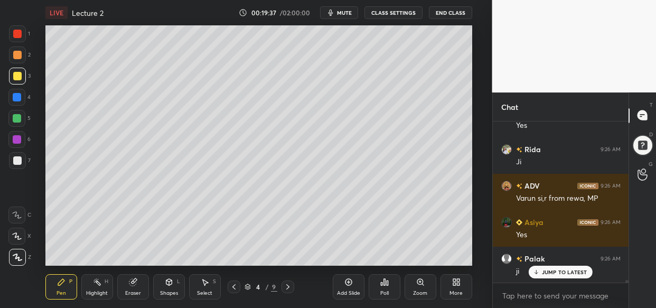
scroll to position [10466, 0]
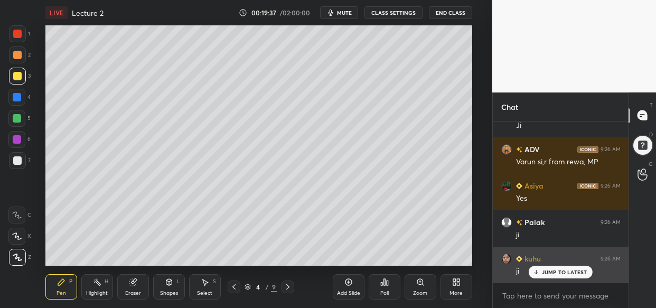
click at [564, 264] on div "ji" at bounding box center [568, 270] width 105 height 13
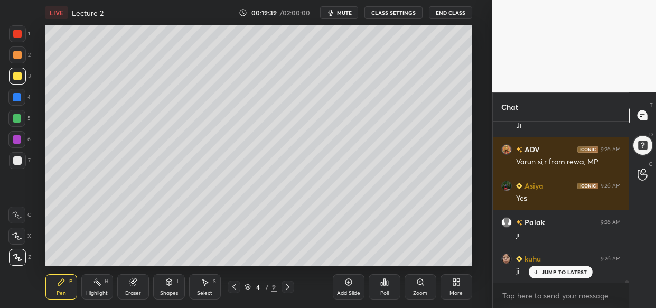
click at [567, 275] on div "JUMP TO LATEST" at bounding box center [560, 272] width 63 height 13
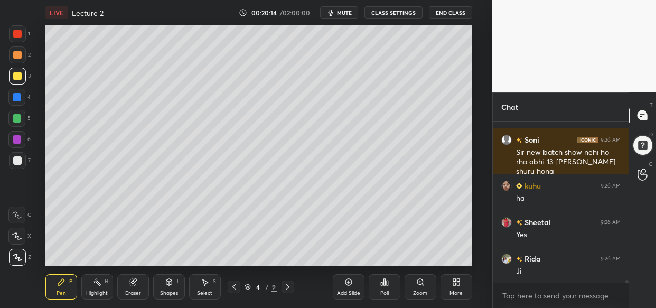
scroll to position [10658, 0]
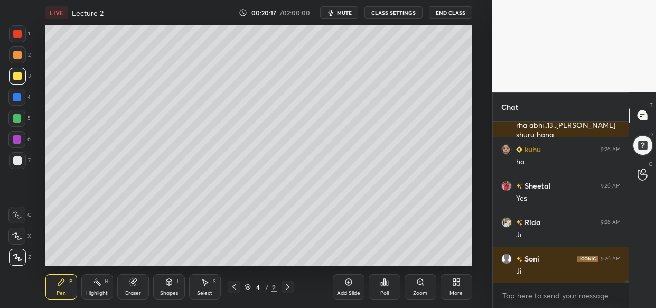
click at [409, 22] on div "LIVE Lecture 2 00:20:17 / 02:00:00 mute CLASS SETTINGS End Class Setting up you…" at bounding box center [259, 154] width 450 height 308
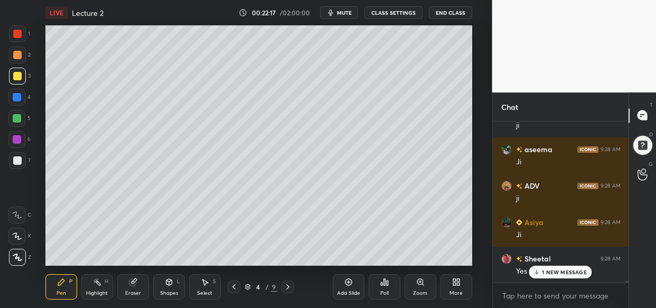
scroll to position [12771, 0]
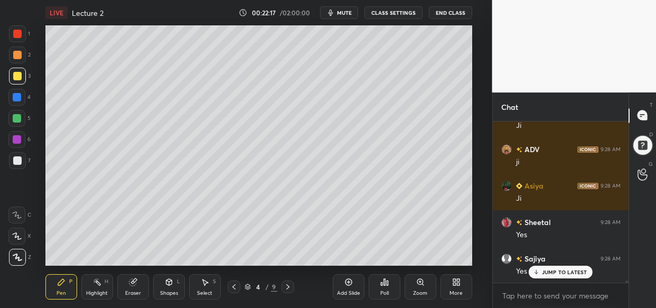
click at [351, 288] on div "Add Slide" at bounding box center [349, 286] width 32 height 25
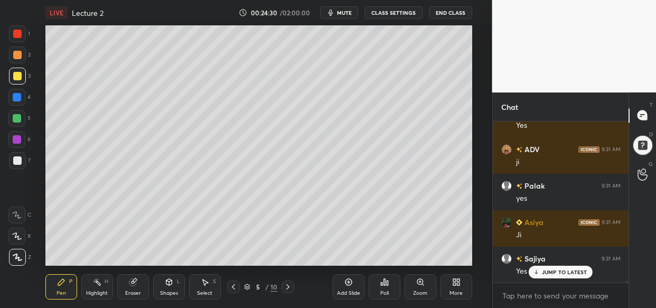
scroll to position [16051, 0]
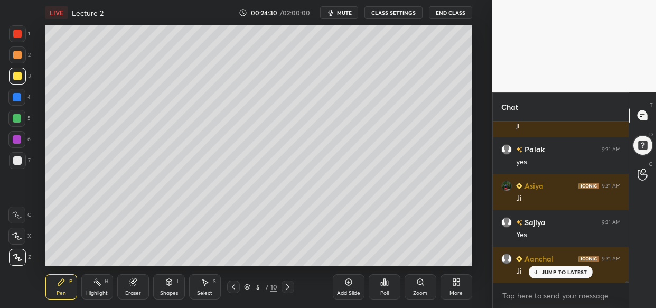
click at [349, 283] on icon at bounding box center [348, 282] width 8 height 8
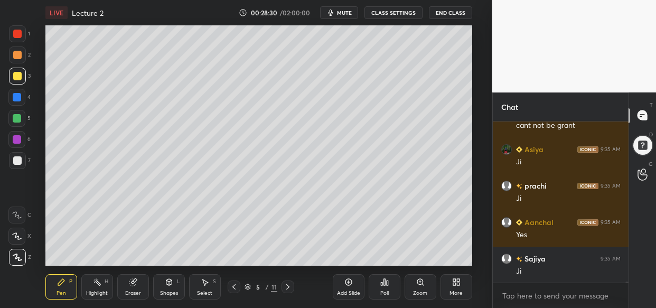
scroll to position [20846, 0]
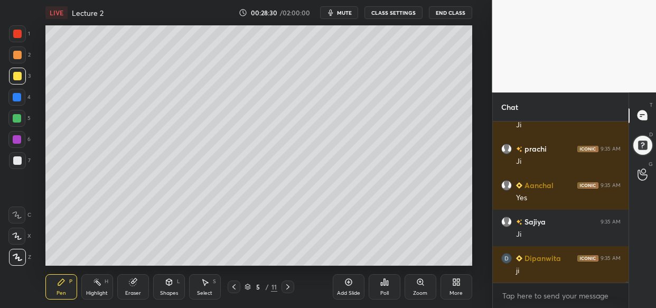
click at [353, 279] on div "Add Slide" at bounding box center [349, 286] width 32 height 25
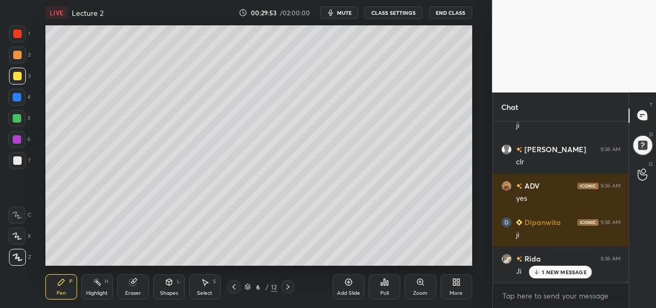
scroll to position [23067, 0]
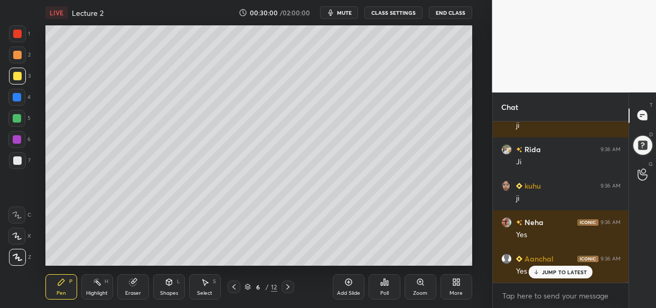
drag, startPoint x: 357, startPoint y: 281, endPoint x: 352, endPoint y: 284, distance: 5.4
click at [356, 280] on div "Add Slide" at bounding box center [349, 286] width 32 height 25
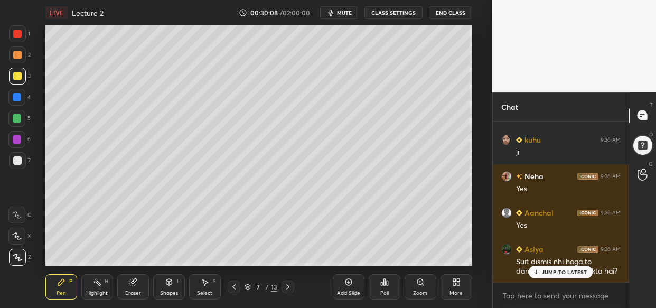
scroll to position [23186, 0]
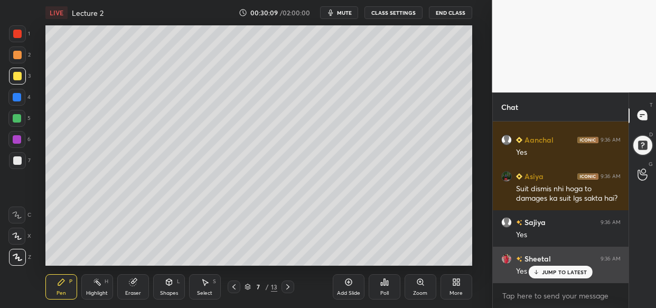
click at [570, 276] on div "JUMP TO LATEST" at bounding box center [560, 272] width 63 height 13
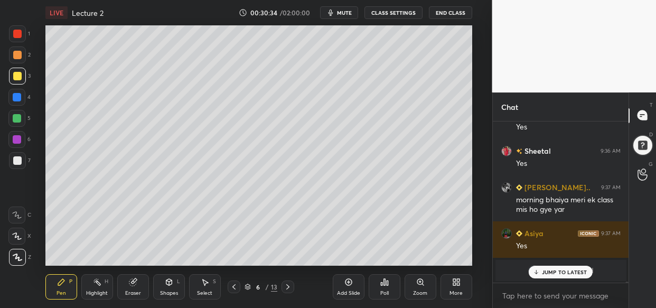
scroll to position [23330, 0]
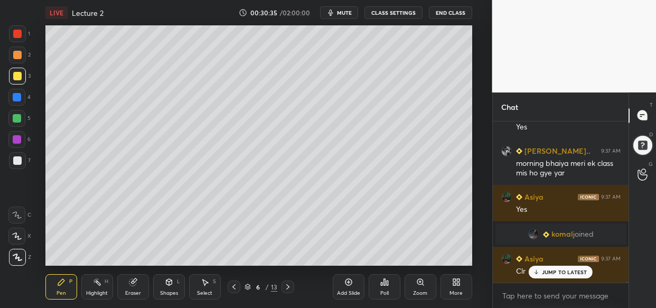
click at [564, 270] on p "JUMP TO LATEST" at bounding box center [564, 272] width 45 height 6
click at [528, 232] on img "grid" at bounding box center [533, 234] width 11 height 11
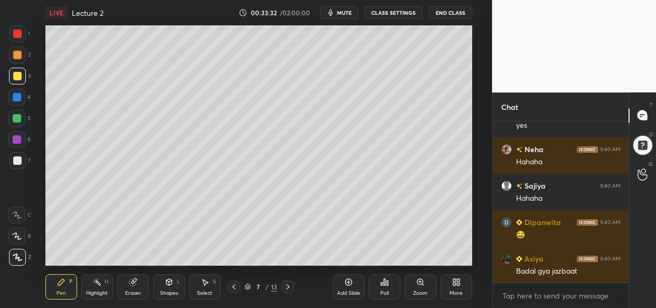
scroll to position [27020, 0]
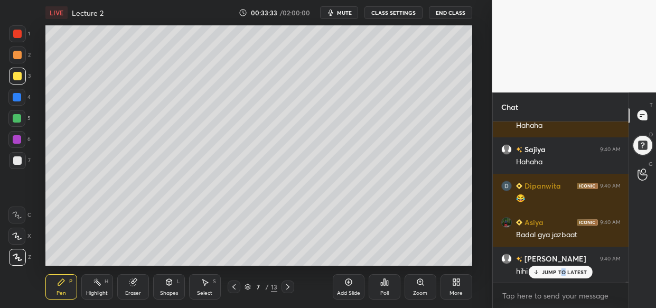
drag, startPoint x: 564, startPoint y: 274, endPoint x: 539, endPoint y: 304, distance: 39.4
click at [562, 276] on div "JUMP TO LATEST" at bounding box center [560, 272] width 63 height 13
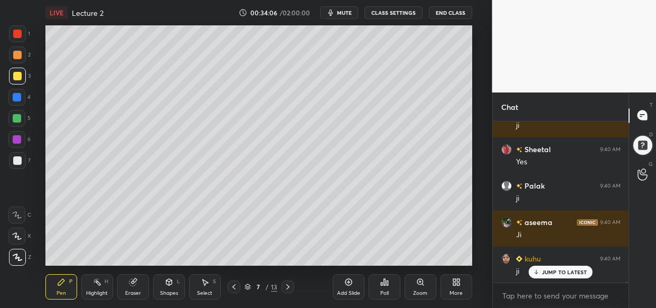
scroll to position [27513, 0]
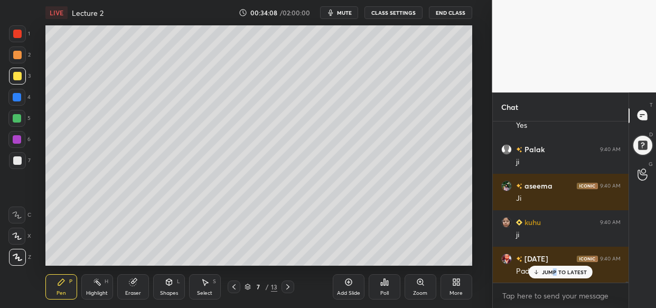
click at [553, 274] on p "JUMP TO LATEST" at bounding box center [564, 272] width 45 height 6
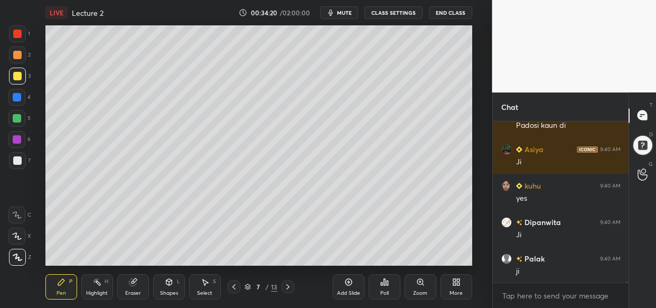
scroll to position [27695, 0]
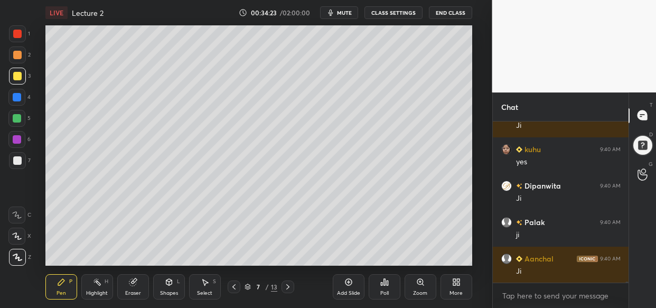
click at [477, 159] on div "Setting up your live class Poll for secs No correct answer Start poll" at bounding box center [259, 145] width 450 height 240
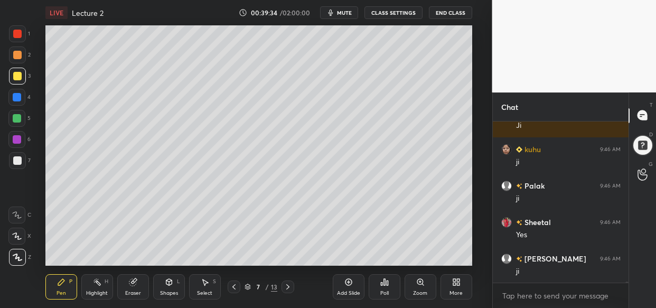
scroll to position [24897, 0]
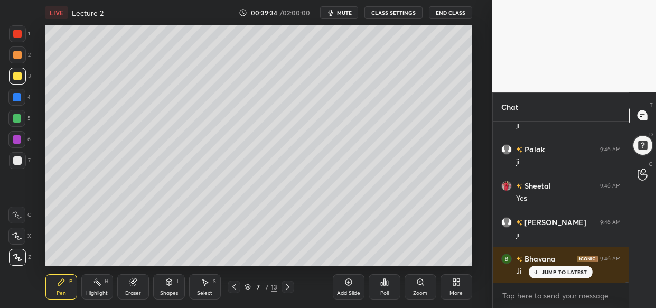
click at [318, 0] on html "1 2 3 4 5 6 7 C X Z C X Z E E Erase all H H LIVE Lecture 2 00:39:34 / 02:00:00 …" at bounding box center [328, 0] width 656 height 0
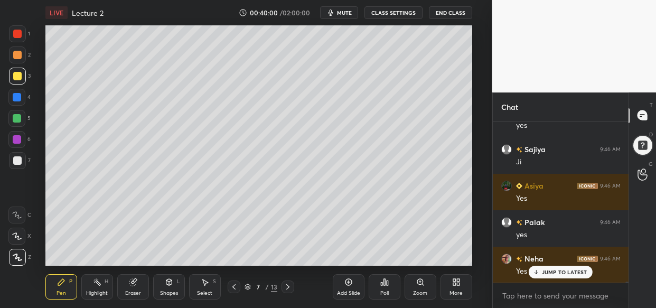
scroll to position [25480, 0]
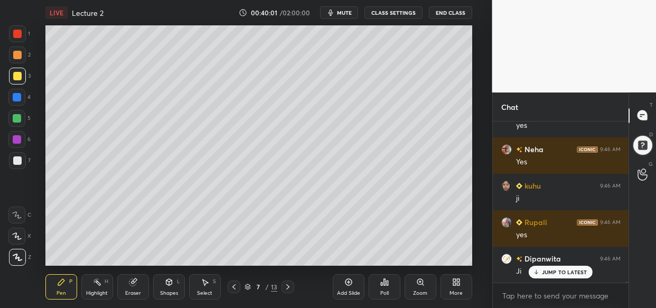
click at [355, 281] on div "Add Slide" at bounding box center [349, 286] width 32 height 25
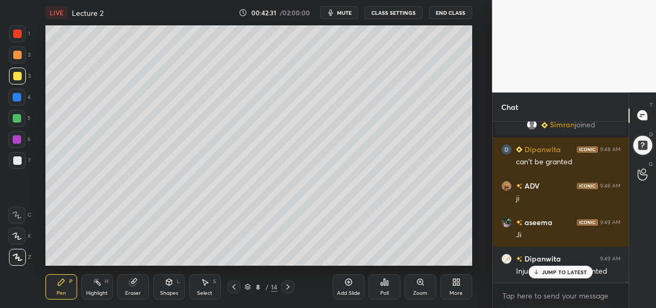
scroll to position [27458, 0]
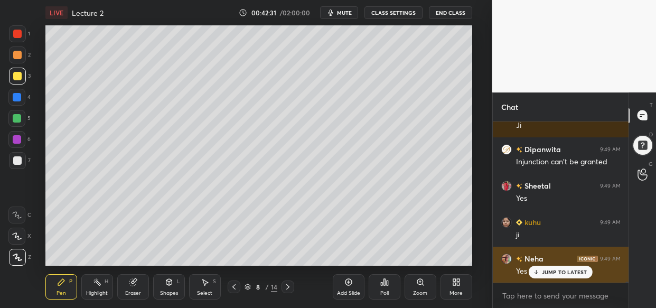
click at [555, 271] on p "JUMP TO LATEST" at bounding box center [564, 272] width 45 height 6
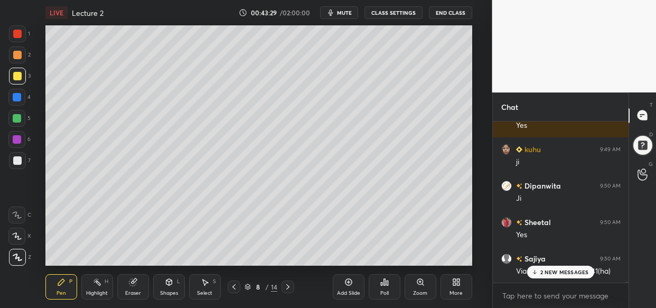
scroll to position [28296, 0]
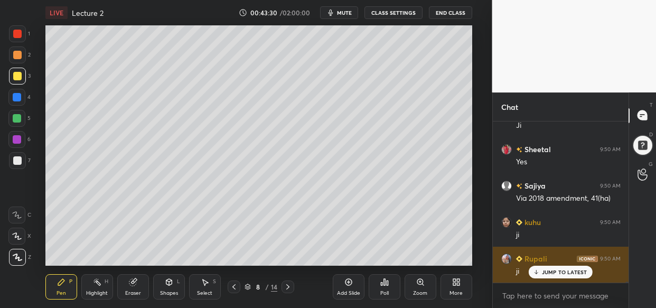
click at [569, 275] on p "JUMP TO LATEST" at bounding box center [564, 272] width 45 height 6
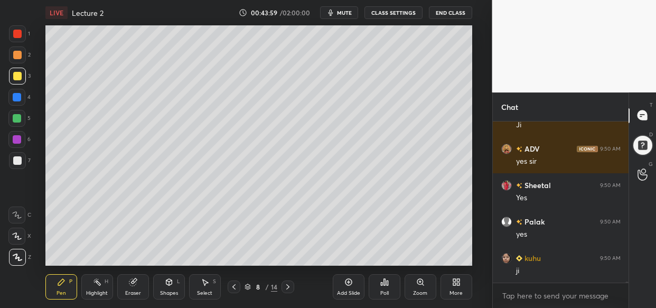
scroll to position [29025, 0]
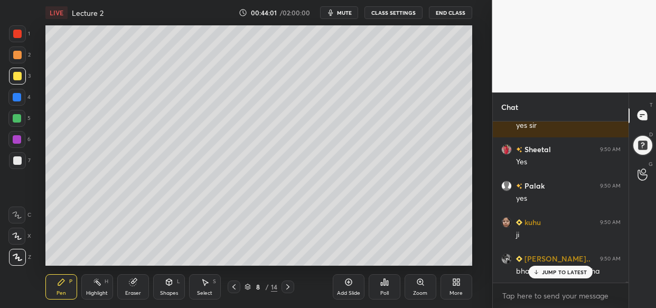
click at [578, 274] on p "JUMP TO LATEST" at bounding box center [564, 272] width 45 height 6
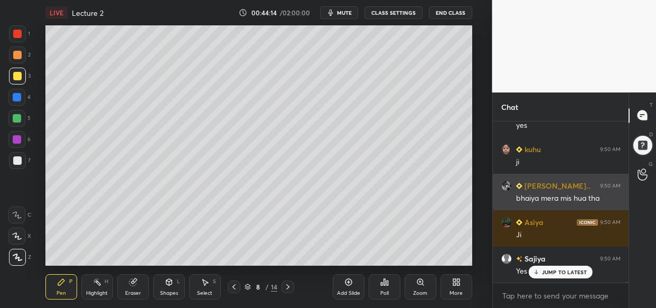
scroll to position [29135, 0]
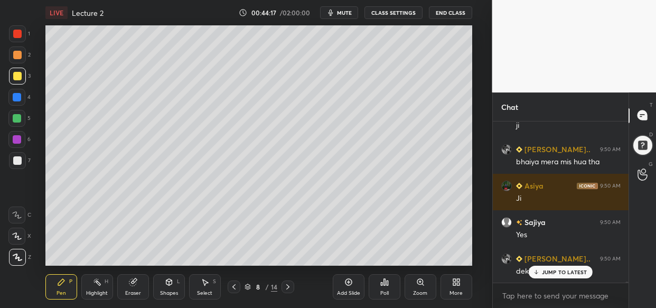
click at [567, 271] on p "JUMP TO LATEST" at bounding box center [564, 272] width 45 height 6
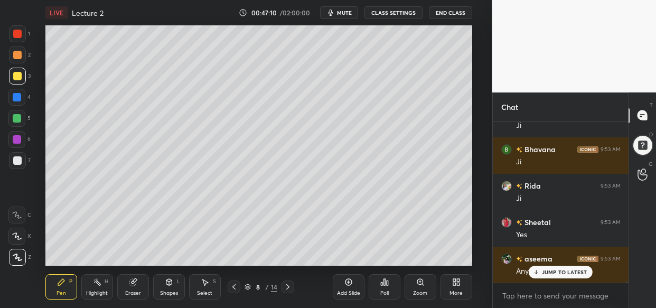
scroll to position [31887, 0]
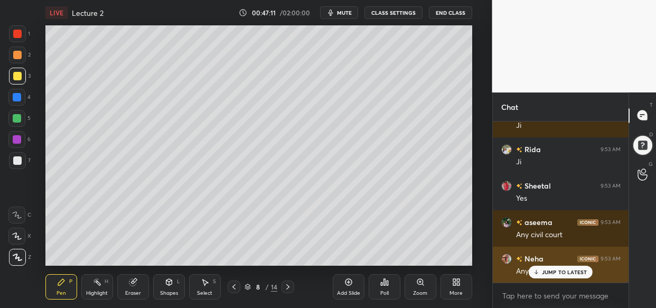
drag, startPoint x: 557, startPoint y: 273, endPoint x: 530, endPoint y: 278, distance: 27.6
click at [555, 274] on p "JUMP TO LATEST" at bounding box center [564, 272] width 45 height 6
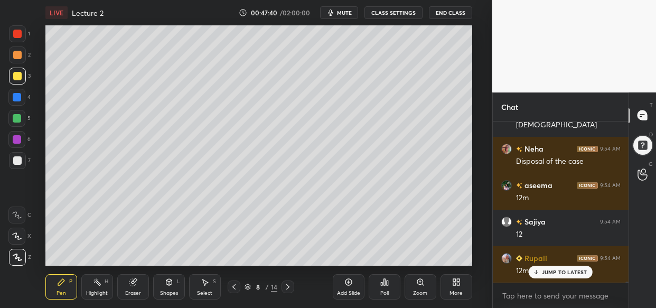
scroll to position [32543, 0]
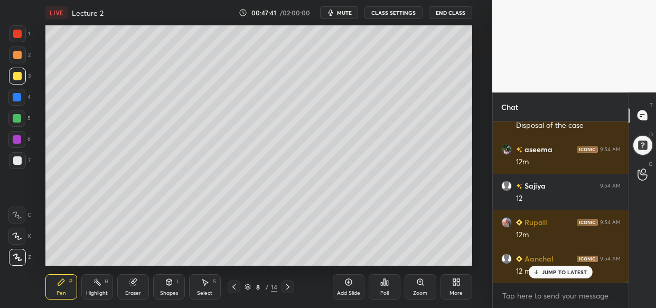
drag, startPoint x: 350, startPoint y: 282, endPoint x: 329, endPoint y: 277, distance: 21.7
click at [349, 280] on icon at bounding box center [348, 282] width 8 height 8
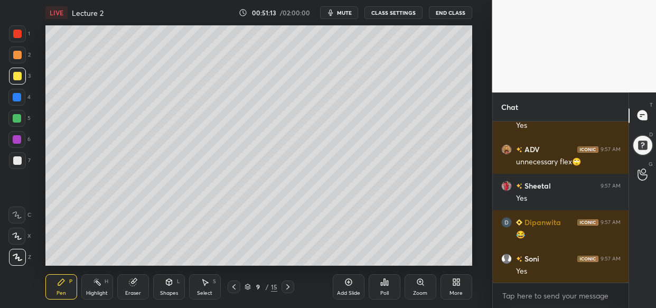
scroll to position [36189, 0]
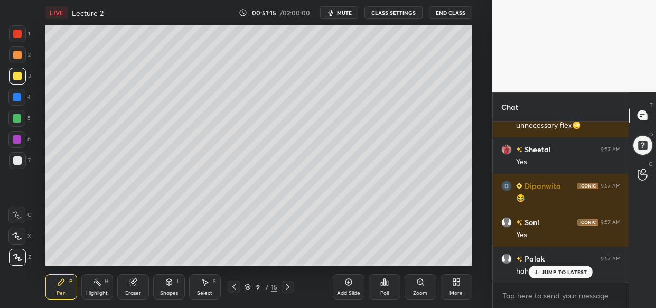
drag, startPoint x: 564, startPoint y: 265, endPoint x: 541, endPoint y: 275, distance: 24.8
click at [562, 267] on div "Dipanwita 9:57 AM sign Sajiya 9:57 AM Sign Neha 9:57 AM Hahaha Rimjhim 9:57 AM …" at bounding box center [561, 201] width 136 height 161
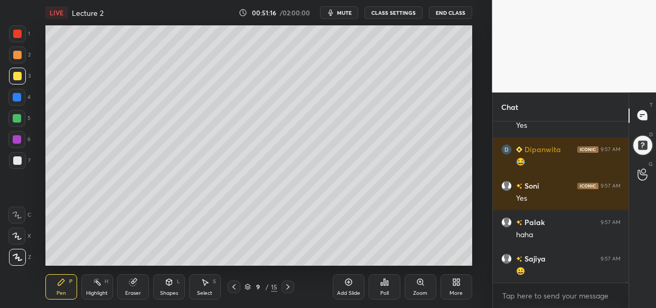
scroll to position [36336, 0]
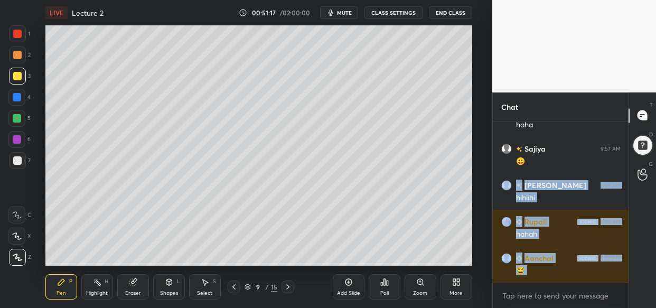
click at [478, 195] on div "Setting up your live class Poll for secs No correct answer Start poll" at bounding box center [259, 145] width 450 height 240
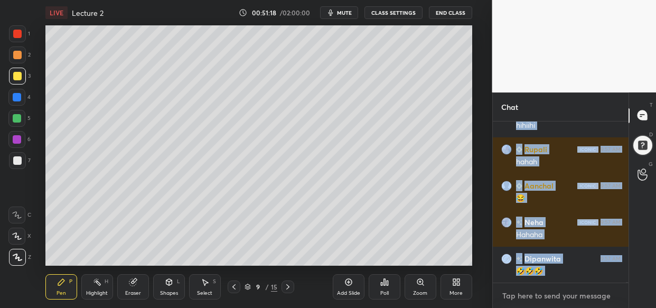
click at [549, 298] on textarea at bounding box center [560, 295] width 119 height 17
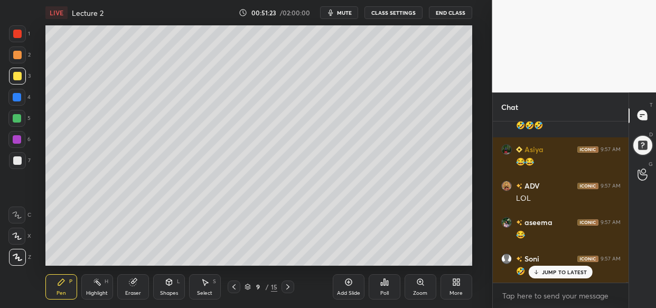
scroll to position [36590, 0]
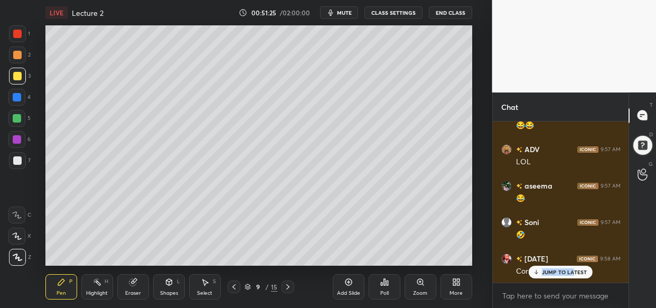
click at [575, 278] on div "Sheetal 9:57 AM Yes Dipanwita 9:57 AM 😂 Soni 9:57 AM Yes Palak 9:57 AM haha Saj…" at bounding box center [561, 201] width 136 height 161
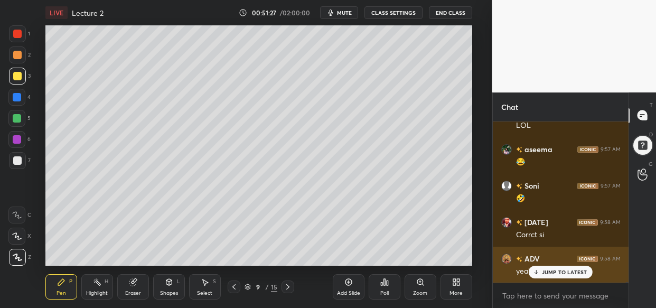
click at [574, 271] on p "JUMP TO LATEST" at bounding box center [564, 272] width 45 height 6
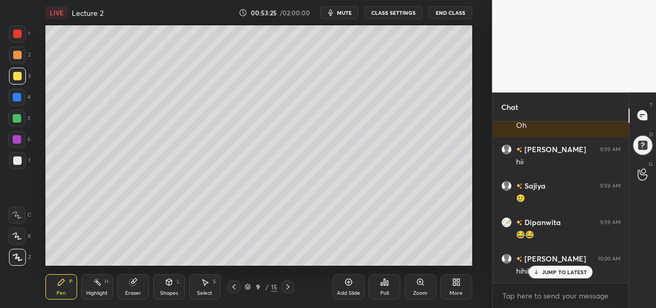
scroll to position [39014, 0]
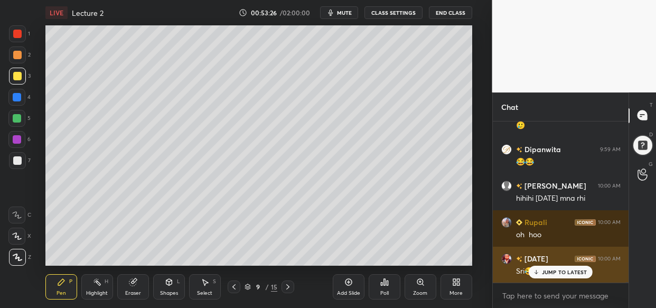
drag, startPoint x: 556, startPoint y: 269, endPoint x: 551, endPoint y: 278, distance: 9.9
click at [557, 271] on p "JUMP TO LATEST" at bounding box center [564, 272] width 45 height 6
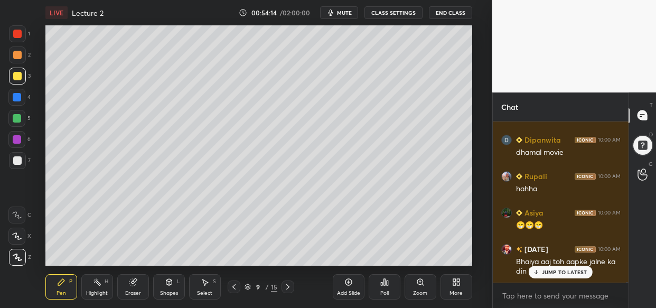
scroll to position [39797, 0]
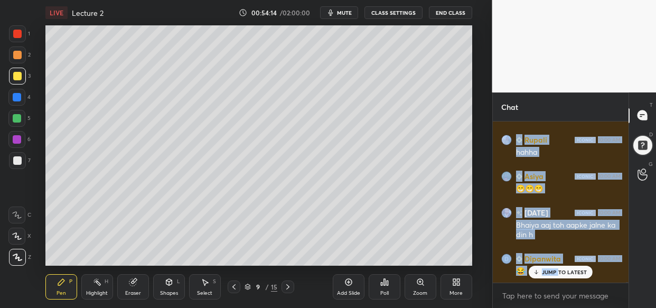
click at [560, 275] on div "aseema 10:00 AM 😂😂 Dipanwita 10:00 AM 😂 ADV 10:00 AM haha Kartik 10:00 AM Bhaiy…" at bounding box center [561, 201] width 136 height 161
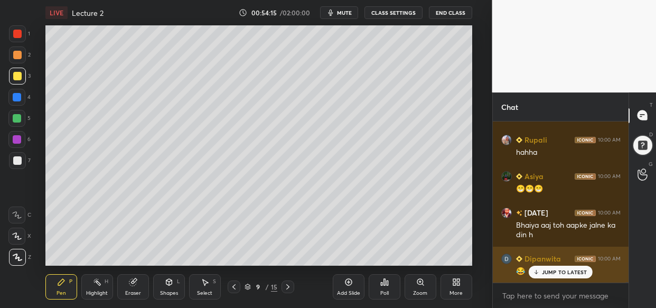
drag, startPoint x: 574, startPoint y: 270, endPoint x: 568, endPoint y: 274, distance: 6.2
click at [574, 269] on p "JUMP TO LATEST" at bounding box center [564, 272] width 45 height 6
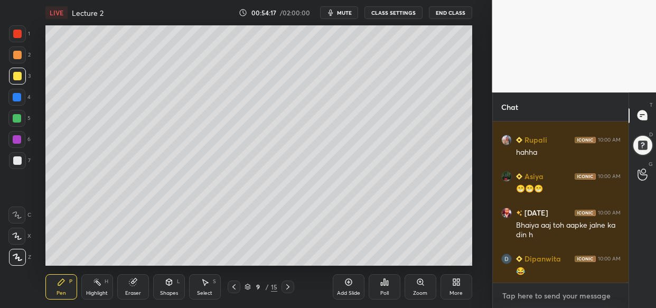
drag, startPoint x: 526, startPoint y: 293, endPoint x: 518, endPoint y: 306, distance: 15.7
click at [525, 295] on textarea at bounding box center [560, 295] width 119 height 17
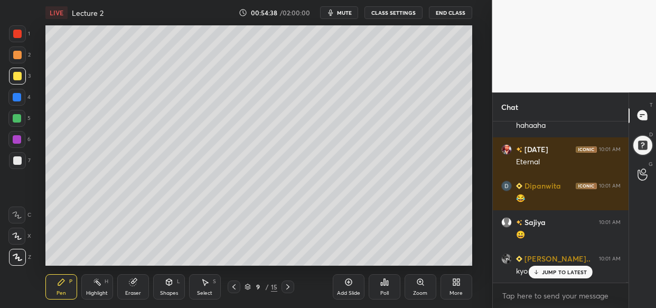
scroll to position [40198, 0]
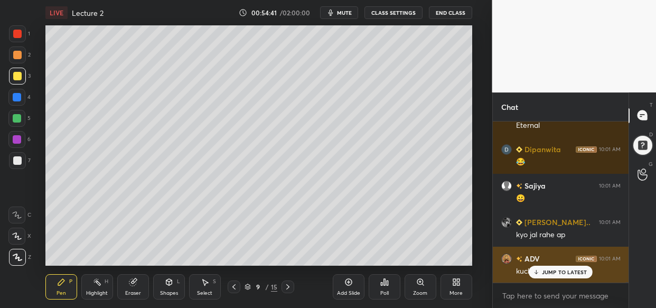
click at [565, 270] on p "JUMP TO LATEST" at bounding box center [564, 272] width 45 height 6
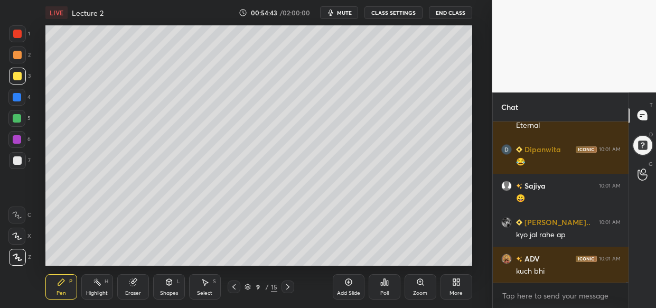
scroll to position [40234, 0]
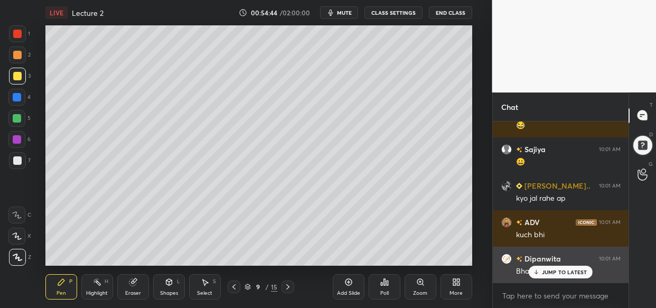
click at [549, 269] on div "JUMP TO LATEST" at bounding box center [560, 272] width 63 height 13
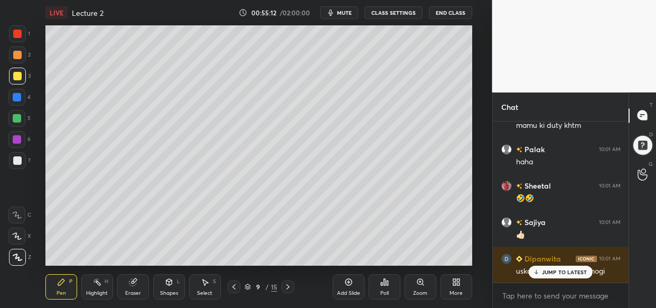
scroll to position [40562, 0]
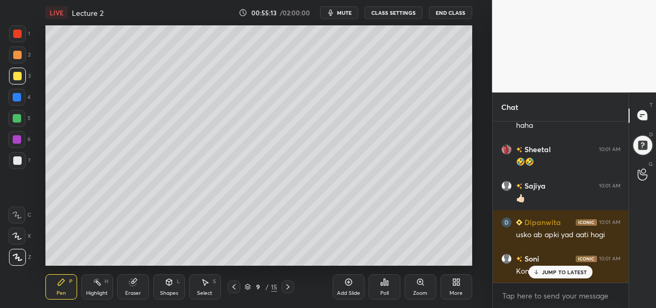
drag, startPoint x: 557, startPoint y: 265, endPoint x: 504, endPoint y: 285, distance: 56.5
click at [555, 267] on div "JUMP TO LATEST" at bounding box center [560, 272] width 63 height 13
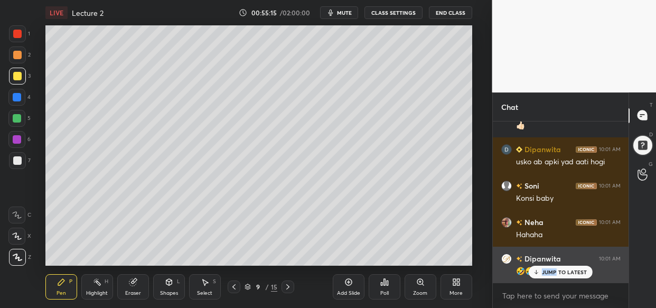
click at [557, 265] on div "🤣🤣" at bounding box center [568, 270] width 105 height 13
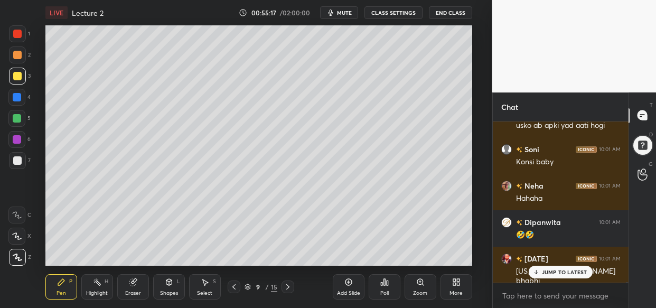
scroll to position [40745, 0]
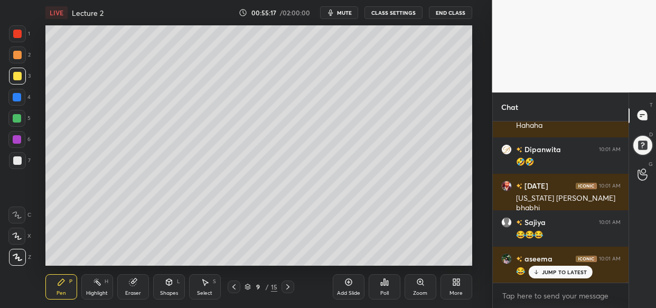
click at [567, 274] on p "JUMP TO LATEST" at bounding box center [564, 272] width 45 height 6
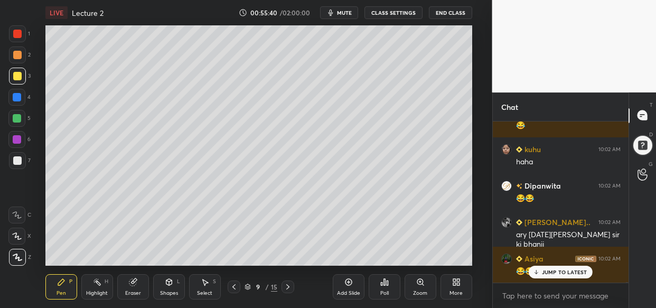
scroll to position [41046, 0]
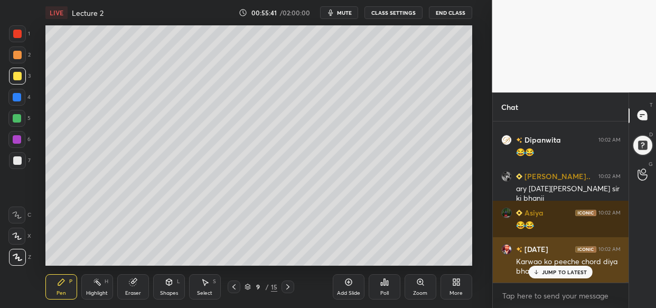
drag, startPoint x: 567, startPoint y: 275, endPoint x: 550, endPoint y: 281, distance: 18.5
click at [568, 274] on p "JUMP TO LATEST" at bounding box center [564, 272] width 45 height 6
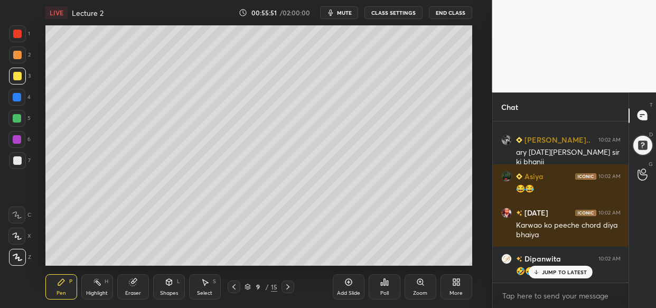
scroll to position [41119, 0]
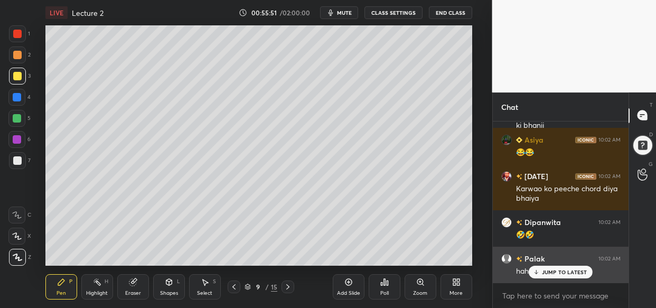
click at [565, 270] on p "JUMP TO LATEST" at bounding box center [564, 272] width 45 height 6
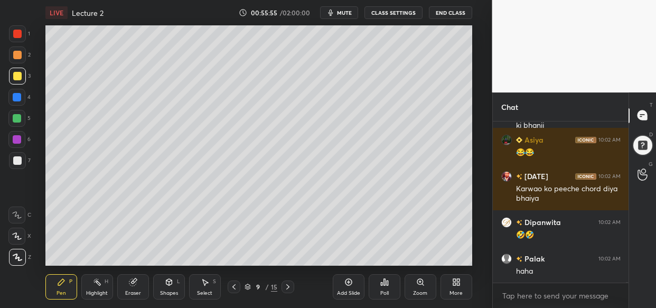
scroll to position [41155, 0]
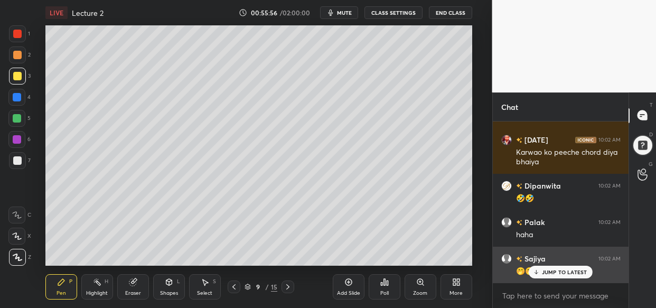
drag, startPoint x: 552, startPoint y: 270, endPoint x: 548, endPoint y: 273, distance: 5.4
click at [552, 270] on p "JUMP TO LATEST" at bounding box center [564, 272] width 45 height 6
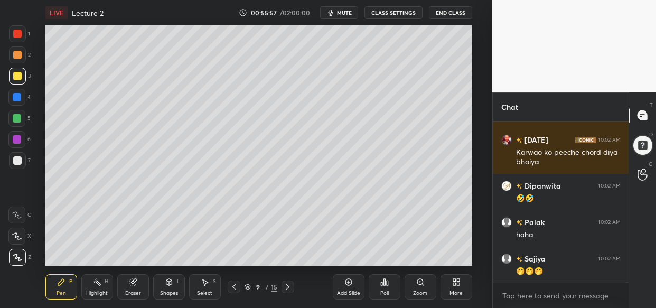
scroll to position [41201, 0]
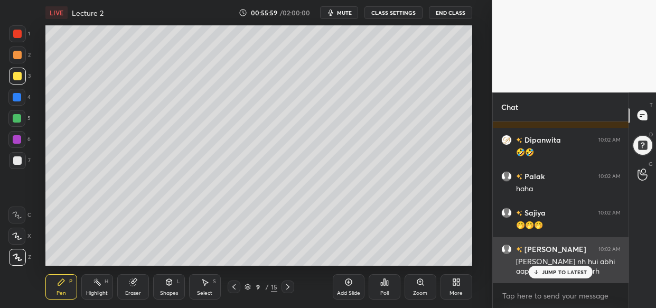
click at [555, 266] on div "JUMP TO LATEST" at bounding box center [560, 272] width 63 height 13
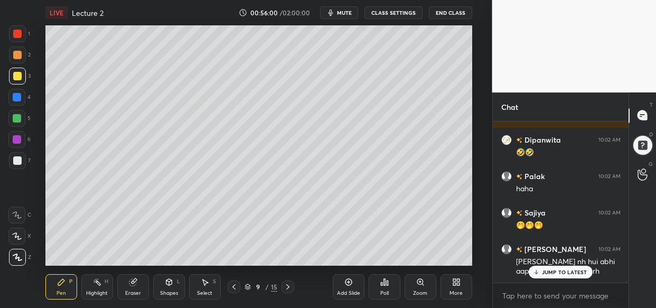
scroll to position [41237, 0]
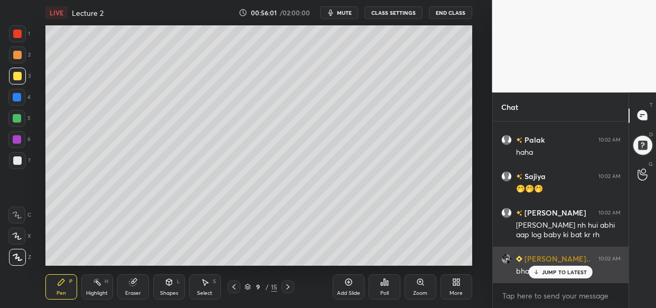
click at [573, 269] on div "JUMP TO LATEST" at bounding box center [560, 272] width 63 height 13
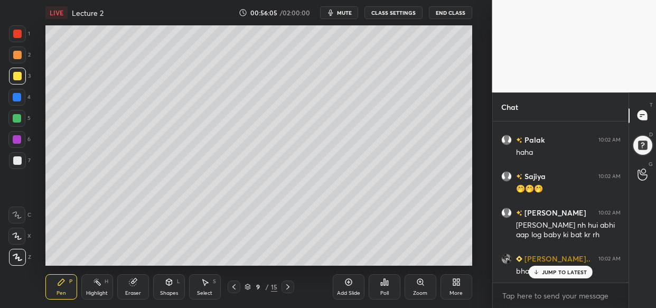
scroll to position [41274, 0]
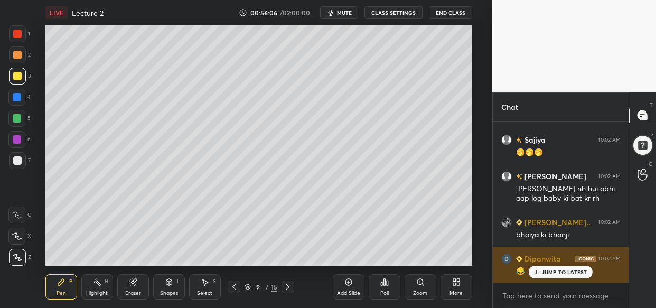
click at [560, 264] on div "😂" at bounding box center [568, 270] width 105 height 13
click at [572, 269] on div "JUMP TO LATEST" at bounding box center [560, 272] width 63 height 13
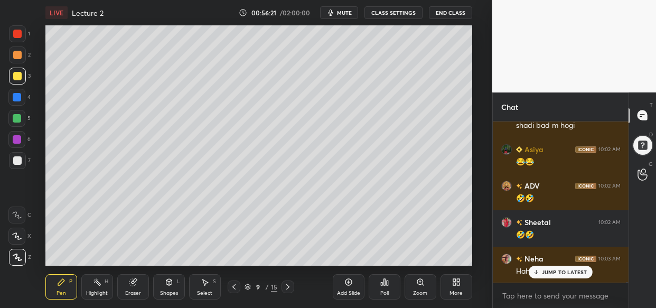
scroll to position [41638, 0]
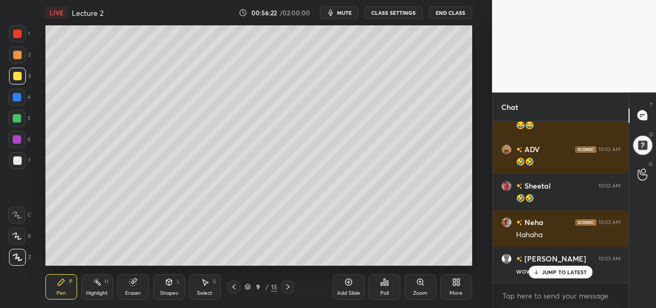
click at [550, 269] on div "JUMP TO LATEST" at bounding box center [560, 272] width 63 height 13
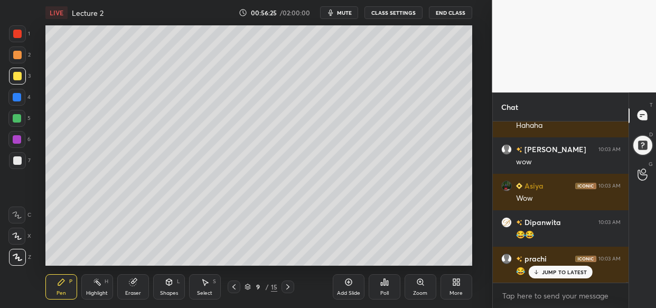
scroll to position [41793, 0]
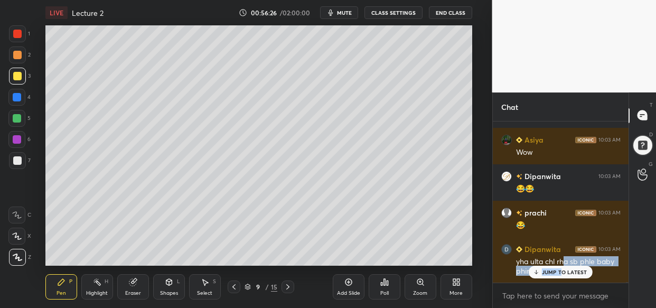
click at [562, 268] on div "Dipanwita 10:02 AM 😂 Rida 10:02 AM Hihiii Kartik 10:02 AM Baby is bhabi didi Di…" at bounding box center [561, 201] width 136 height 161
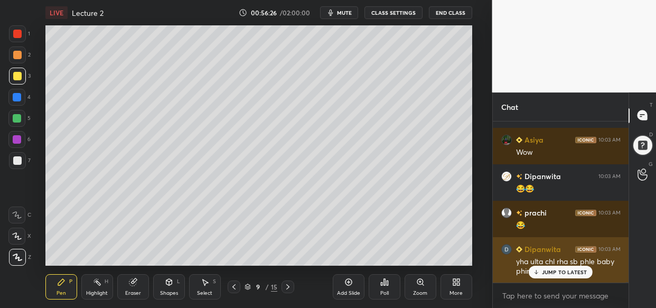
click at [576, 269] on div "JUMP TO LATEST" at bounding box center [560, 272] width 63 height 13
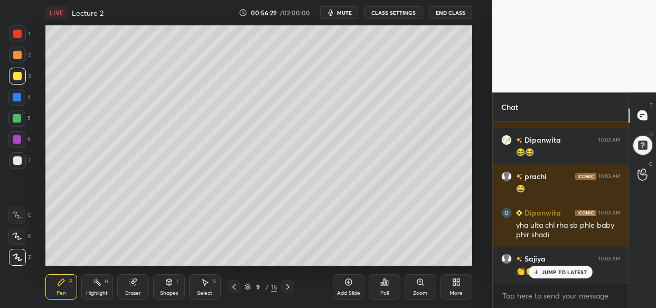
scroll to position [41866, 0]
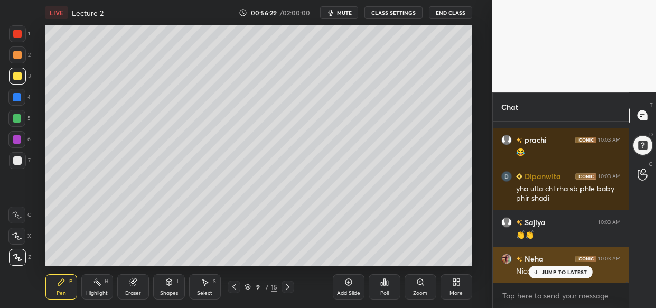
drag, startPoint x: 546, startPoint y: 271, endPoint x: 534, endPoint y: 274, distance: 11.9
click at [546, 270] on p "JUMP TO LATEST" at bounding box center [564, 272] width 45 height 6
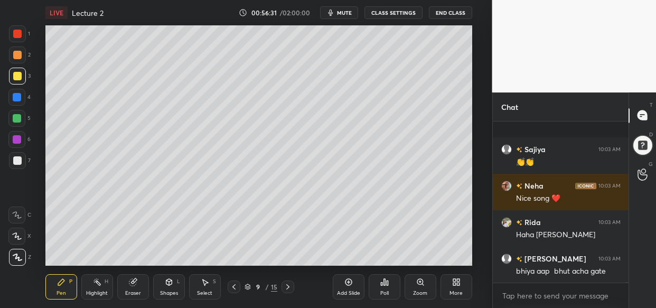
scroll to position [42022, 0]
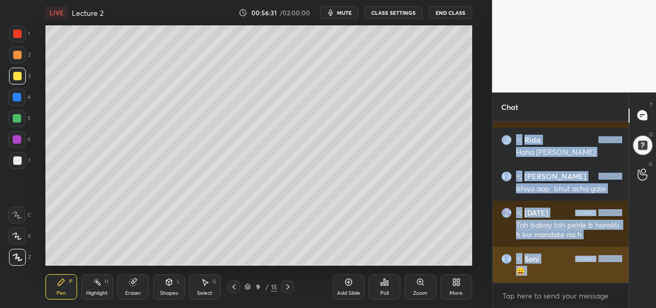
click at [565, 276] on div "Sajiya 10:03 AM 👏👏 Neha 10:03 AM Nice song ❤️ Rida 10:03 AM Haha layba Rimjhim …" at bounding box center [561, 201] width 136 height 161
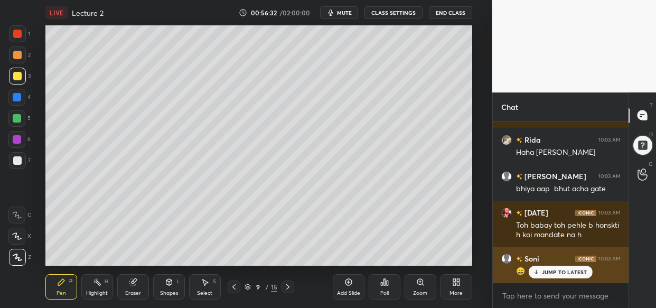
drag, startPoint x: 580, startPoint y: 270, endPoint x: 580, endPoint y: 265, distance: 5.3
click at [580, 270] on p "JUMP TO LATEST" at bounding box center [564, 272] width 45 height 6
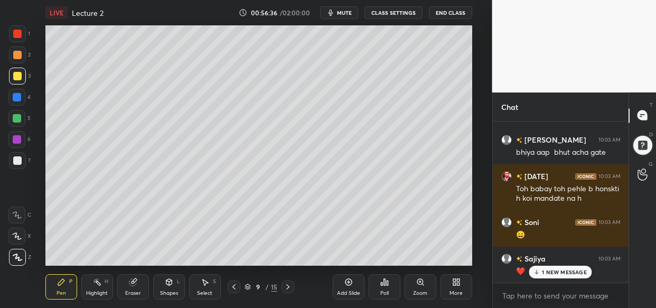
scroll to position [42095, 0]
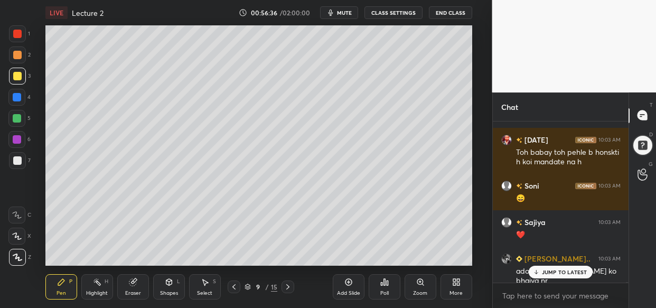
drag, startPoint x: 556, startPoint y: 275, endPoint x: 539, endPoint y: 283, distance: 18.4
click at [555, 275] on div "JUMP TO LATEST" at bounding box center [560, 272] width 63 height 13
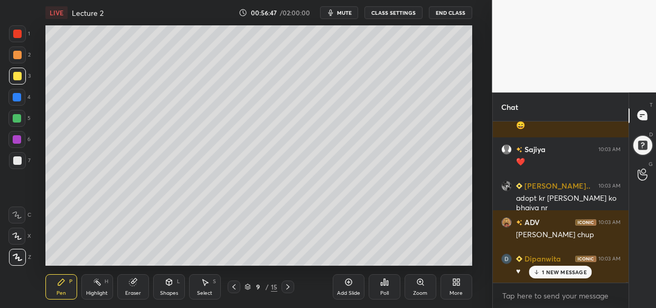
scroll to position [42204, 0]
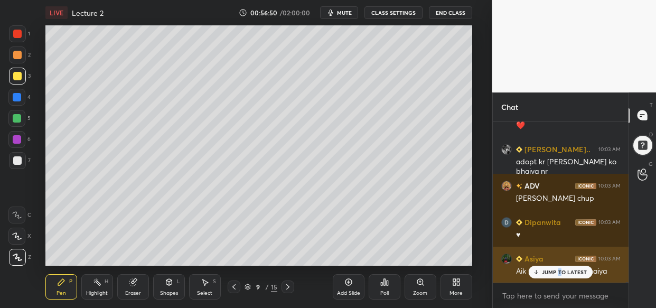
click at [557, 273] on p "JUMP TO LATEST" at bounding box center [564, 272] width 45 height 6
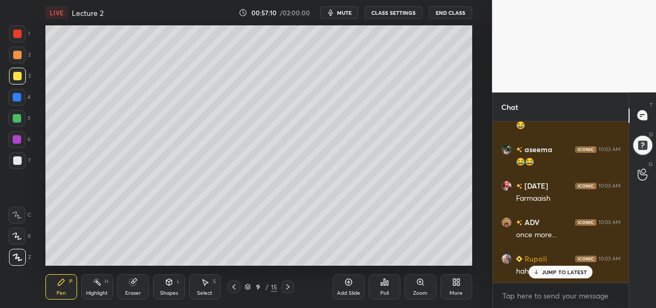
scroll to position [42614, 0]
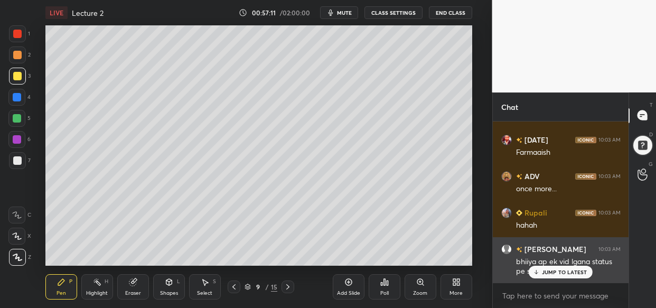
click at [561, 274] on p "JUMP TO LATEST" at bounding box center [564, 272] width 45 height 6
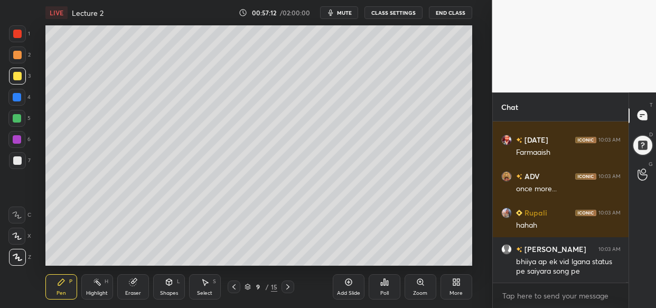
scroll to position [42651, 0]
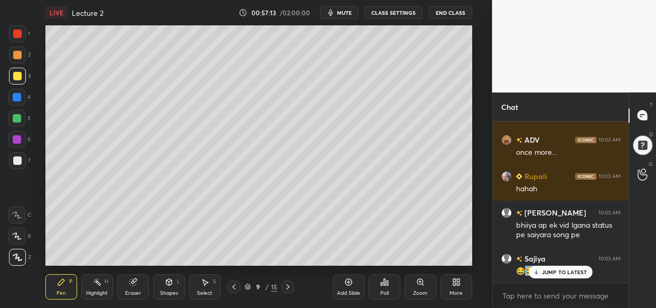
click at [533, 269] on div "ADV 10:03 AM layba chup Dipanwita 10:03 AM ♥ Asiya 10:03 AM Aik song or suna do…" at bounding box center [561, 201] width 136 height 161
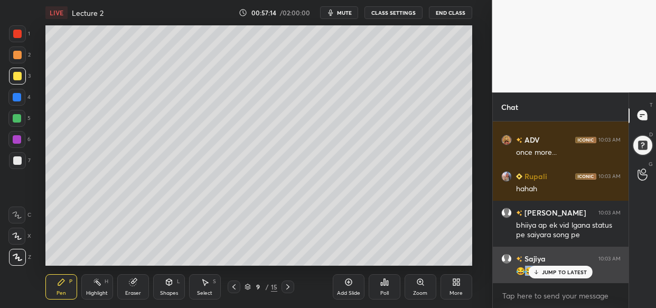
click at [546, 272] on p "JUMP TO LATEST" at bounding box center [564, 272] width 45 height 6
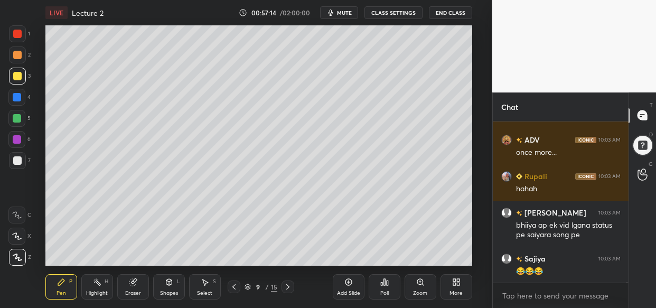
scroll to position [42687, 0]
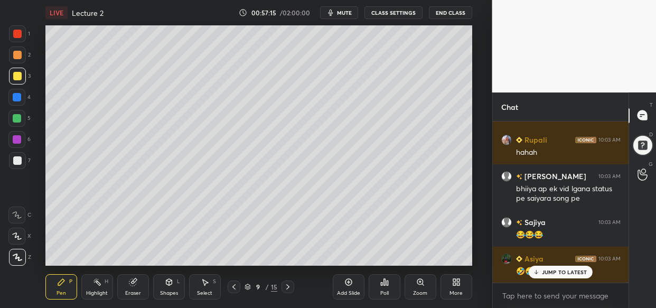
drag, startPoint x: 565, startPoint y: 271, endPoint x: 559, endPoint y: 275, distance: 6.9
click at [566, 270] on p "JUMP TO LATEST" at bounding box center [564, 272] width 45 height 6
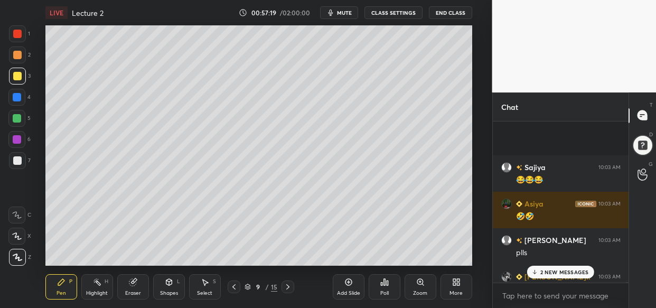
scroll to position [42842, 0]
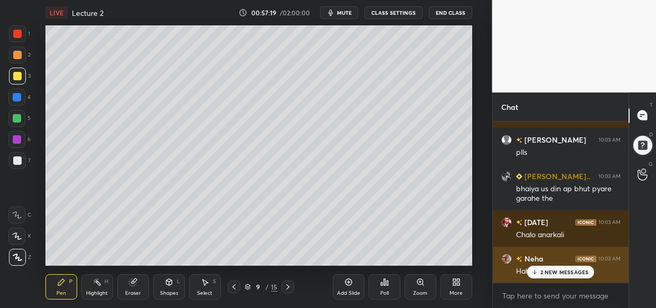
click at [570, 269] on p "2 NEW MESSAGES" at bounding box center [564, 272] width 49 height 6
click at [565, 271] on p "JUMP TO LATEST" at bounding box center [564, 272] width 45 height 6
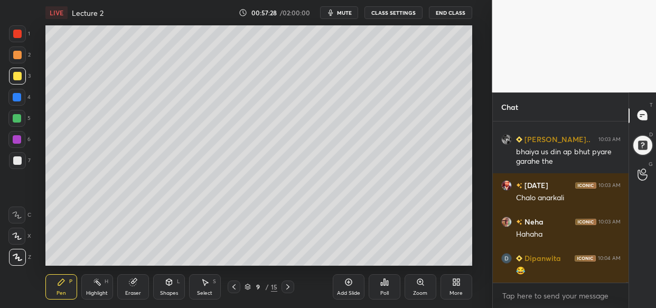
scroll to position [42952, 0]
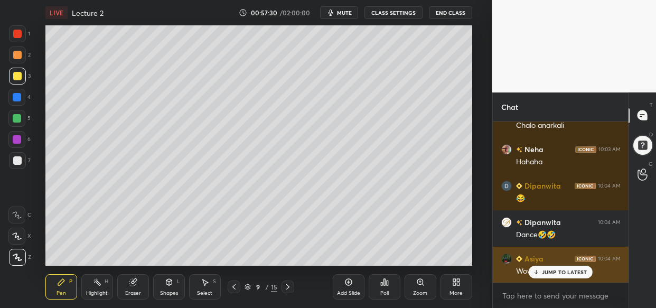
click at [565, 271] on p "JUMP TO LATEST" at bounding box center [564, 272] width 45 height 6
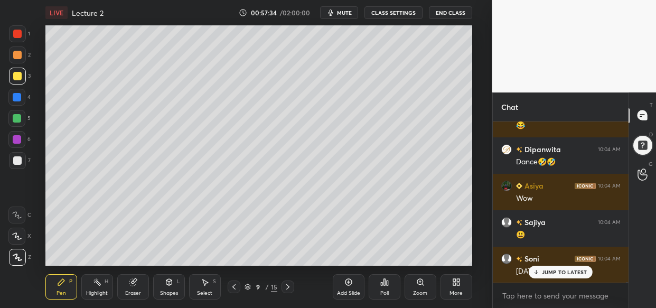
scroll to position [43061, 0]
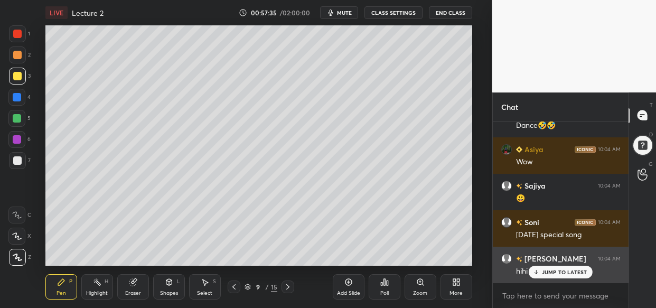
click at [556, 275] on div "JUMP TO LATEST" at bounding box center [560, 272] width 63 height 13
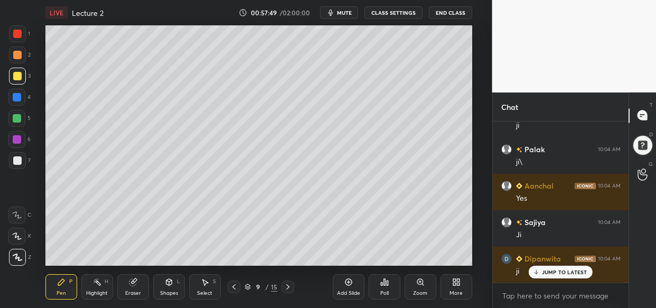
scroll to position [43571, 0]
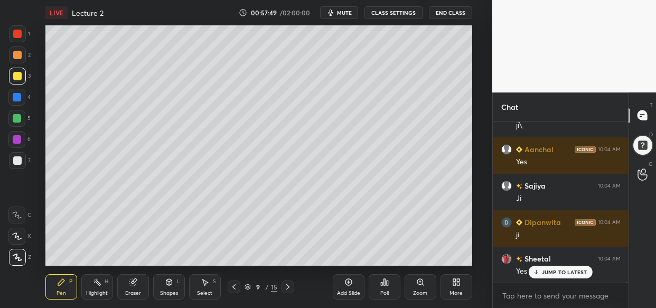
click at [356, 288] on div "Add Slide" at bounding box center [349, 286] width 32 height 25
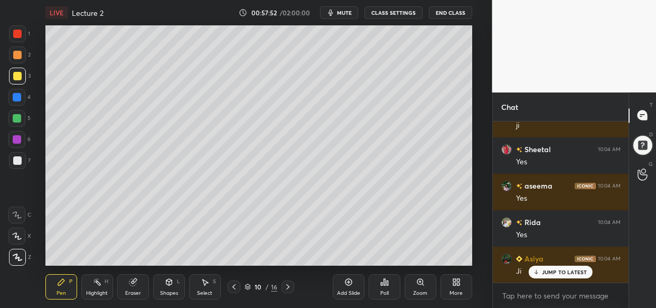
scroll to position [43717, 0]
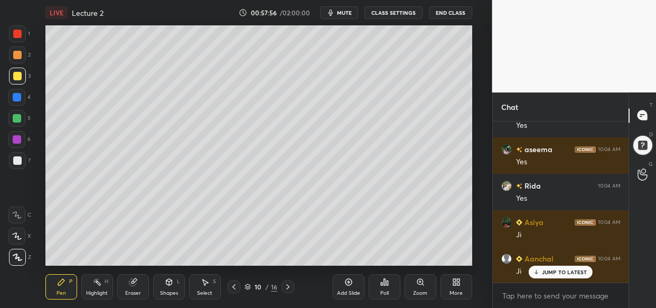
click at [129, 282] on icon at bounding box center [133, 282] width 8 height 8
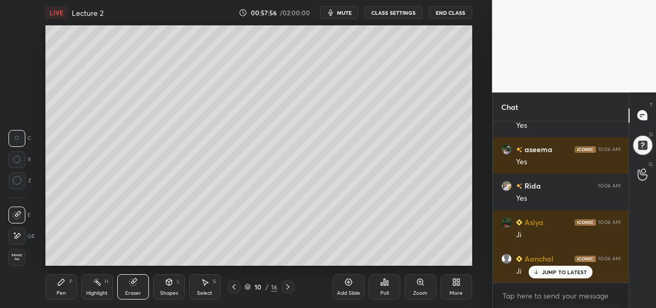
click at [21, 256] on span "Erase all" at bounding box center [17, 257] width 16 height 7
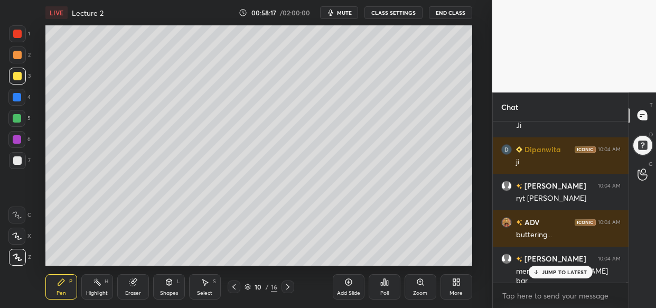
scroll to position [43956, 0]
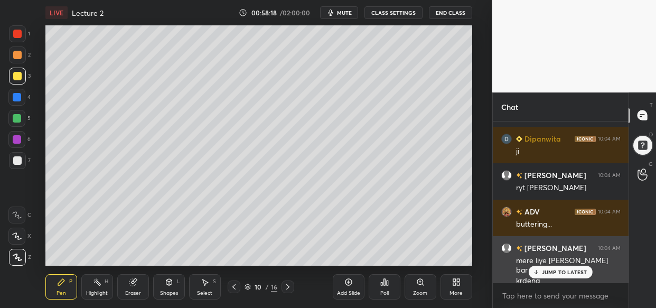
click at [571, 274] on div "JUMP TO LATEST" at bounding box center [560, 272] width 63 height 13
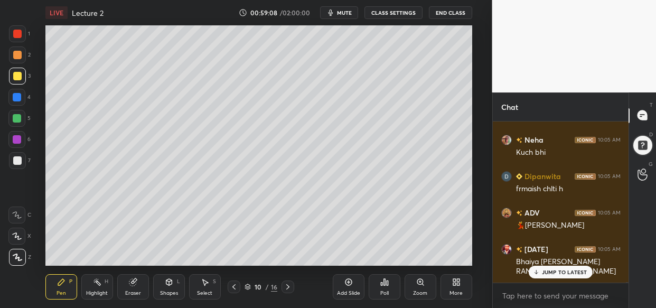
scroll to position [45031, 0]
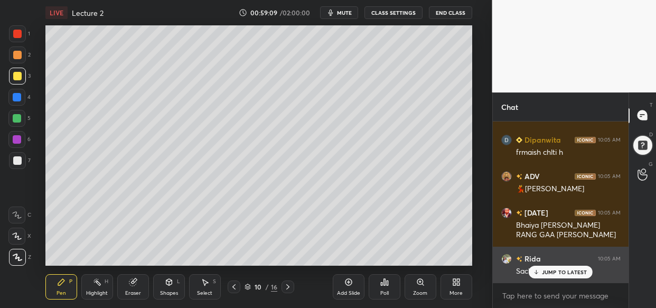
click at [587, 275] on div "JUMP TO LATEST" at bounding box center [560, 272] width 63 height 13
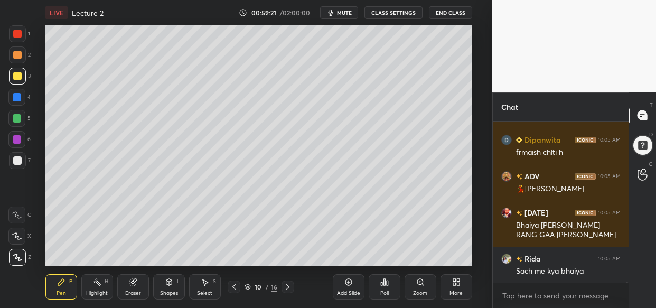
scroll to position [45068, 0]
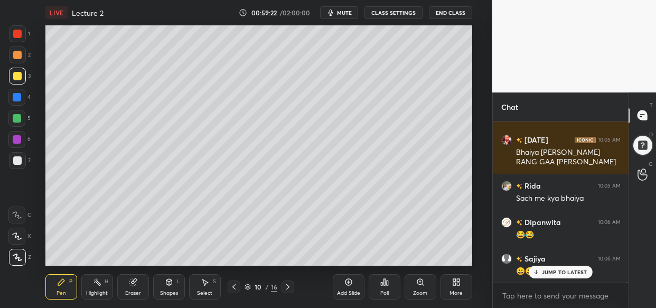
drag, startPoint x: 563, startPoint y: 269, endPoint x: 541, endPoint y: 290, distance: 29.9
click at [564, 269] on div "JUMP TO LATEST" at bounding box center [560, 272] width 63 height 13
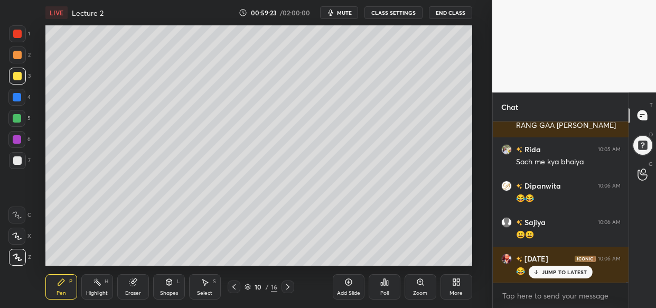
scroll to position [45177, 0]
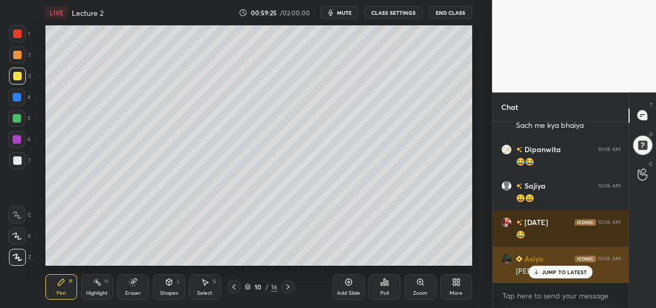
drag, startPoint x: 557, startPoint y: 268, endPoint x: 550, endPoint y: 276, distance: 10.8
click at [556, 269] on p "JUMP TO LATEST" at bounding box center [564, 272] width 45 height 6
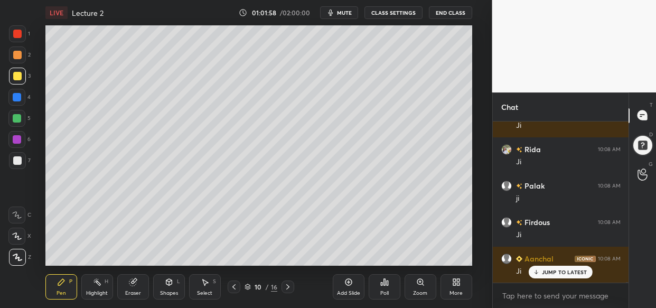
scroll to position [47446, 0]
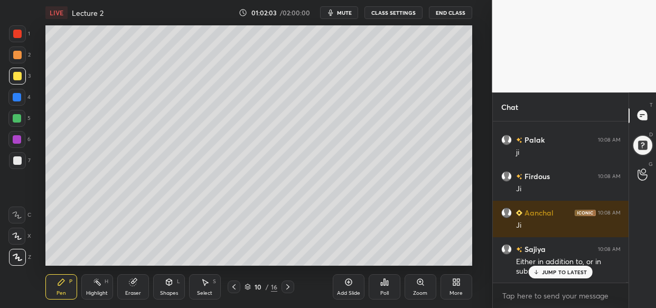
drag, startPoint x: 553, startPoint y: 269, endPoint x: 545, endPoint y: 292, distance: 23.7
click at [553, 269] on p "JUMP TO LATEST" at bounding box center [564, 272] width 45 height 6
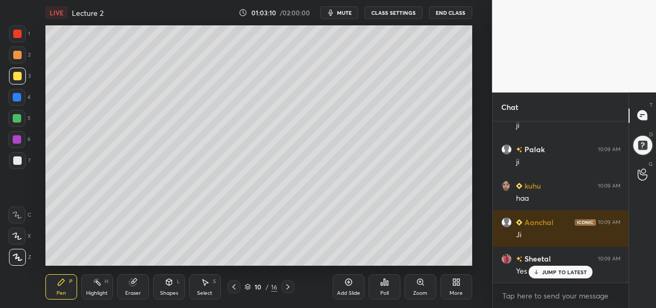
scroll to position [48649, 0]
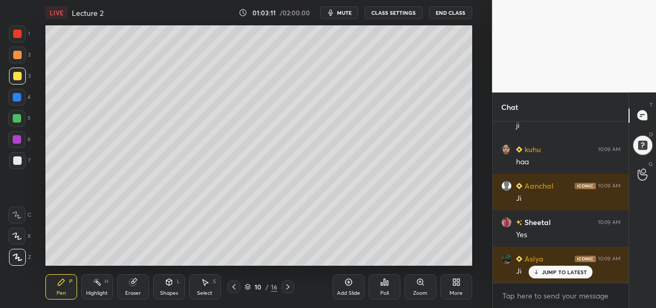
click at [348, 288] on div "Add Slide" at bounding box center [349, 286] width 32 height 25
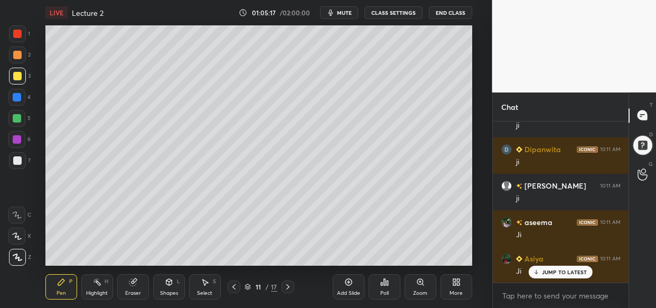
scroll to position [50672, 0]
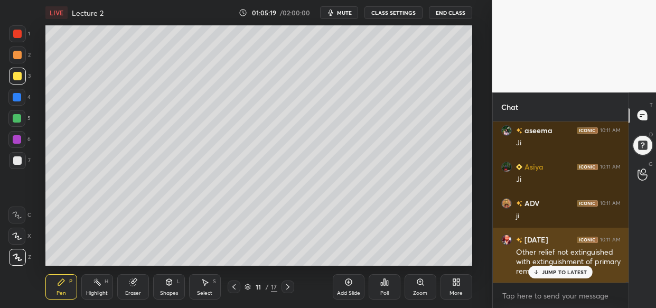
click at [568, 275] on p "JUMP TO LATEST" at bounding box center [564, 272] width 45 height 6
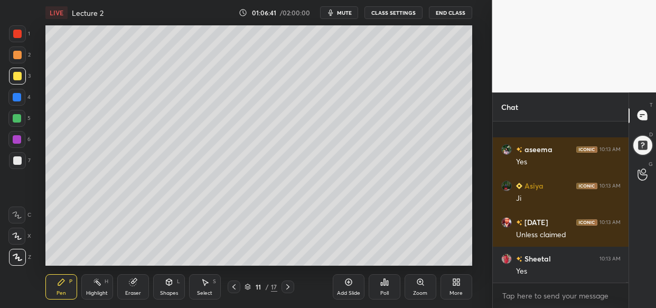
scroll to position [52349, 0]
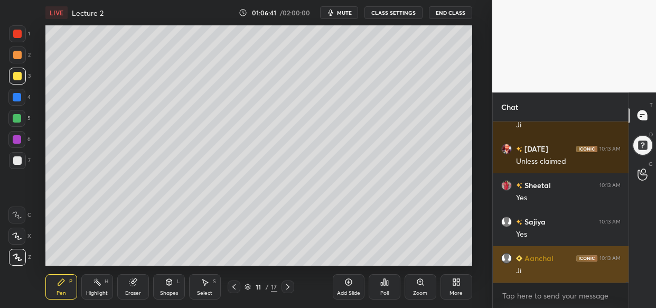
click at [571, 271] on div "Ji" at bounding box center [568, 271] width 105 height 11
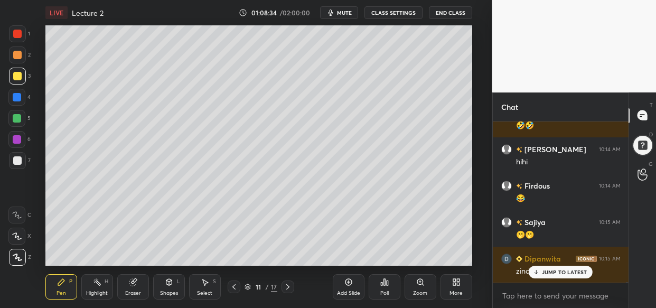
scroll to position [53908, 0]
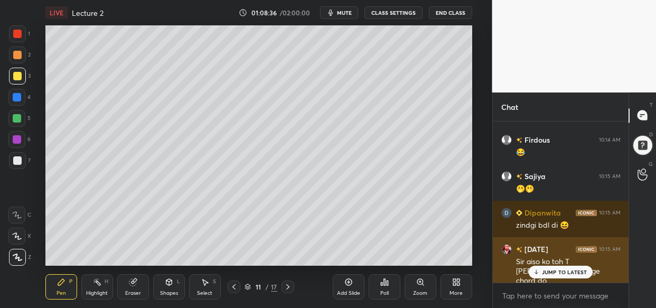
click at [563, 273] on p "JUMP TO LATEST" at bounding box center [564, 272] width 45 height 6
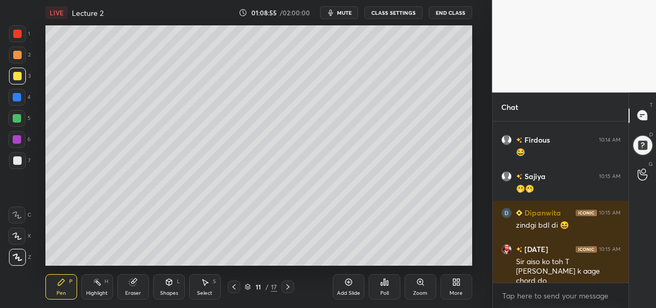
scroll to position [53945, 0]
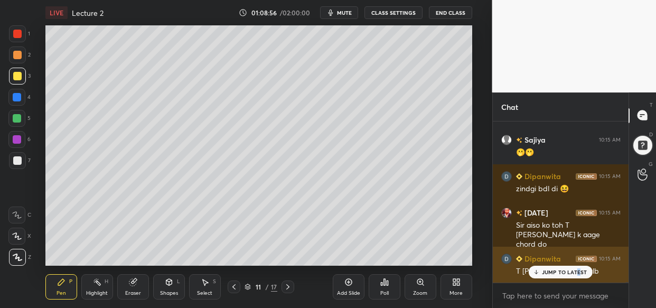
drag, startPoint x: 578, startPoint y: 269, endPoint x: 567, endPoint y: 280, distance: 15.3
click at [576, 274] on div "JUMP TO LATEST" at bounding box center [560, 272] width 63 height 13
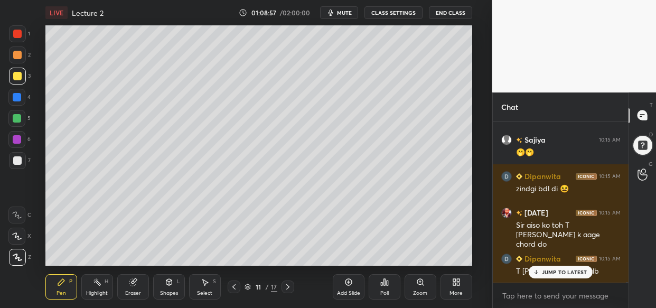
scroll to position [53981, 0]
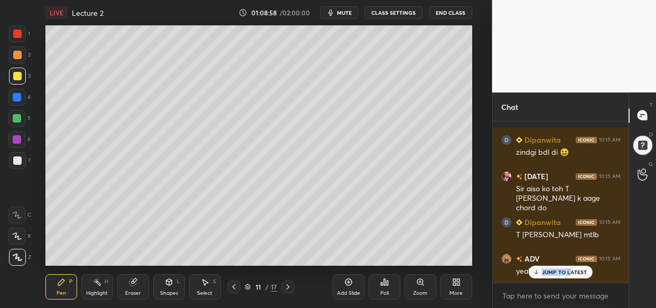
click at [571, 275] on div "Palak 10:14 AM haha Kartik 10:14 AM 😂 Dipanwita 10:14 AM 🤣🤣 Dipanwita 10:14 AM …" at bounding box center [561, 201] width 136 height 161
click at [570, 273] on p "JUMP TO LATEST" at bounding box center [564, 272] width 45 height 6
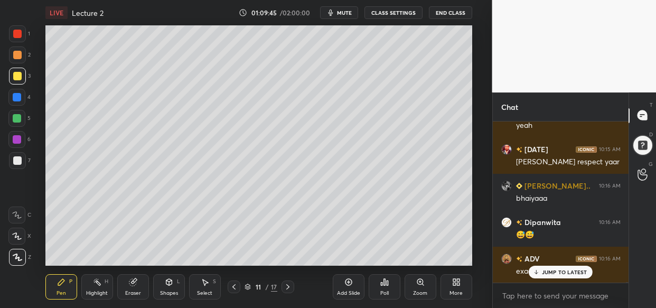
scroll to position [54163, 0]
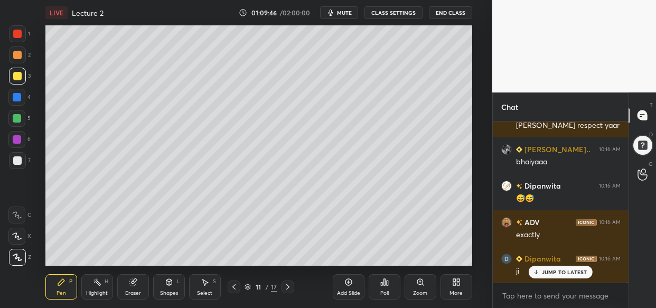
click at [545, 271] on p "JUMP TO LATEST" at bounding box center [564, 272] width 45 height 6
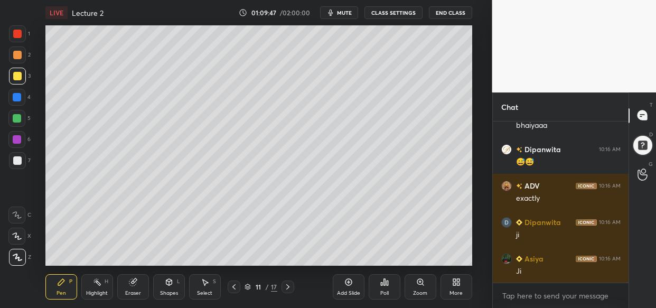
scroll to position [54236, 0]
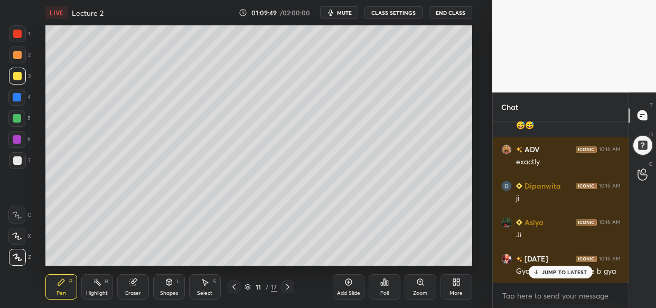
click at [560, 271] on p "JUMP TO LATEST" at bounding box center [564, 272] width 45 height 6
drag, startPoint x: 126, startPoint y: 285, endPoint x: 132, endPoint y: 286, distance: 5.3
click at [126, 287] on div "Eraser" at bounding box center [133, 286] width 32 height 25
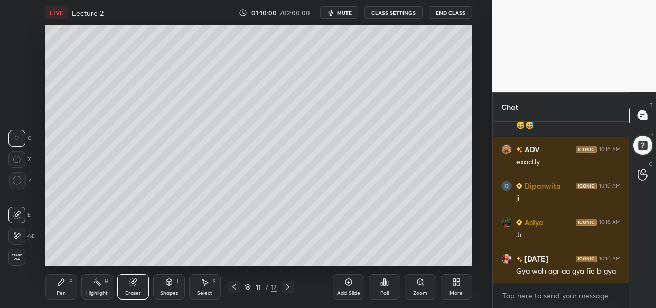
scroll to position [54273, 0]
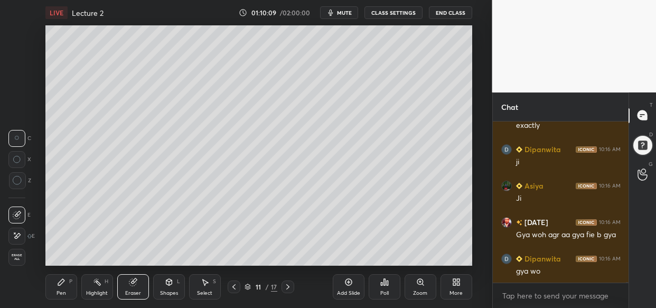
click at [58, 287] on div "Pen P" at bounding box center [61, 286] width 32 height 25
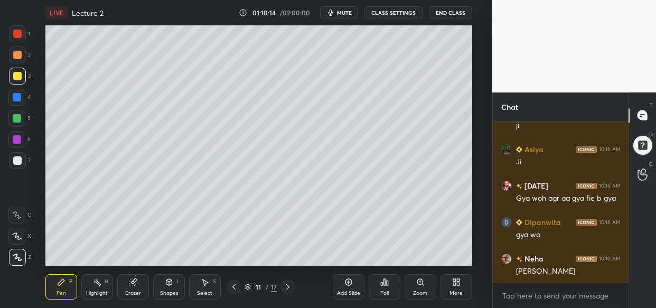
scroll to position [54346, 0]
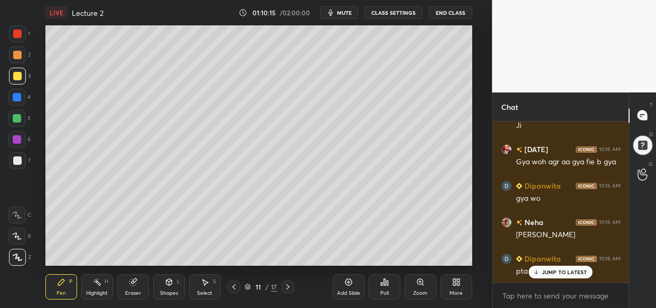
drag, startPoint x: 561, startPoint y: 269, endPoint x: 522, endPoint y: 276, distance: 40.1
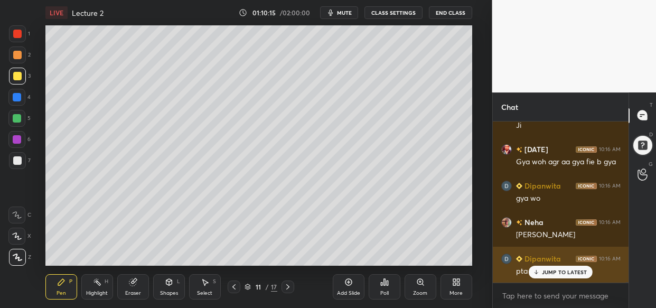
click at [561, 269] on p "JUMP TO LATEST" at bounding box center [564, 272] width 45 height 6
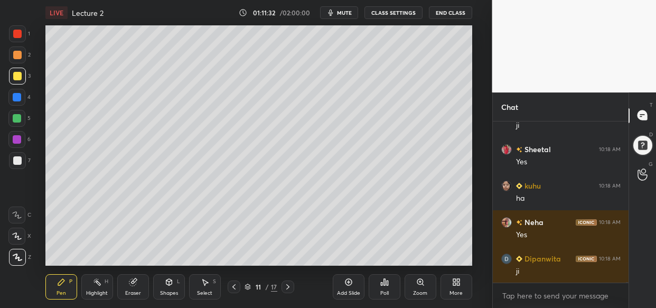
scroll to position [55330, 0]
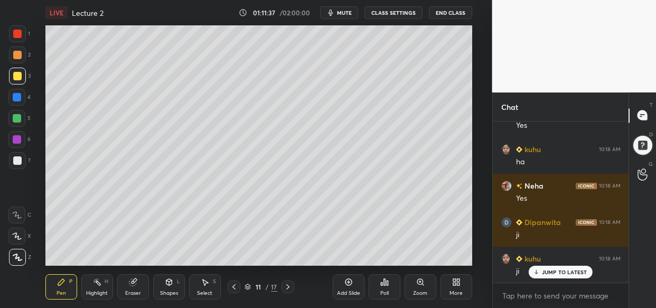
click at [473, 137] on div "Setting up your live class Poll for secs No correct answer Start poll" at bounding box center [259, 145] width 450 height 240
drag, startPoint x: 478, startPoint y: 152, endPoint x: 473, endPoint y: 154, distance: 5.4
click at [477, 152] on div "Setting up your live class Poll for secs No correct answer Start poll" at bounding box center [259, 145] width 450 height 240
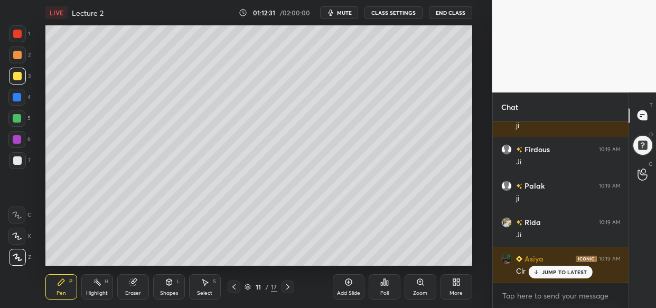
scroll to position [56459, 0]
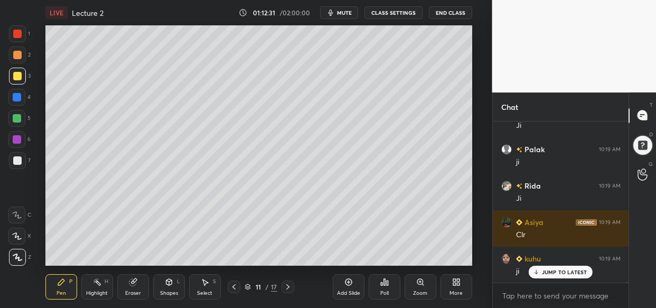
click at [351, 285] on icon at bounding box center [348, 282] width 8 height 8
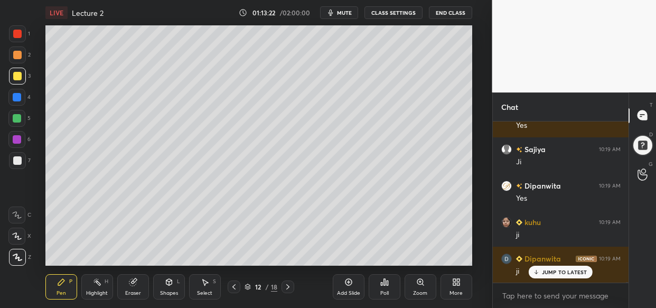
scroll to position [57443, 0]
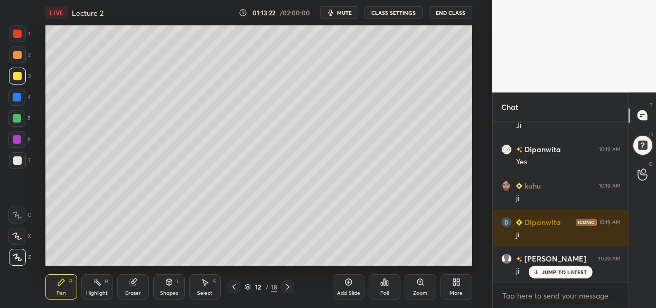
click at [115, 14] on div "LIVE Lecture 2 01:13:22 / 02:00:00 mute CLASS SETTINGS End Class Setting up you…" at bounding box center [259, 154] width 450 height 308
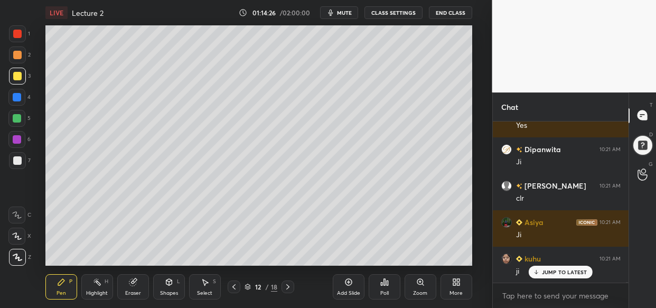
scroll to position [58609, 0]
click at [349, 276] on div "Add Slide" at bounding box center [349, 286] width 32 height 25
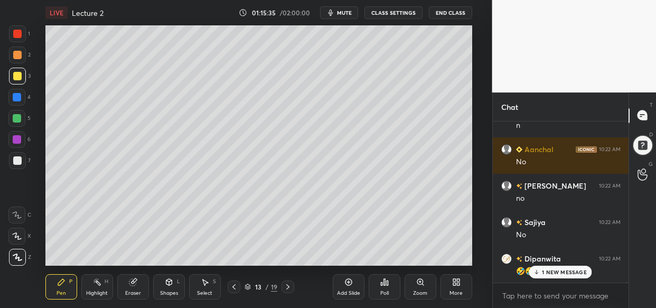
scroll to position [59630, 0]
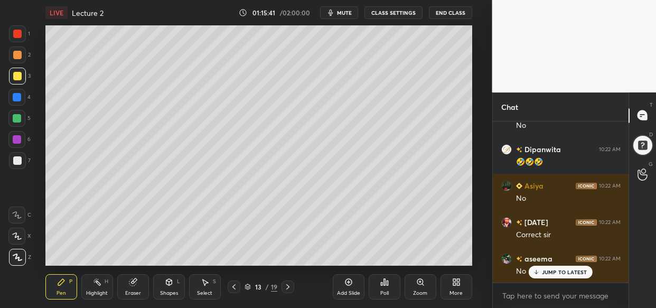
drag, startPoint x: 564, startPoint y: 271, endPoint x: 470, endPoint y: 271, distance: 94.0
click at [562, 271] on p "JUMP TO LATEST" at bounding box center [564, 272] width 45 height 6
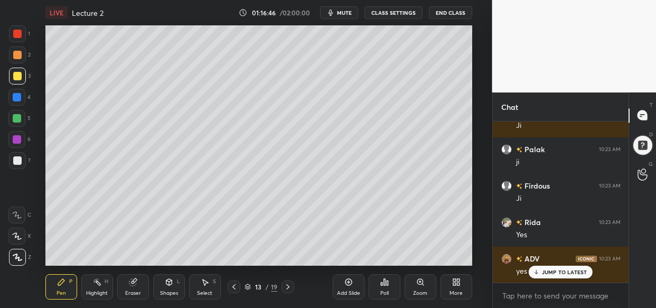
scroll to position [60878, 0]
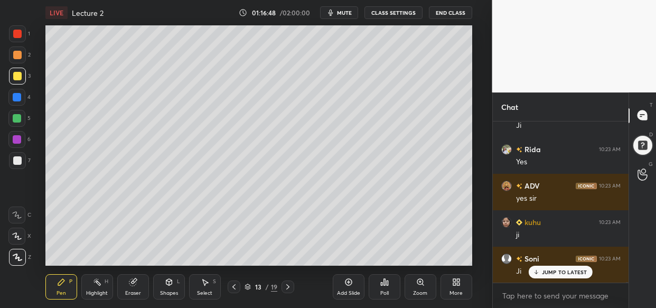
click at [348, 286] on div "Add Slide" at bounding box center [349, 286] width 32 height 25
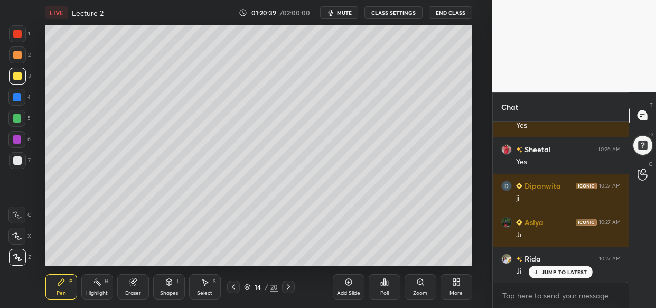
scroll to position [64552, 0]
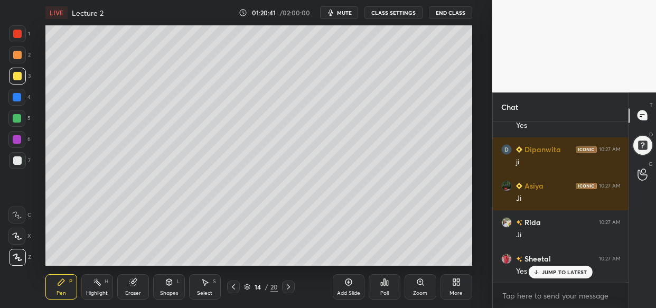
click at [191, 11] on div "LIVE Lecture 2 01:20:41 / 02:00:00 mute CLASS SETTINGS End Class Setting up you…" at bounding box center [259, 154] width 450 height 308
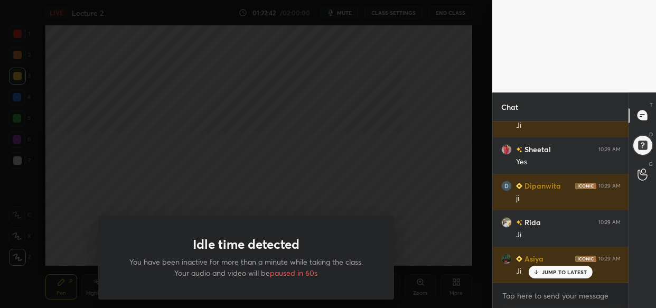
scroll to position [66785, 0]
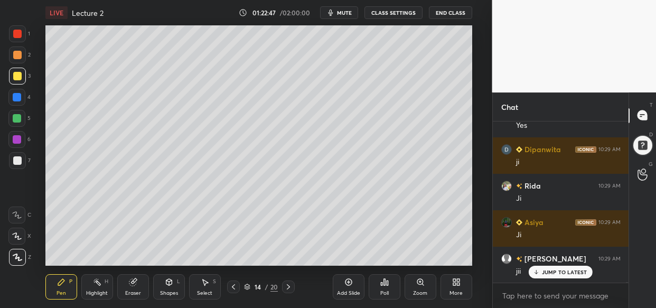
click at [411, 63] on div "Idle time detected You have been inactive for more than a minute while taking t…" at bounding box center [246, 154] width 492 height 308
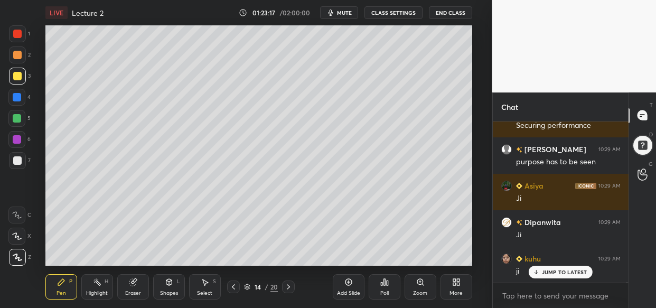
scroll to position [67113, 0]
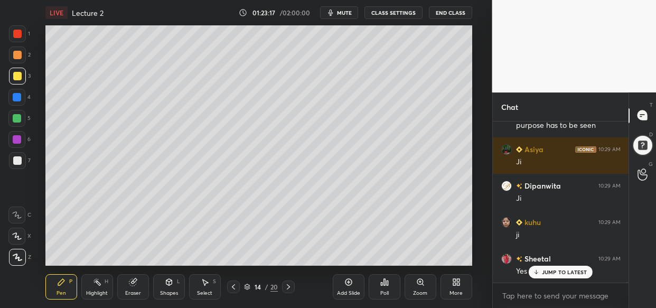
click at [352, 286] on div "Add Slide" at bounding box center [349, 286] width 32 height 25
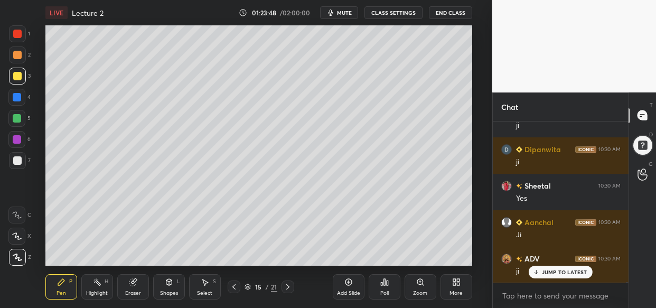
scroll to position [67441, 0]
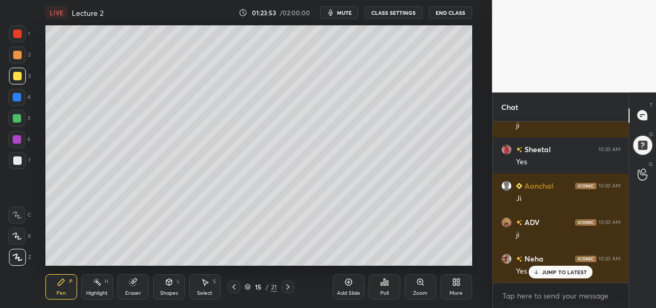
click at [464, 288] on div "More" at bounding box center [456, 286] width 32 height 25
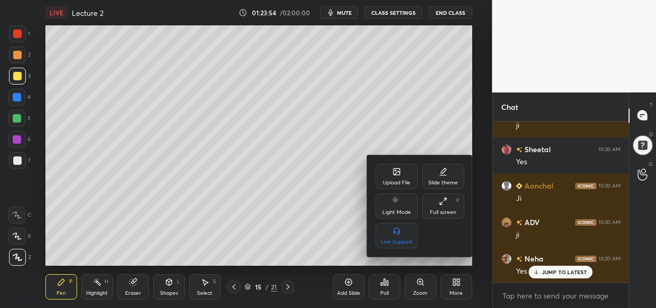
click at [393, 176] on div "Upload File" at bounding box center [397, 176] width 42 height 25
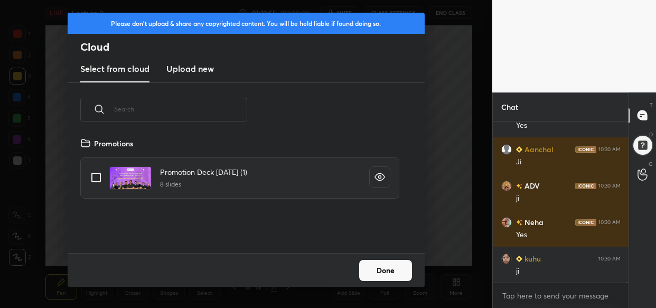
scroll to position [116, 339]
drag, startPoint x: 180, startPoint y: 69, endPoint x: 186, endPoint y: 79, distance: 12.3
click at [180, 70] on h3 "Upload new" at bounding box center [190, 68] width 48 height 13
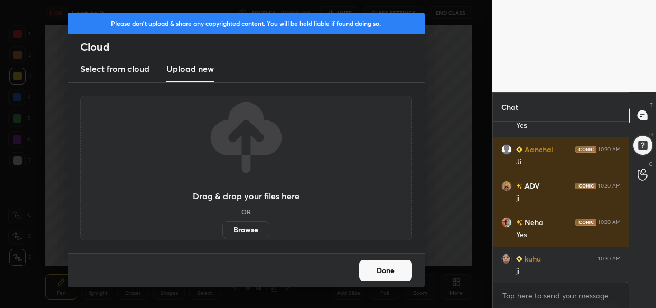
click at [253, 228] on label "Browse" at bounding box center [245, 229] width 47 height 17
click at [222, 228] on input "Browse" at bounding box center [222, 229] width 0 height 17
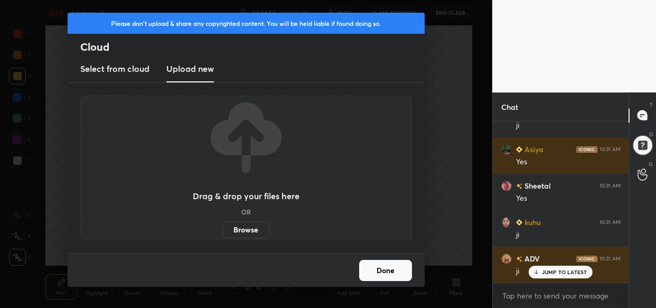
scroll to position [68399, 0]
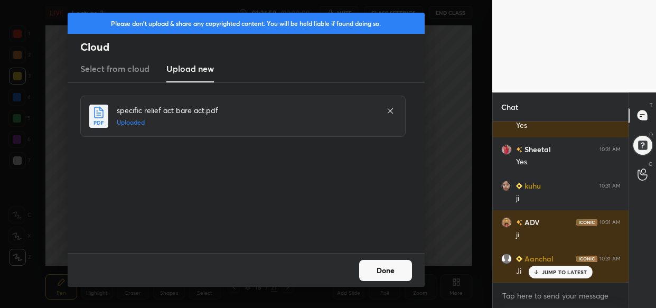
click at [395, 271] on button "Done" at bounding box center [385, 270] width 53 height 21
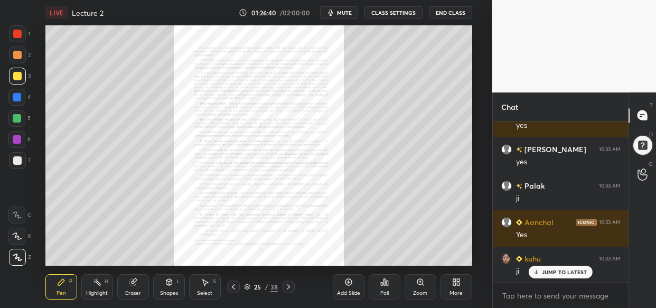
scroll to position [69711, 0]
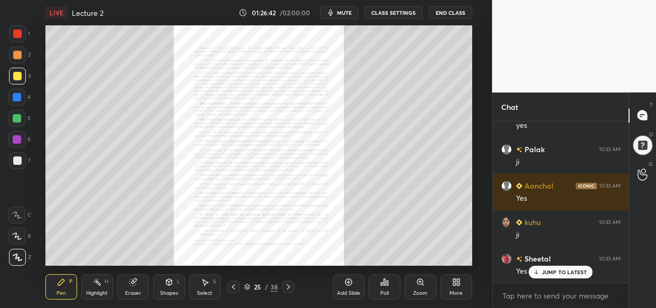
click at [421, 290] on div "Zoom" at bounding box center [420, 292] width 14 height 5
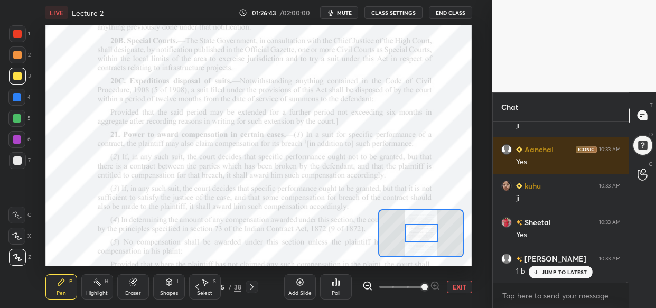
click at [423, 290] on span at bounding box center [424, 287] width 6 height 6
click at [424, 290] on span at bounding box center [424, 287] width 6 height 6
click at [426, 290] on span at bounding box center [424, 287] width 6 height 6
click at [428, 286] on span at bounding box center [424, 287] width 6 height 6
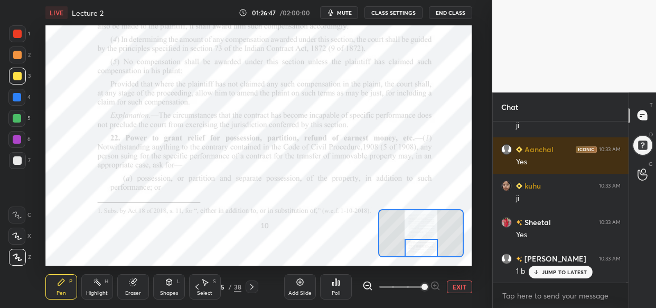
drag, startPoint x: 416, startPoint y: 239, endPoint x: 416, endPoint y: 257, distance: 18.0
click at [416, 257] on div "LIVE Lecture 2 01:26:47 / 02:00:00 mute CLASS SETTINGS End Class Setting up you…" at bounding box center [259, 154] width 450 height 308
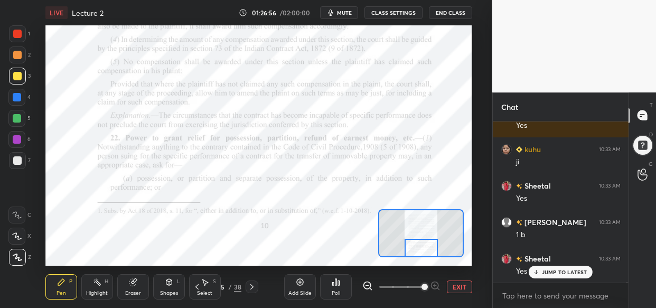
scroll to position [69821, 0]
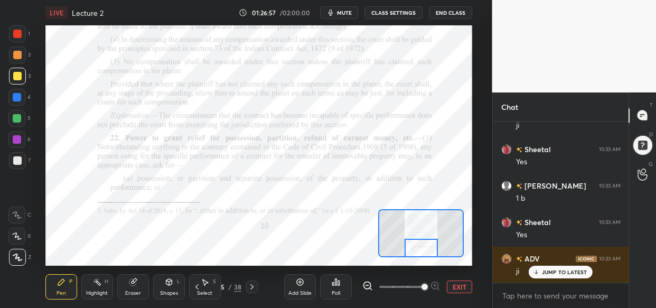
click at [20, 93] on div at bounding box center [17, 97] width 8 height 8
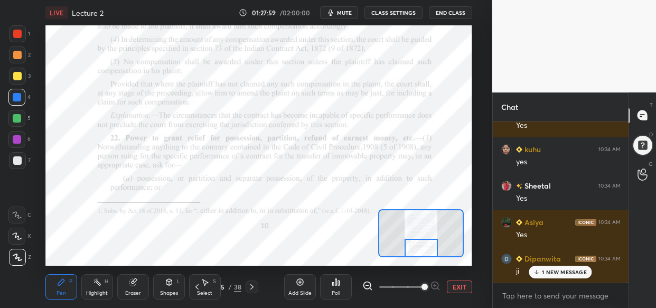
scroll to position [70560, 0]
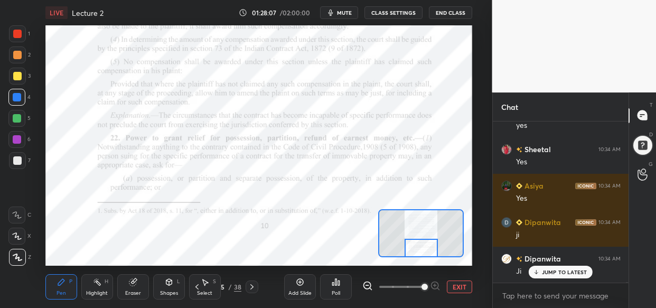
click at [17, 119] on div at bounding box center [17, 118] width 8 height 8
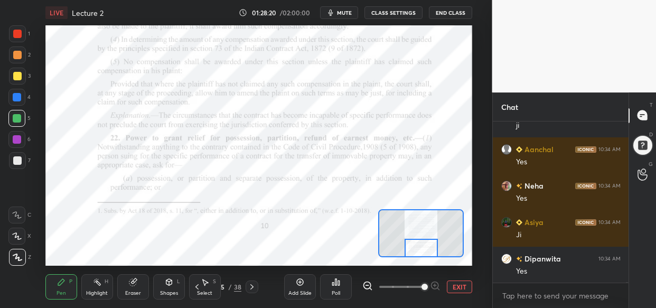
scroll to position [70779, 0]
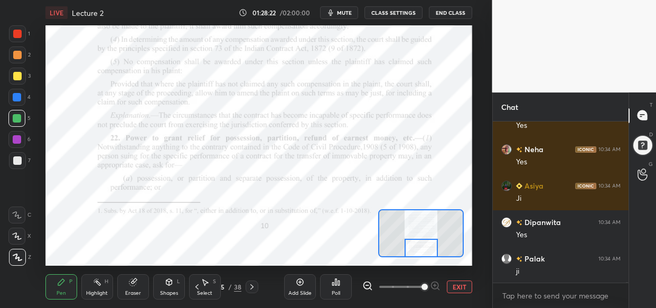
click at [330, 257] on div "LIVE Lecture 2 01:28:22 / 02:00:00 mute CLASS SETTINGS End Class Setting up you…" at bounding box center [259, 154] width 450 height 308
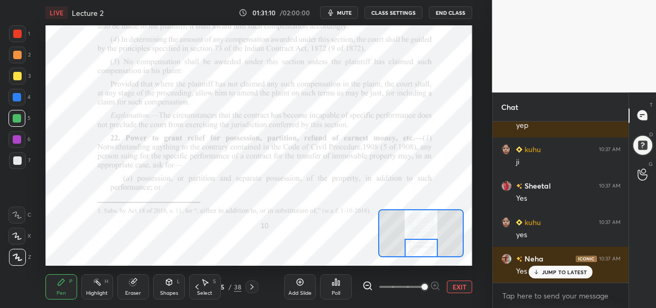
scroll to position [73058, 0]
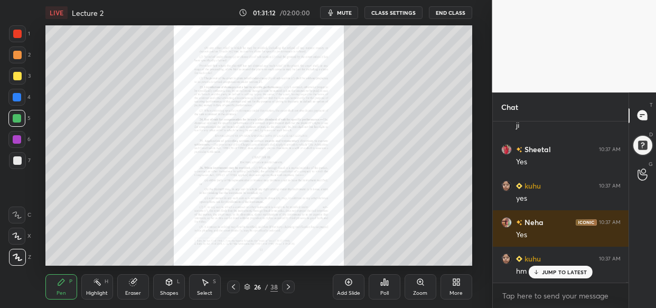
click at [414, 287] on div "Zoom" at bounding box center [421, 286] width 32 height 25
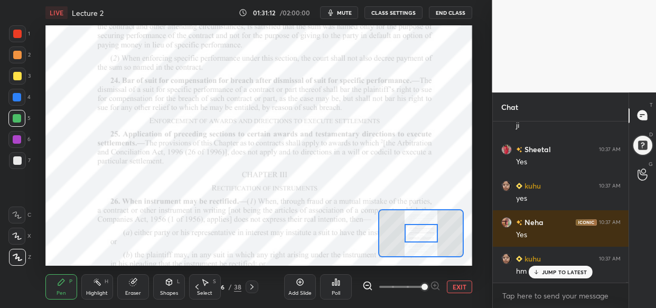
click at [423, 290] on span at bounding box center [424, 287] width 6 height 6
click at [428, 286] on span at bounding box center [424, 287] width 6 height 6
click at [427, 284] on span at bounding box center [424, 287] width 6 height 6
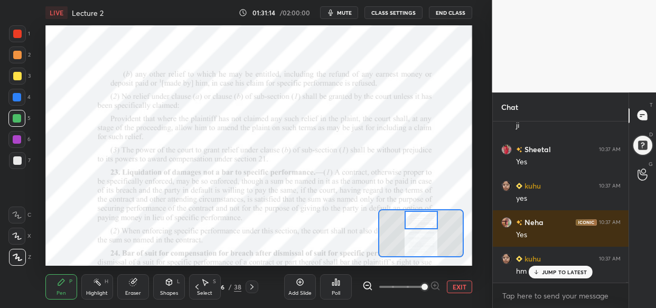
drag, startPoint x: 421, startPoint y: 224, endPoint x: 421, endPoint y: 211, distance: 13.2
click at [421, 211] on div at bounding box center [421, 220] width 33 height 18
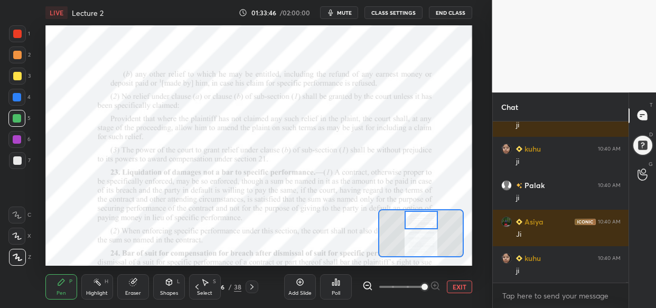
scroll to position [74926, 0]
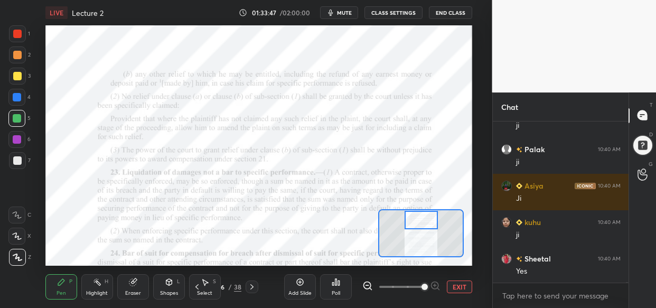
click at [175, 22] on div "LIVE Lecture 2 01:33:47 / 02:00:00 mute CLASS SETTINGS End Class Setting up you…" at bounding box center [259, 154] width 450 height 308
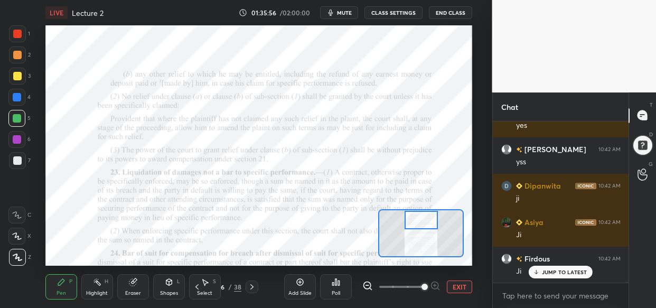
scroll to position [76795, 0]
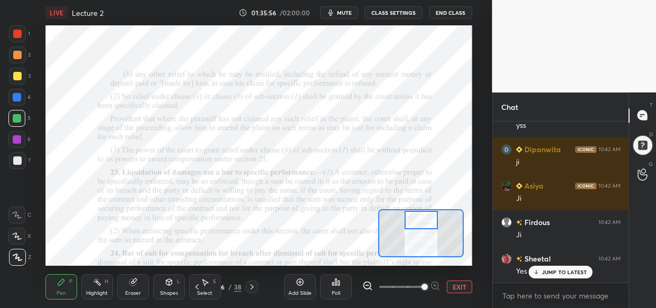
click at [486, 126] on div "1 2 3 4 5 6 7 C X Z C X Z E E Erase all H H LIVE Lecture 2 01:35:56 / 02:00:00 …" at bounding box center [246, 154] width 492 height 308
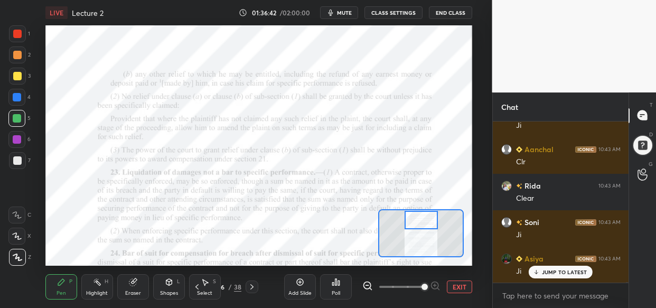
scroll to position [77341, 0]
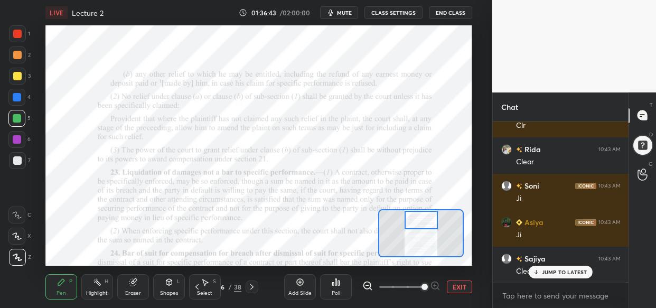
click at [135, 24] on div "LIVE Lecture 2 01:36:43 / 02:00:00 mute CLASS SETTINGS End Class Setting up you…" at bounding box center [259, 154] width 450 height 308
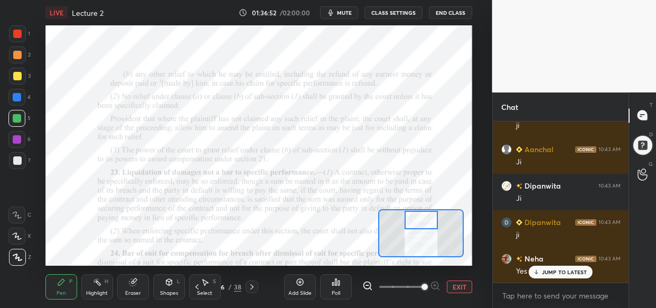
scroll to position [77642, 0]
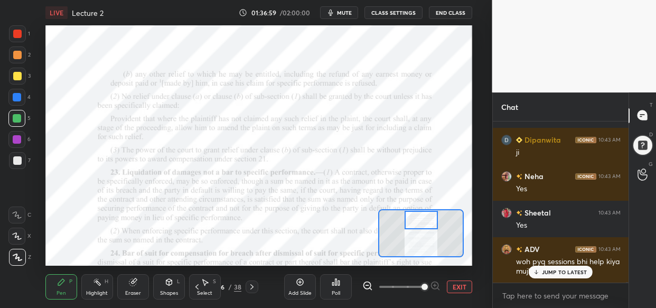
click at [578, 269] on p "JUMP TO LATEST" at bounding box center [564, 272] width 45 height 6
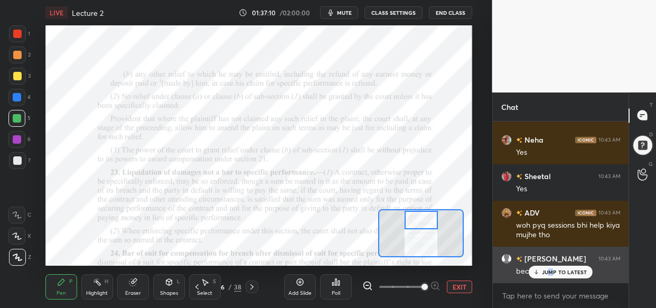
click at [549, 272] on p "JUMP TO LATEST" at bounding box center [564, 272] width 45 height 6
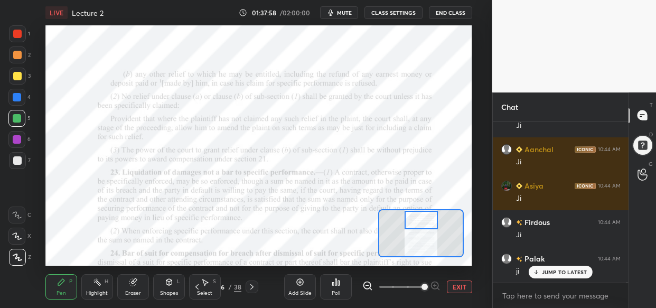
scroll to position [78444, 0]
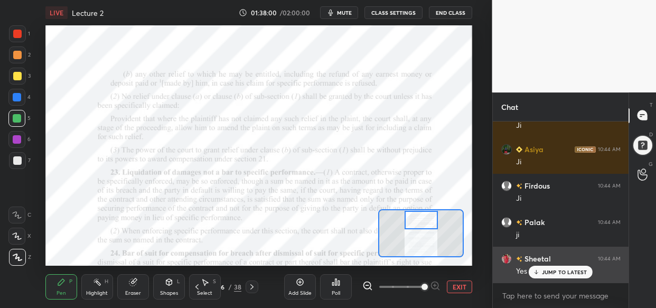
click at [559, 277] on div "JUMP TO LATEST" at bounding box center [560, 272] width 63 height 13
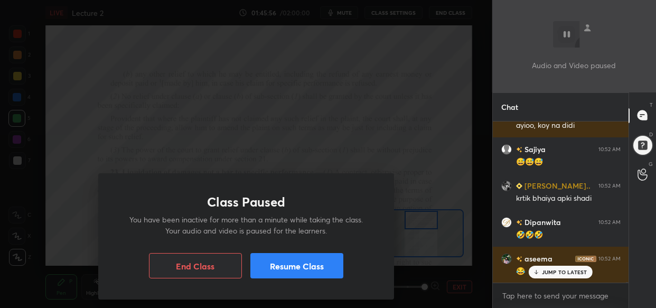
scroll to position [81365, 0]
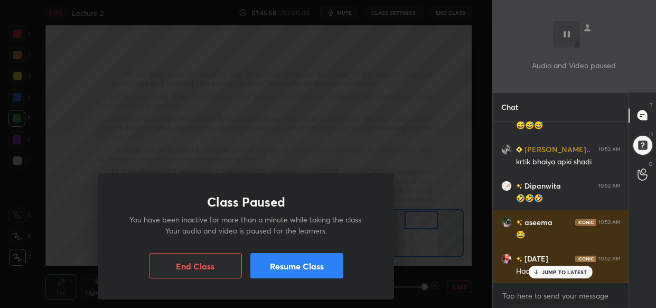
click at [325, 267] on button "Resume Class" at bounding box center [296, 265] width 93 height 25
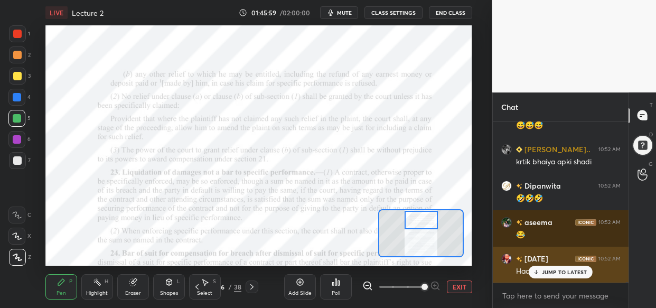
drag, startPoint x: 562, startPoint y: 269, endPoint x: 555, endPoint y: 275, distance: 9.8
click at [562, 270] on p "JUMP TO LATEST" at bounding box center [564, 272] width 45 height 6
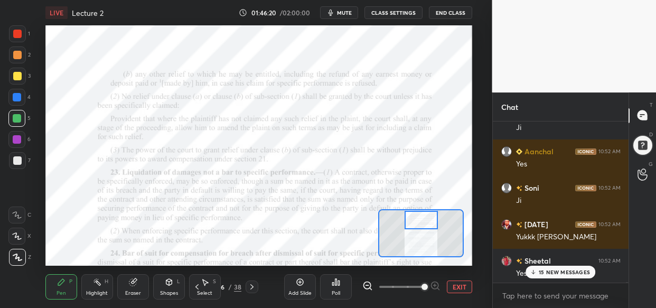
scroll to position [81912, 0]
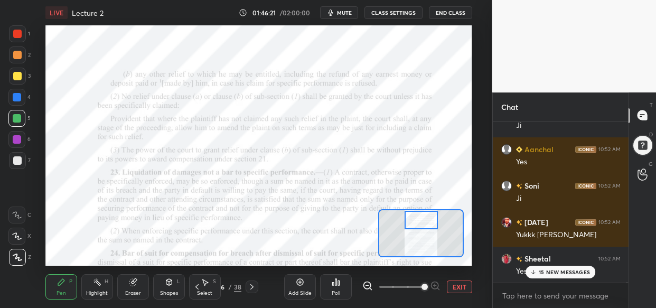
click at [565, 269] on p "15 NEW MESSAGES" at bounding box center [564, 272] width 51 height 6
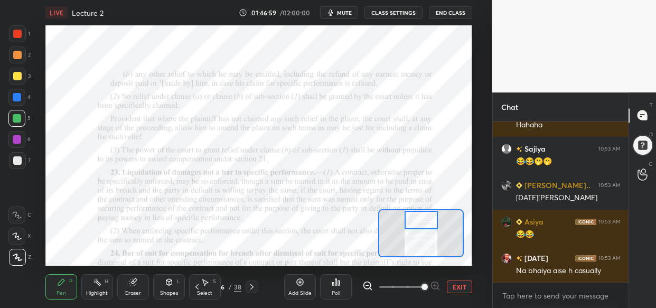
scroll to position [82203, 0]
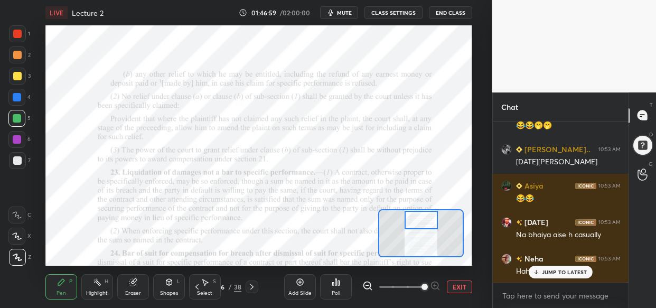
click at [16, 95] on div at bounding box center [17, 97] width 8 height 8
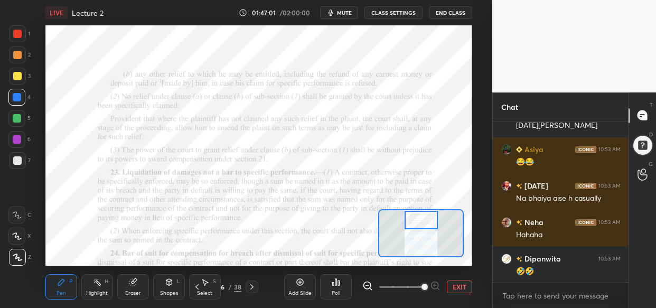
drag, startPoint x: 555, startPoint y: 279, endPoint x: 553, endPoint y: 285, distance: 6.0
click at [556, 281] on div "Sajiya 10:53 AM 😂😂🫢🫢 srivally a... 10:53 AM kartik bhaiya Asiya 10:53 AM 😂😂 Kar…" at bounding box center [561, 201] width 136 height 161
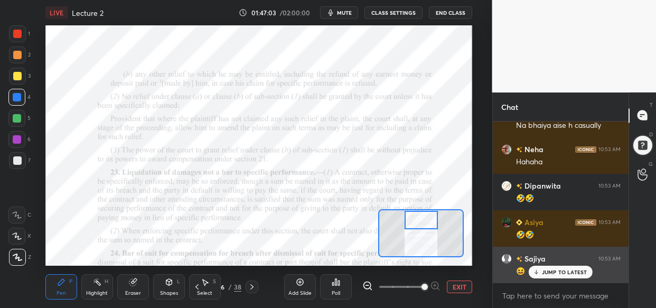
drag, startPoint x: 558, startPoint y: 274, endPoint x: 548, endPoint y: 279, distance: 10.6
click at [557, 276] on div "JUMP TO LATEST" at bounding box center [560, 272] width 63 height 13
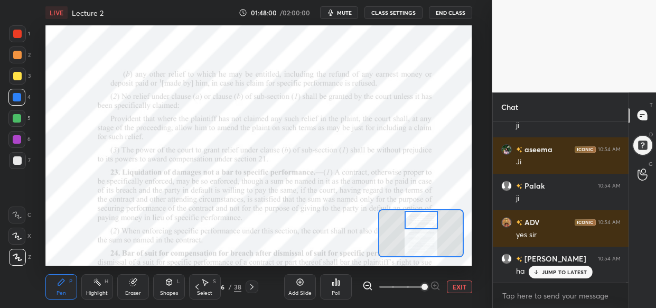
scroll to position [83390, 0]
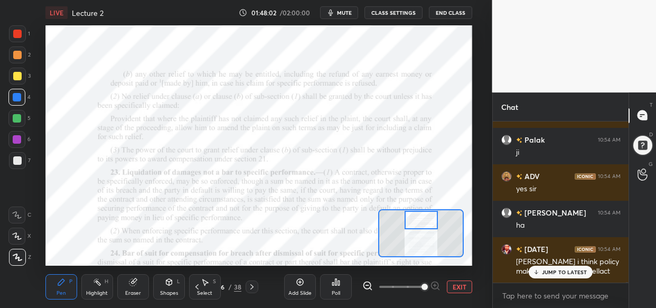
click at [555, 271] on div "JUMP TO LATEST" at bounding box center [560, 272] width 63 height 13
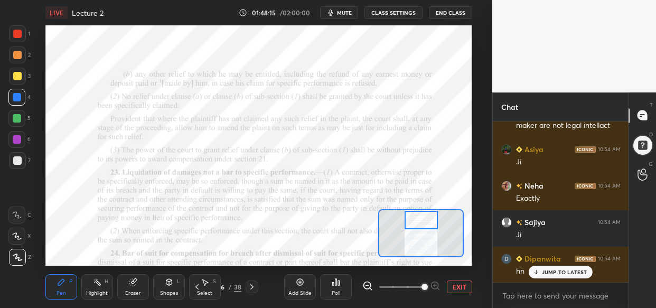
scroll to position [83572, 0]
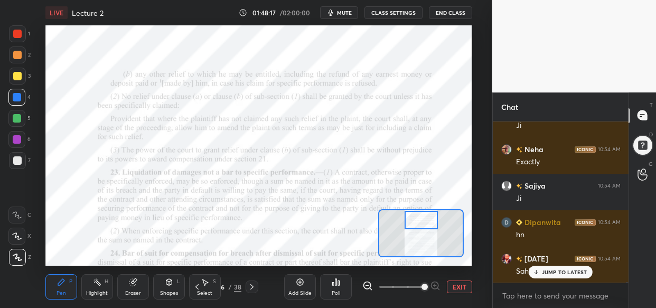
drag, startPoint x: 571, startPoint y: 270, endPoint x: 547, endPoint y: 285, distance: 28.7
click at [569, 275] on div "JUMP TO LATEST" at bounding box center [560, 272] width 63 height 13
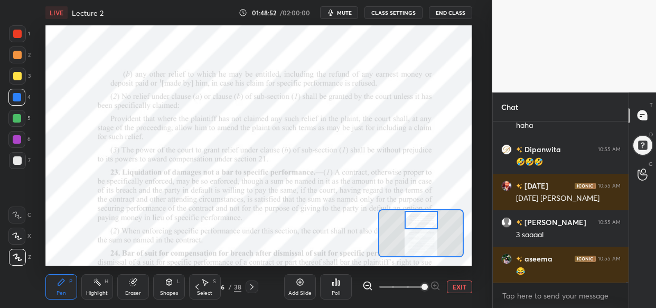
scroll to position [84275, 0]
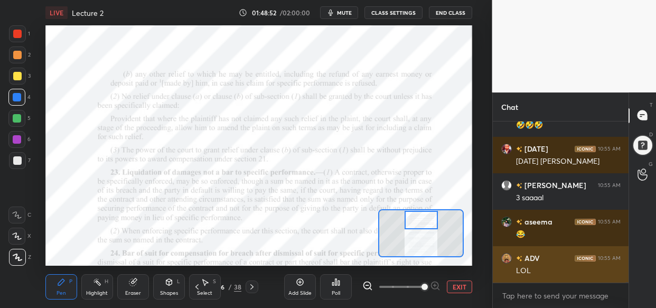
click at [565, 274] on div "LOL" at bounding box center [568, 271] width 105 height 11
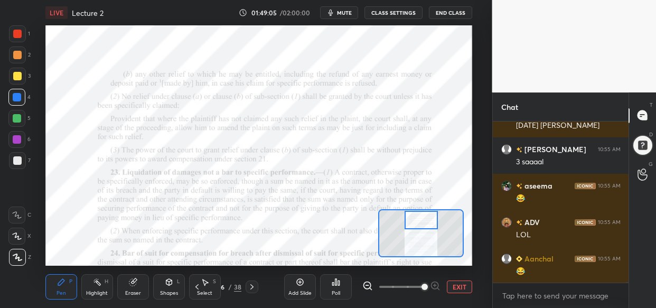
scroll to position [84356, 0]
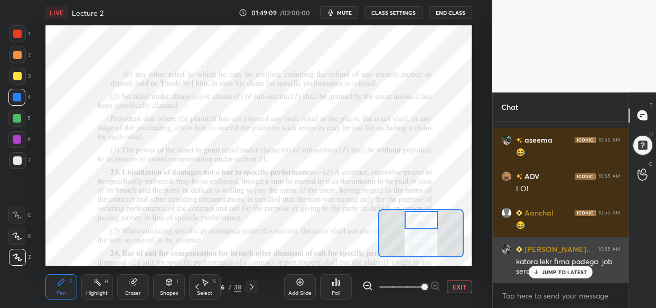
drag, startPoint x: 558, startPoint y: 267, endPoint x: 544, endPoint y: 270, distance: 14.1
click at [555, 266] on div "JUMP TO LATEST" at bounding box center [560, 272] width 63 height 13
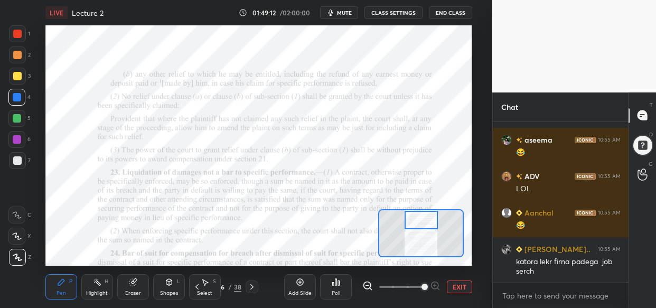
scroll to position [84393, 0]
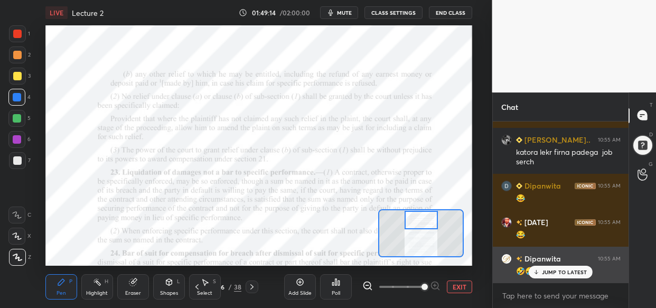
click at [550, 277] on div "JUMP TO LATEST" at bounding box center [560, 272] width 63 height 13
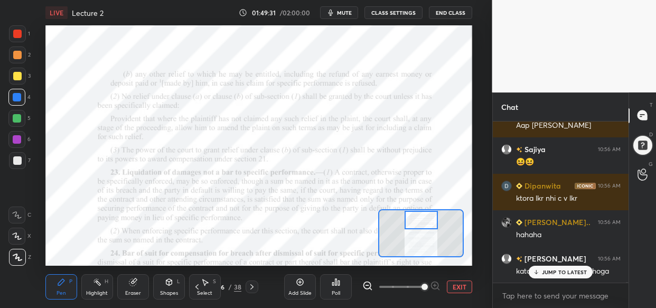
scroll to position [84849, 0]
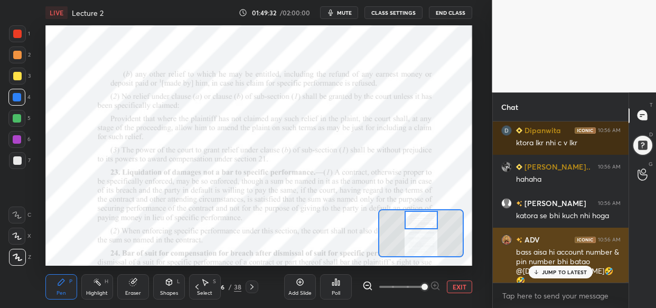
click at [550, 264] on div "bass aisa hi account number & pin number bhi batao @kartik bhaiya🤣🤣" at bounding box center [568, 266] width 105 height 39
drag, startPoint x: 570, startPoint y: 268, endPoint x: 531, endPoint y: 268, distance: 38.6
click at [570, 269] on p "JUMP TO LATEST" at bounding box center [564, 272] width 45 height 6
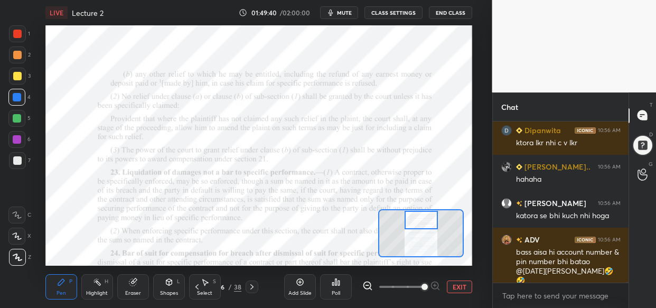
scroll to position [84895, 0]
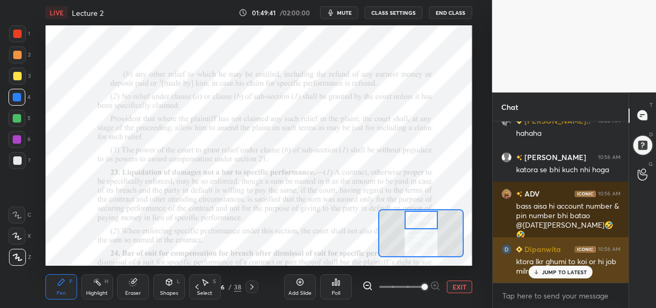
drag, startPoint x: 570, startPoint y: 268, endPoint x: 562, endPoint y: 274, distance: 9.8
click at [569, 269] on div "JUMP TO LATEST" at bounding box center [560, 272] width 63 height 13
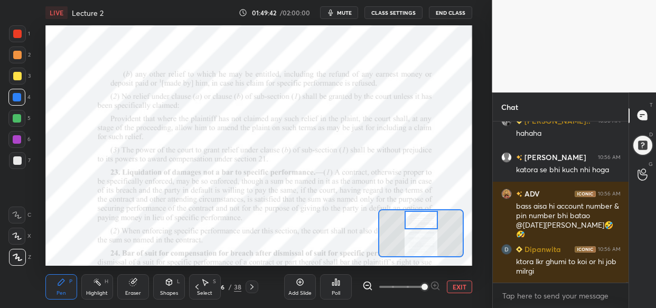
scroll to position [84932, 0]
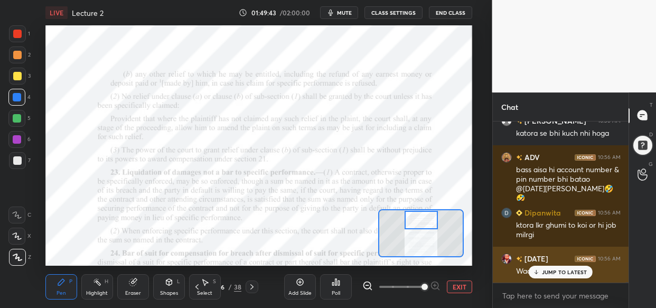
click at [576, 271] on p "JUMP TO LATEST" at bounding box center [564, 272] width 45 height 6
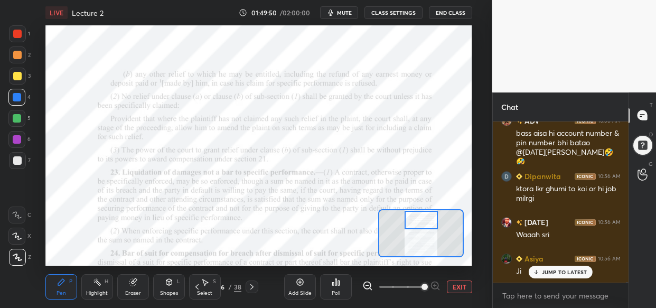
scroll to position [85005, 0]
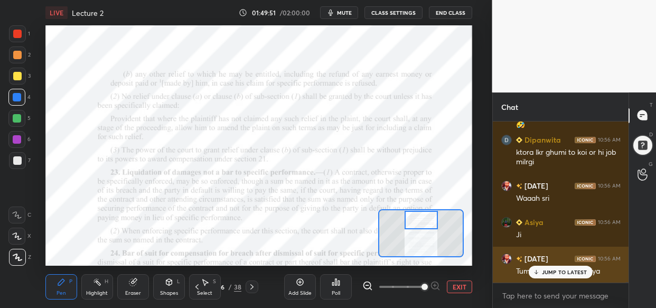
drag, startPoint x: 572, startPoint y: 277, endPoint x: 551, endPoint y: 279, distance: 20.8
click at [572, 277] on div "JUMP TO LATEST" at bounding box center [560, 272] width 63 height 13
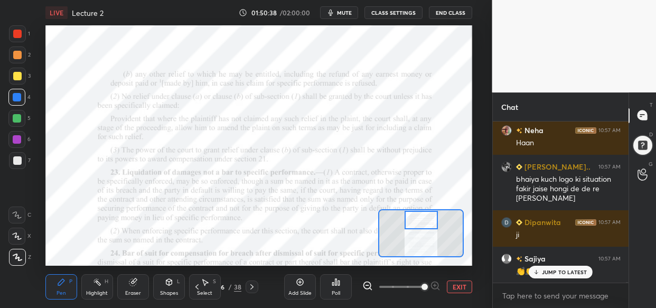
scroll to position [85917, 0]
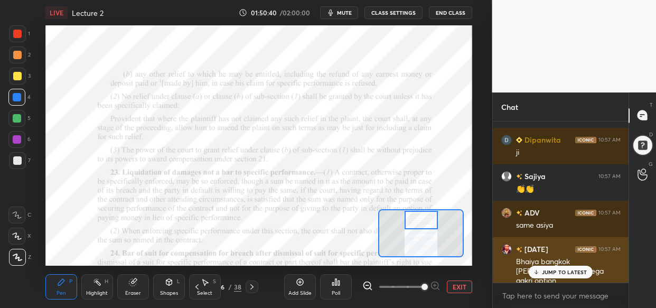
click at [562, 269] on p "JUMP TO LATEST" at bounding box center [564, 272] width 45 height 6
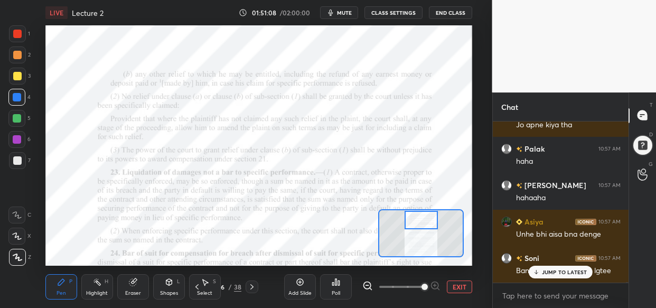
scroll to position [86364, 0]
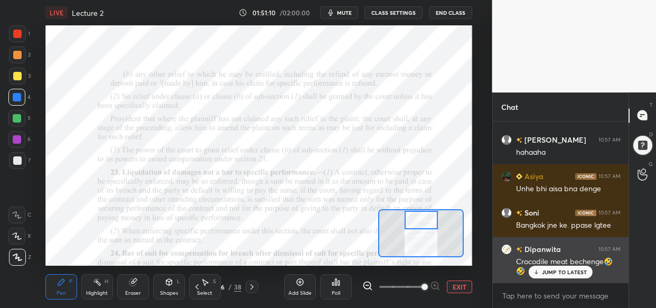
click at [571, 275] on div "JUMP TO LATEST" at bounding box center [560, 272] width 63 height 13
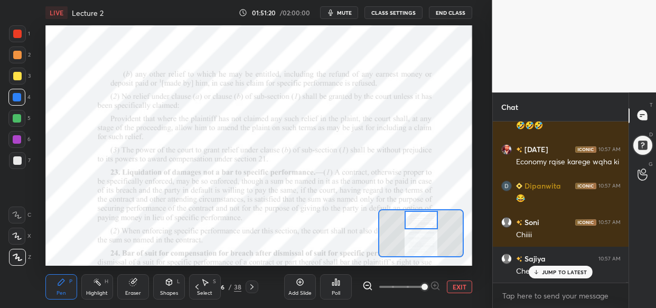
scroll to position [86592, 0]
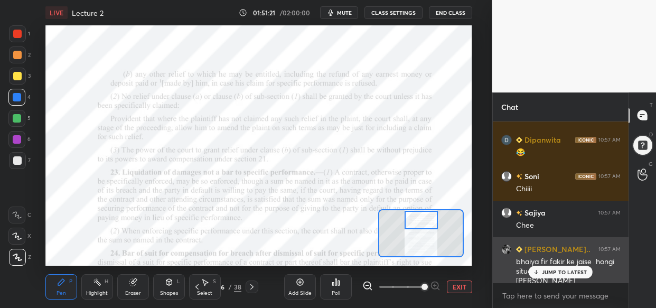
click at [577, 273] on p "JUMP TO LATEST" at bounding box center [564, 272] width 45 height 6
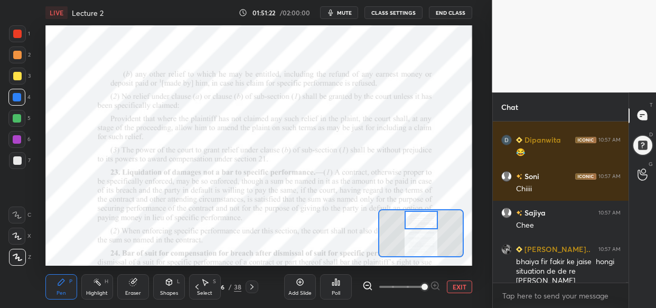
scroll to position [86629, 0]
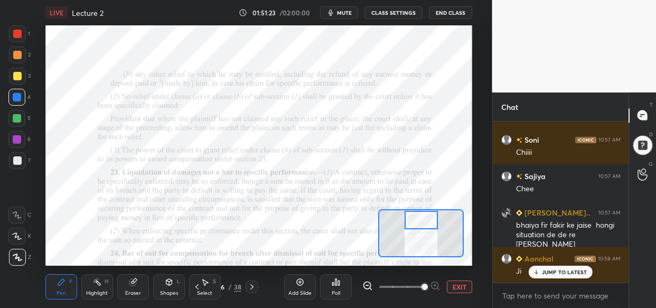
click at [301, 288] on div "Add Slide" at bounding box center [300, 286] width 32 height 25
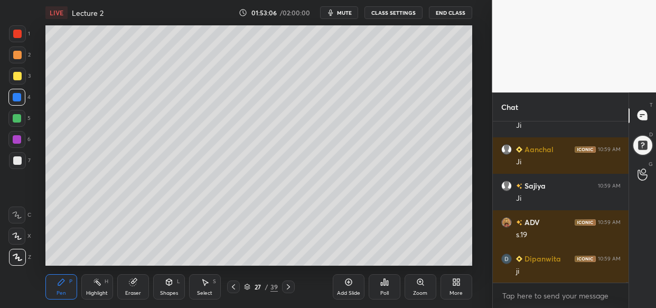
scroll to position [88654, 0]
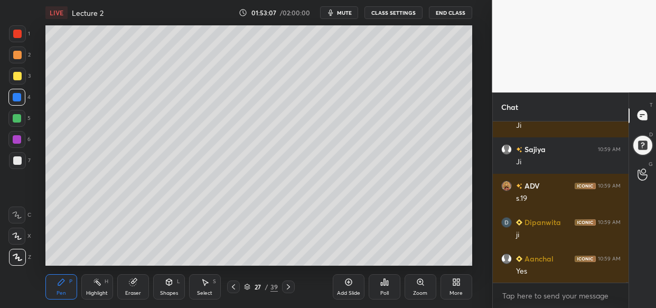
click at [380, 23] on div "LIVE Lecture 2 01:53:07 / 02:00:00 mute CLASS SETTINGS End Class Setting up you…" at bounding box center [259, 154] width 450 height 308
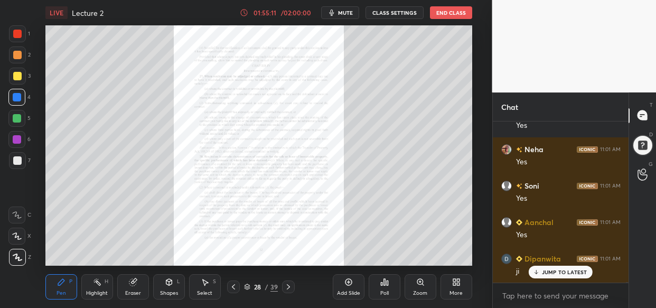
scroll to position [90768, 0]
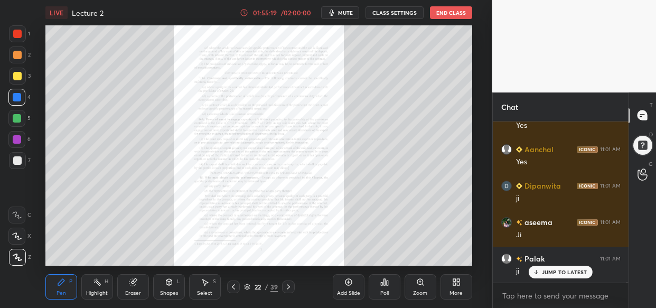
click at [417, 288] on div "Zoom" at bounding box center [421, 286] width 32 height 25
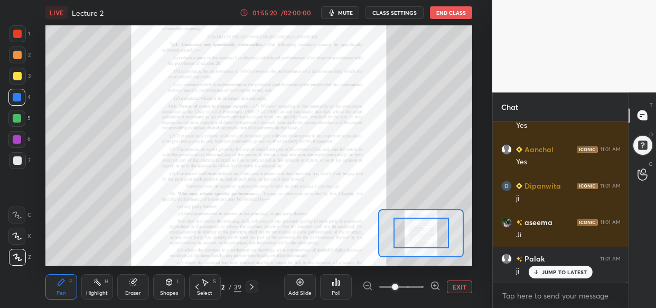
click at [428, 292] on div at bounding box center [401, 286] width 78 height 13
click at [429, 289] on div at bounding box center [401, 286] width 78 height 13
click at [430, 292] on div at bounding box center [435, 286] width 11 height 13
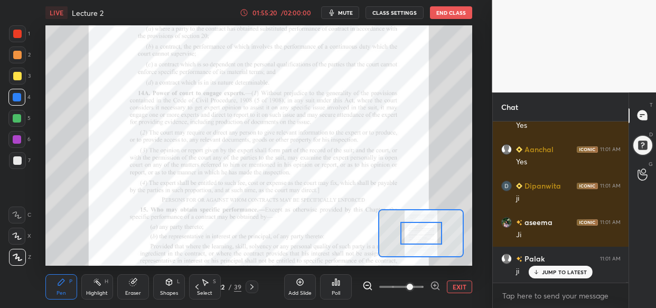
click at [431, 289] on icon at bounding box center [435, 285] width 11 height 11
click at [413, 287] on span at bounding box center [410, 287] width 6 height 6
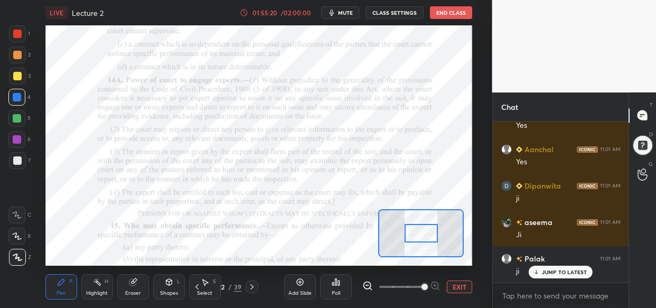
click at [435, 283] on div at bounding box center [401, 286] width 78 height 13
drag, startPoint x: 435, startPoint y: 284, endPoint x: 395, endPoint y: 273, distance: 41.8
click at [436, 281] on div at bounding box center [401, 286] width 78 height 13
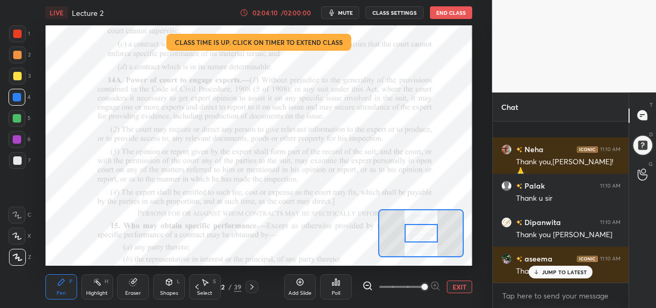
scroll to position [100121, 0]
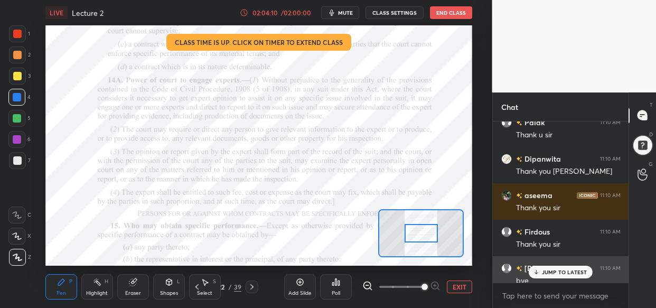
click at [552, 274] on div "JUMP TO LATEST" at bounding box center [560, 272] width 63 height 13
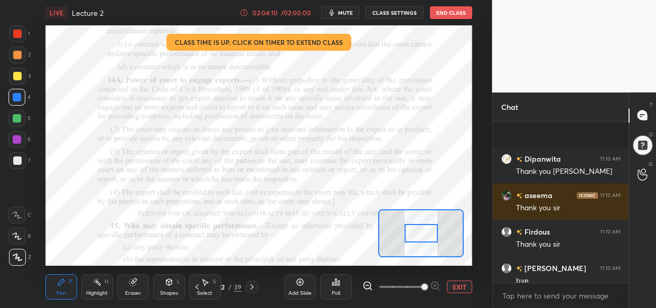
scroll to position [100204, 0]
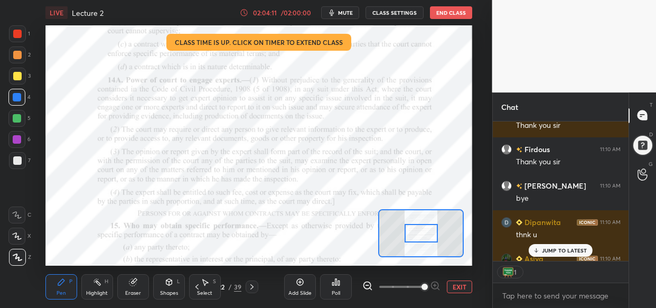
click at [570, 267] on div "1" at bounding box center [561, 271] width 136 height 21
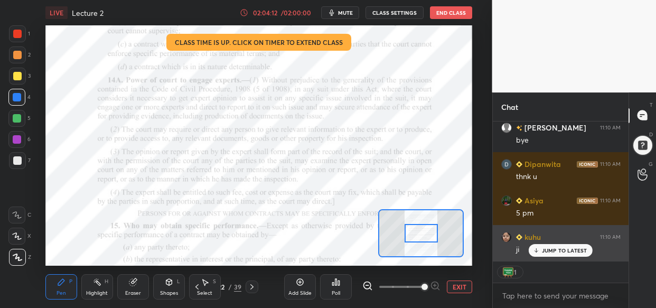
click at [570, 253] on div "JUMP TO LATEST" at bounding box center [560, 250] width 63 height 13
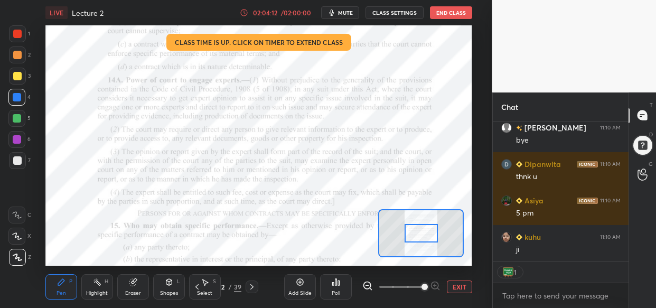
click at [571, 281] on p "JUMP TO LATEST" at bounding box center [564, 284] width 45 height 6
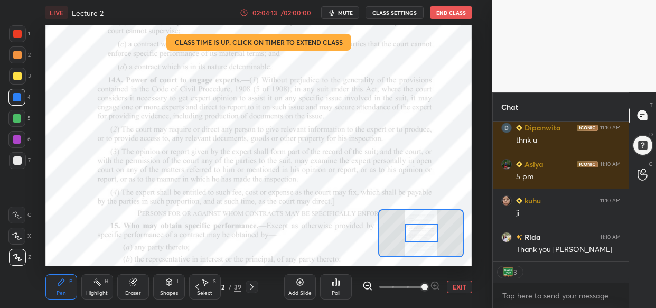
click at [453, 13] on button "End Class" at bounding box center [451, 12] width 42 height 13
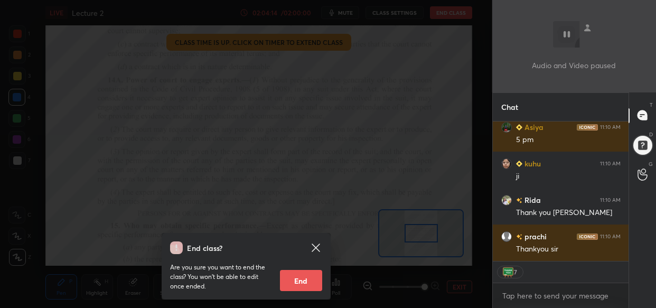
drag, startPoint x: 307, startPoint y: 283, endPoint x: 320, endPoint y: 267, distance: 20.6
click at [306, 280] on button "End" at bounding box center [301, 280] width 42 height 21
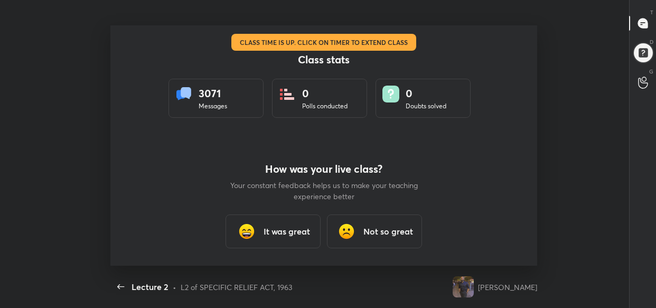
type textarea "x"
